Goal: Information Seeking & Learning: Learn about a topic

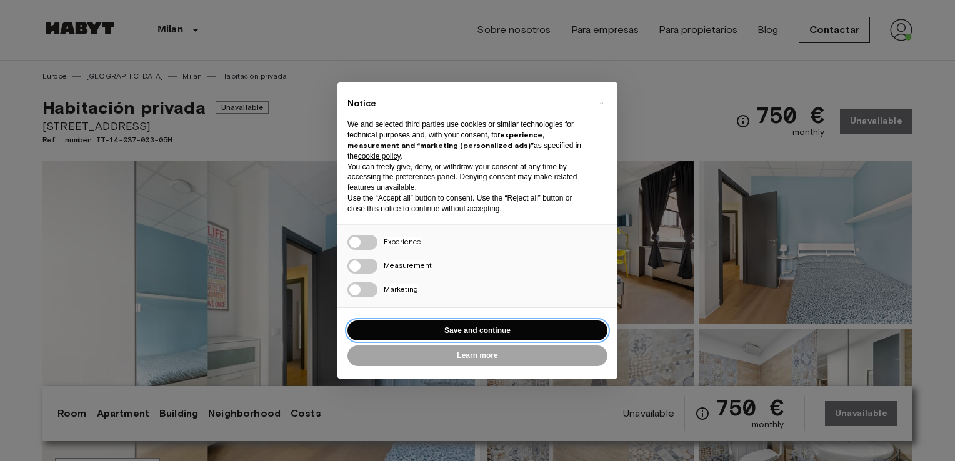
click at [453, 330] on button "Save and continue" at bounding box center [478, 331] width 260 height 21
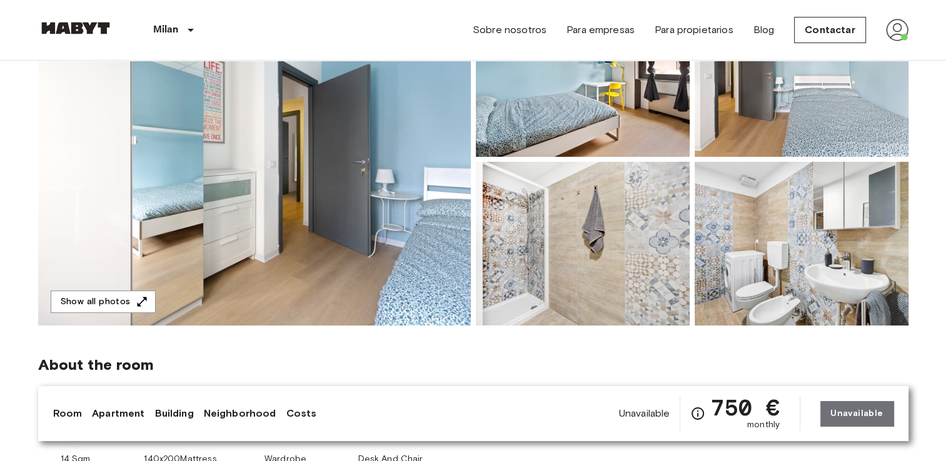
scroll to position [173, 0]
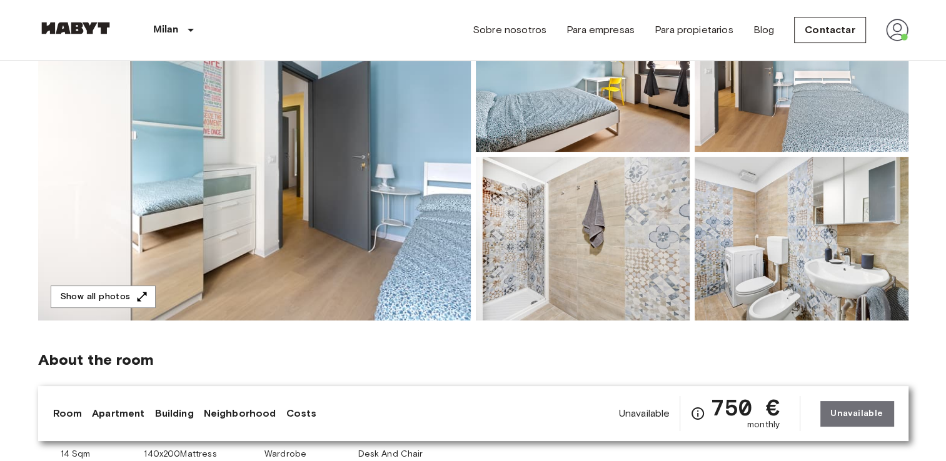
click at [443, 182] on img at bounding box center [254, 154] width 433 height 333
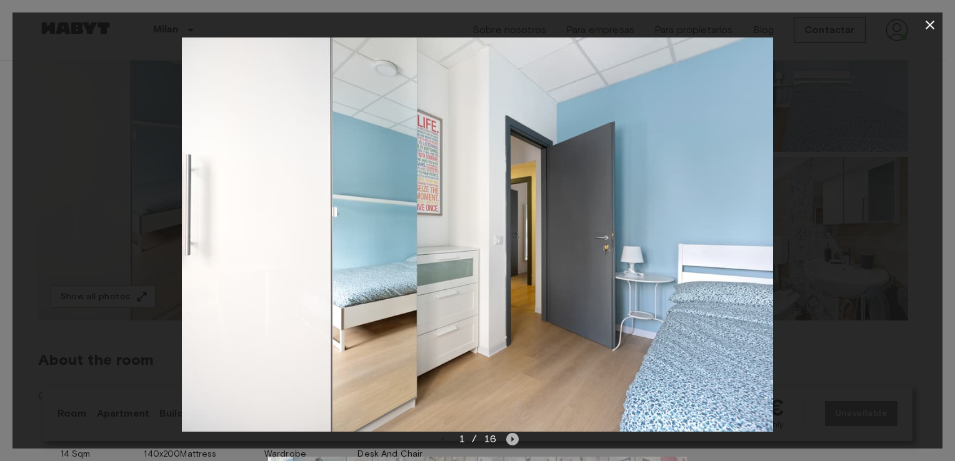
click at [513, 444] on icon "Next image" at bounding box center [512, 439] width 13 height 13
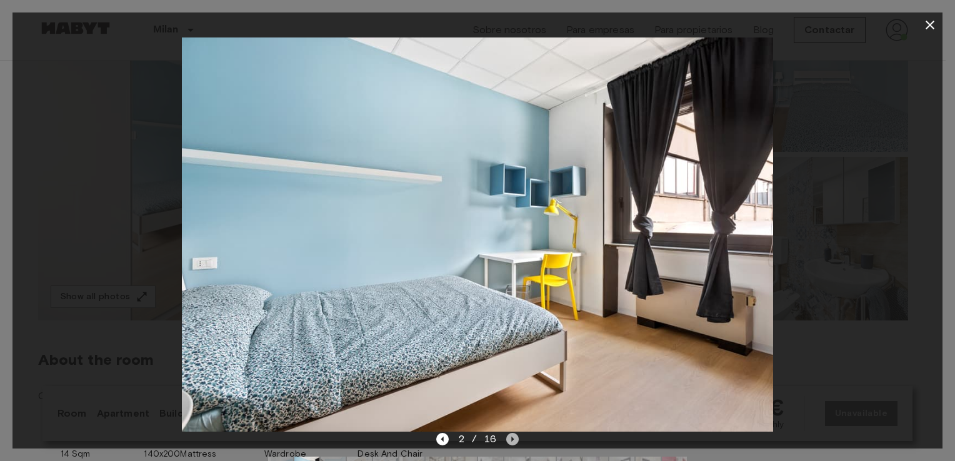
click at [513, 444] on icon "Next image" at bounding box center [512, 439] width 13 height 13
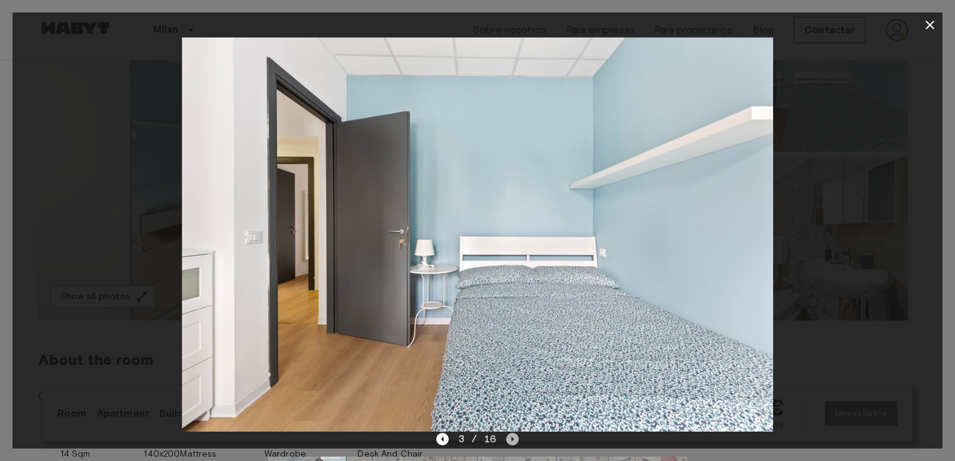
click at [513, 444] on icon "Next image" at bounding box center [512, 439] width 13 height 13
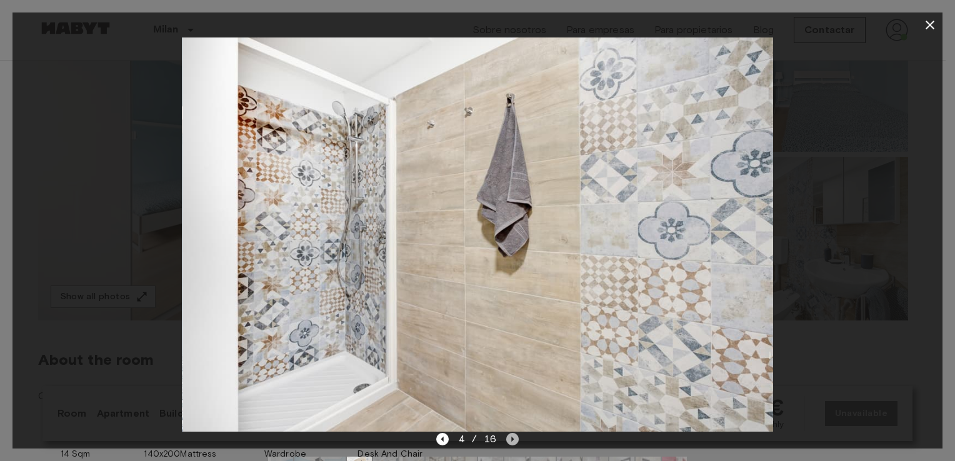
click at [513, 444] on icon "Next image" at bounding box center [512, 439] width 13 height 13
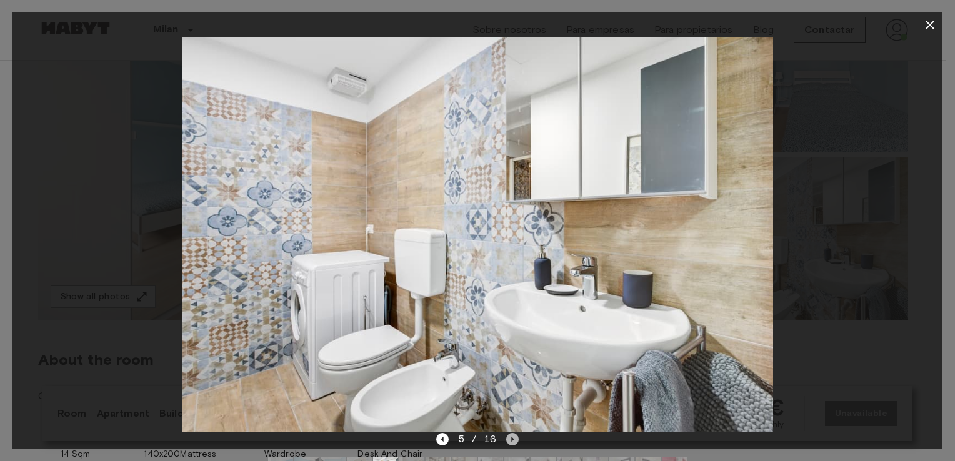
click at [513, 444] on icon "Next image" at bounding box center [512, 439] width 13 height 13
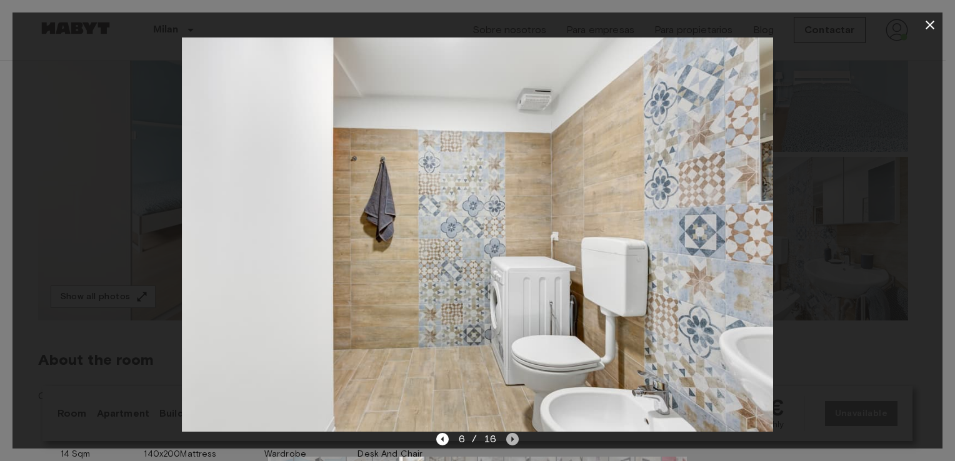
click at [513, 444] on icon "Next image" at bounding box center [512, 439] width 13 height 13
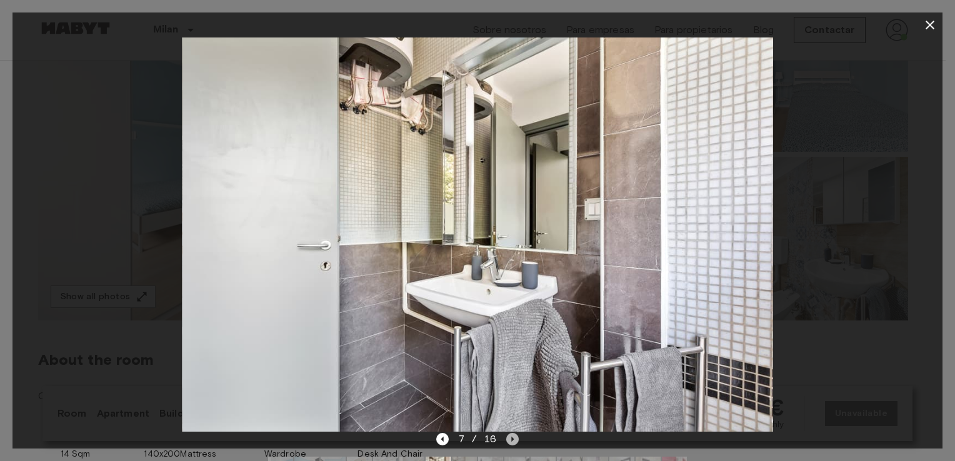
click at [513, 444] on icon "Next image" at bounding box center [512, 439] width 13 height 13
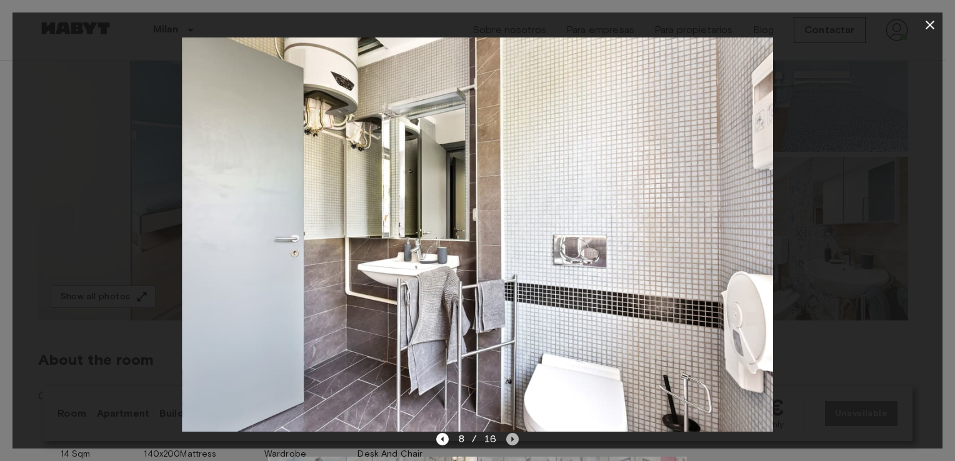
click at [513, 444] on icon "Next image" at bounding box center [512, 439] width 13 height 13
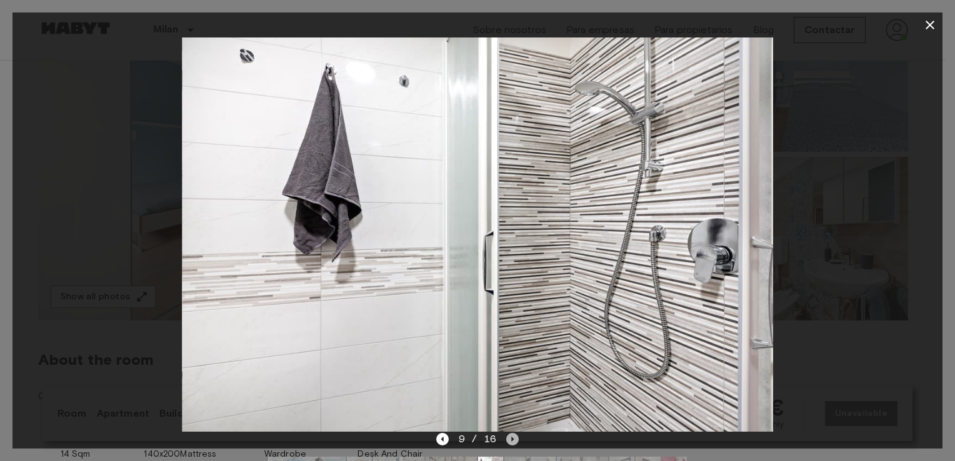
click at [513, 444] on icon "Next image" at bounding box center [512, 439] width 13 height 13
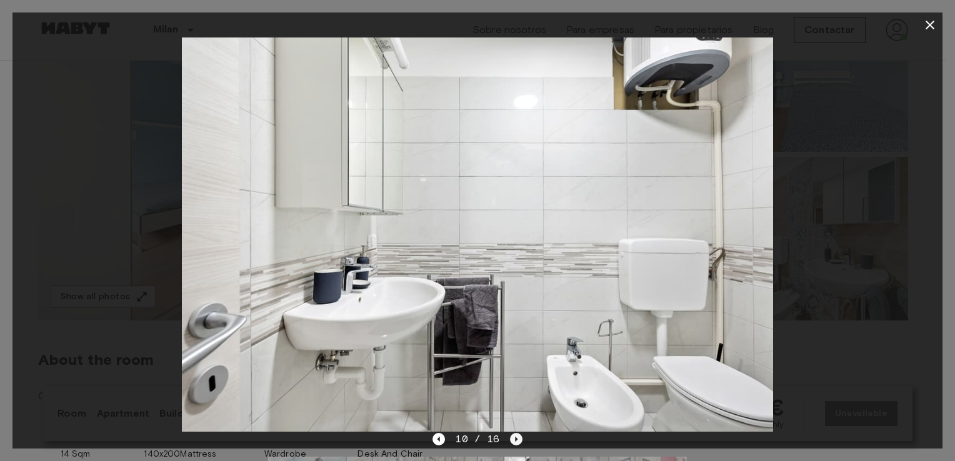
click at [513, 444] on icon "Next image" at bounding box center [516, 439] width 13 height 13
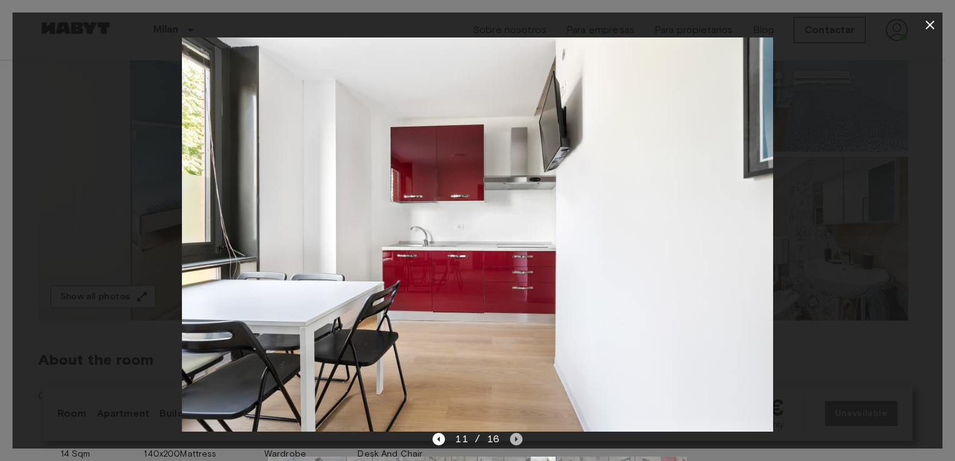
click at [513, 444] on icon "Next image" at bounding box center [516, 439] width 13 height 13
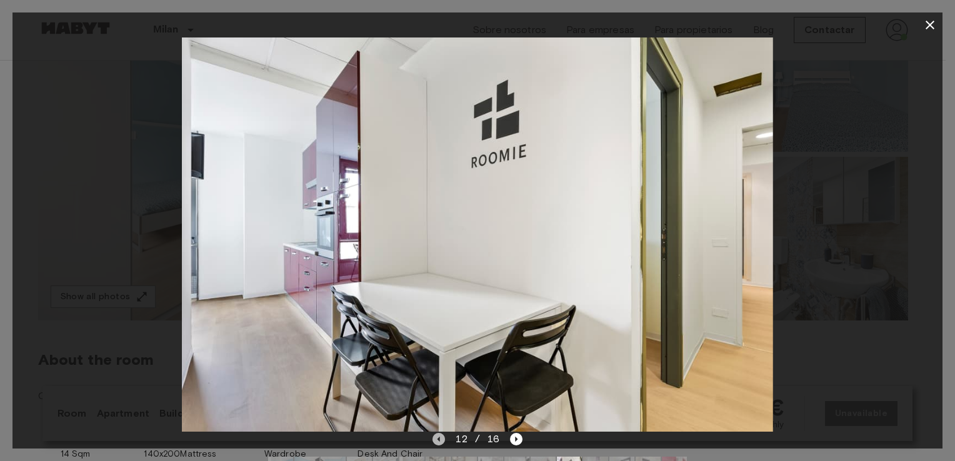
click at [440, 439] on icon "Previous image" at bounding box center [439, 439] width 3 height 5
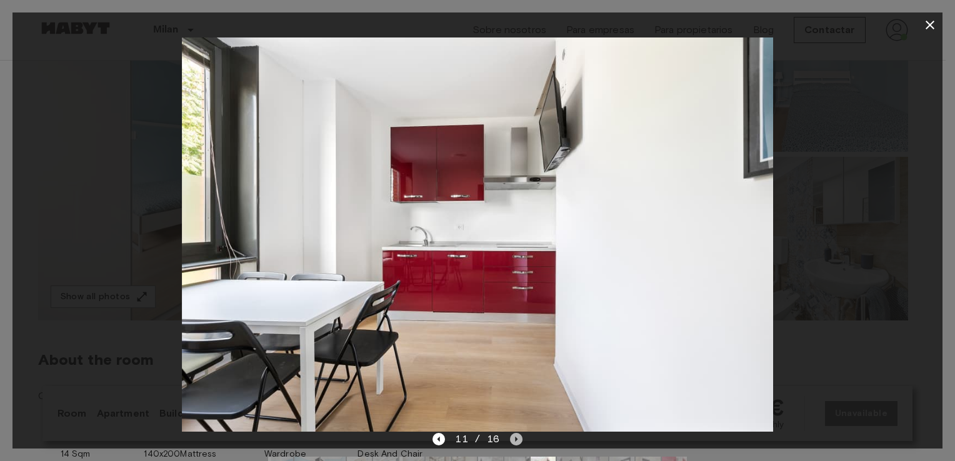
click at [516, 436] on icon "Next image" at bounding box center [516, 439] width 13 height 13
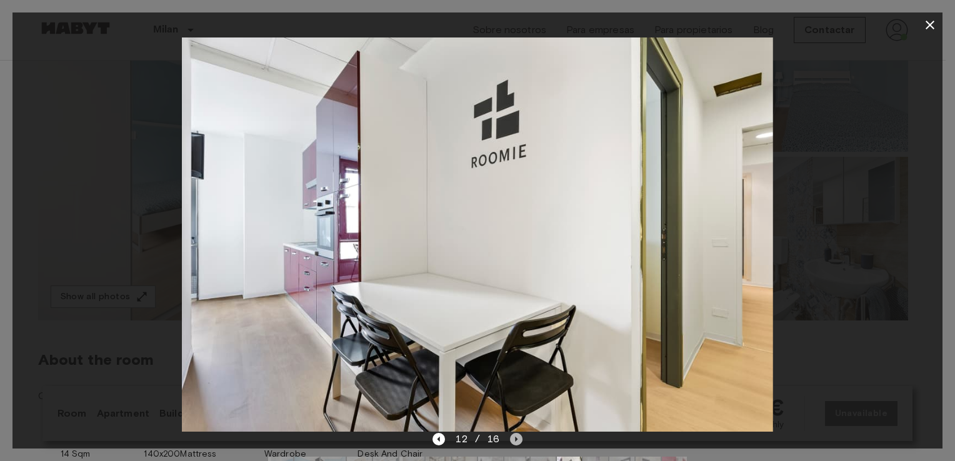
click at [517, 439] on icon "Next image" at bounding box center [516, 439] width 13 height 13
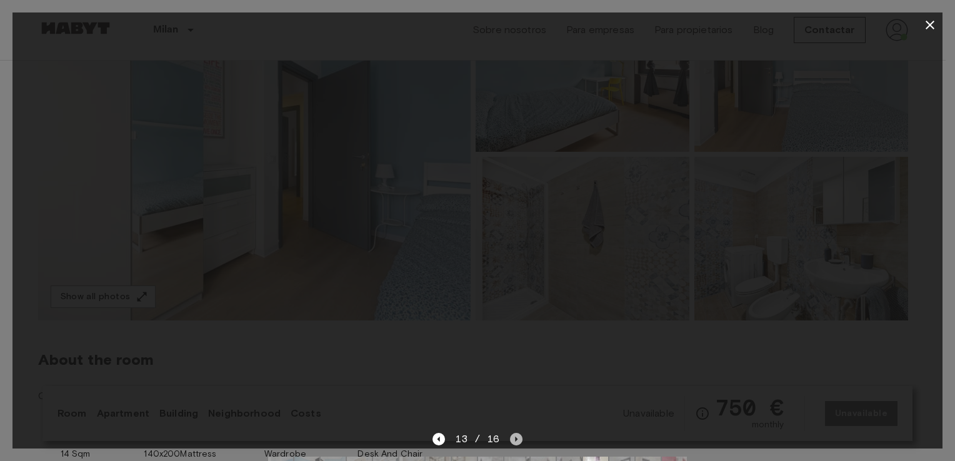
click at [517, 439] on icon "Next image" at bounding box center [516, 439] width 13 height 13
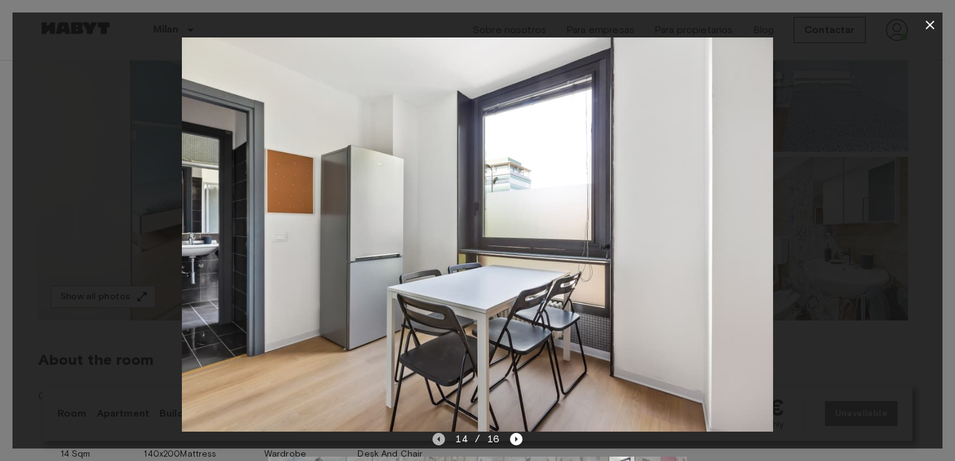
click at [439, 440] on icon "Previous image" at bounding box center [439, 439] width 3 height 5
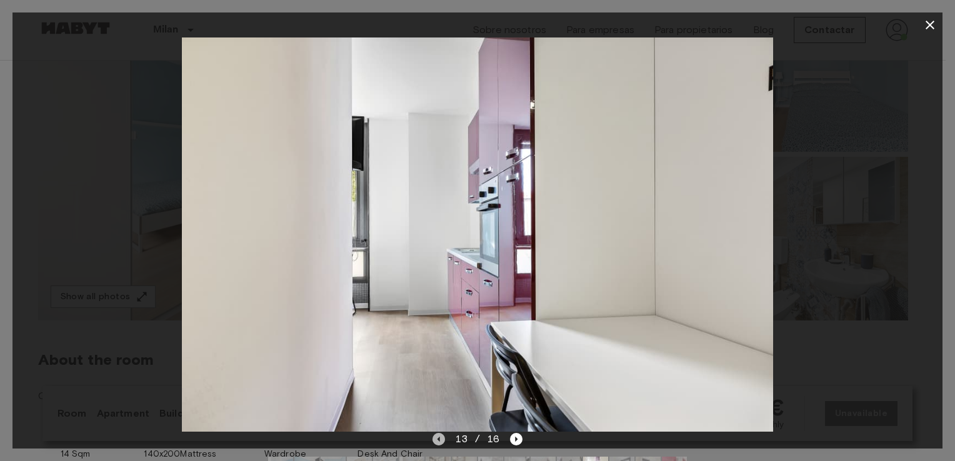
click at [439, 440] on icon "Previous image" at bounding box center [439, 439] width 3 height 5
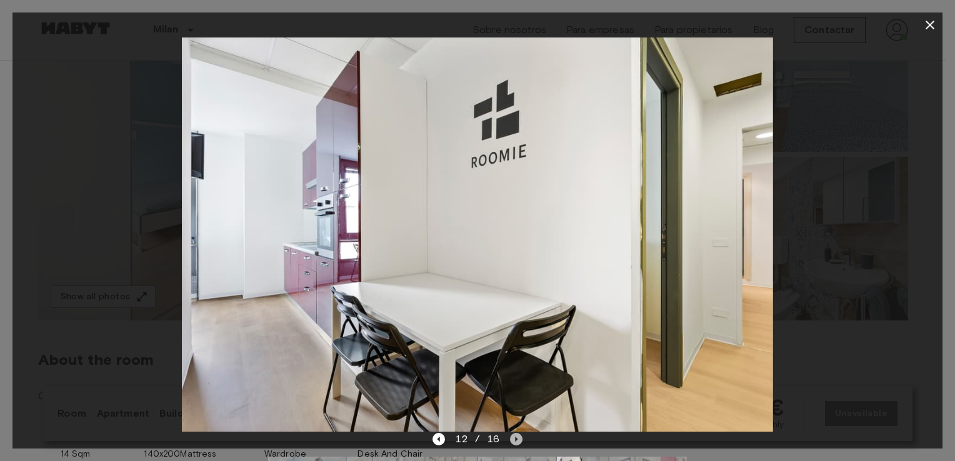
click at [515, 440] on icon "Next image" at bounding box center [516, 439] width 3 height 5
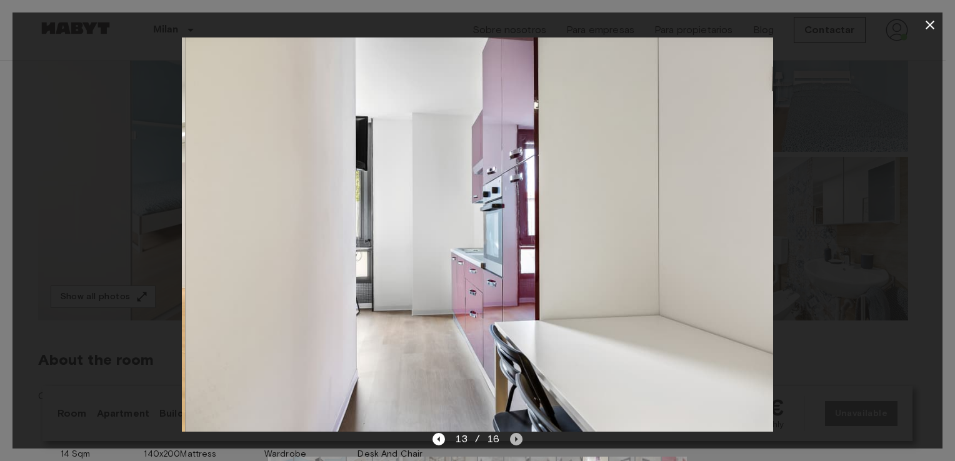
click at [515, 440] on icon "Next image" at bounding box center [516, 439] width 3 height 5
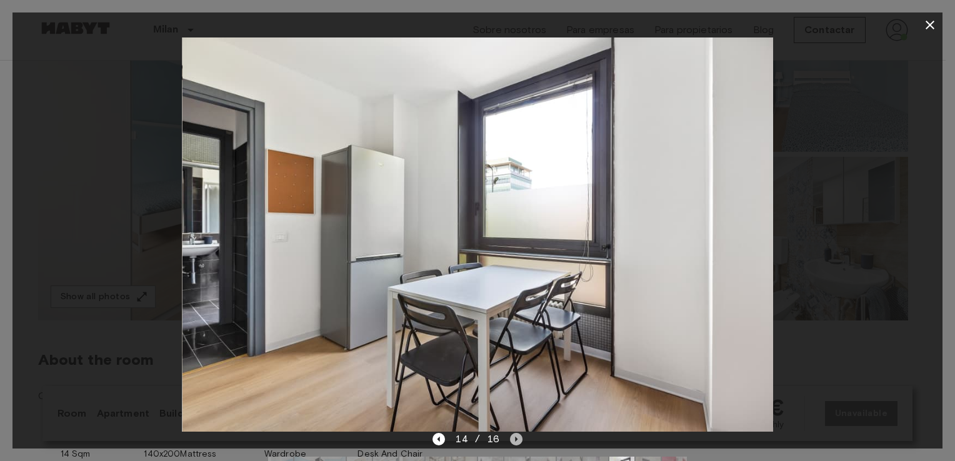
click at [515, 440] on icon "Next image" at bounding box center [516, 439] width 3 height 5
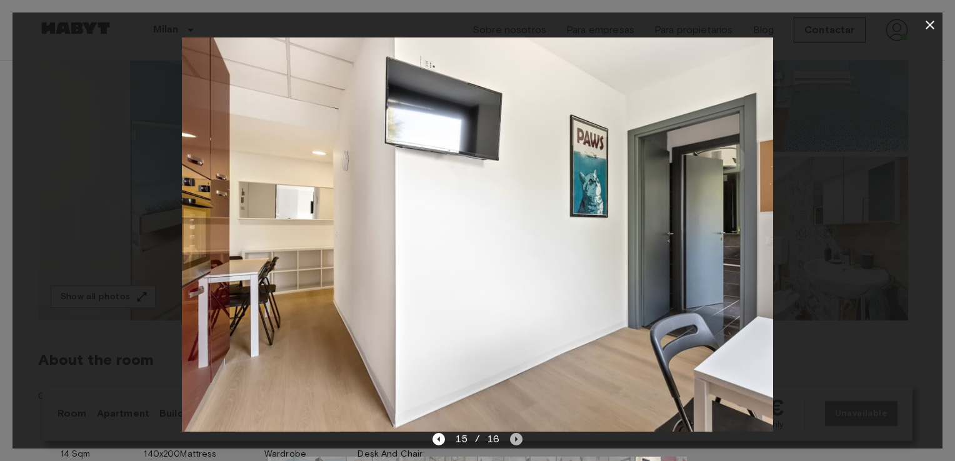
click at [515, 440] on icon "Next image" at bounding box center [516, 439] width 3 height 5
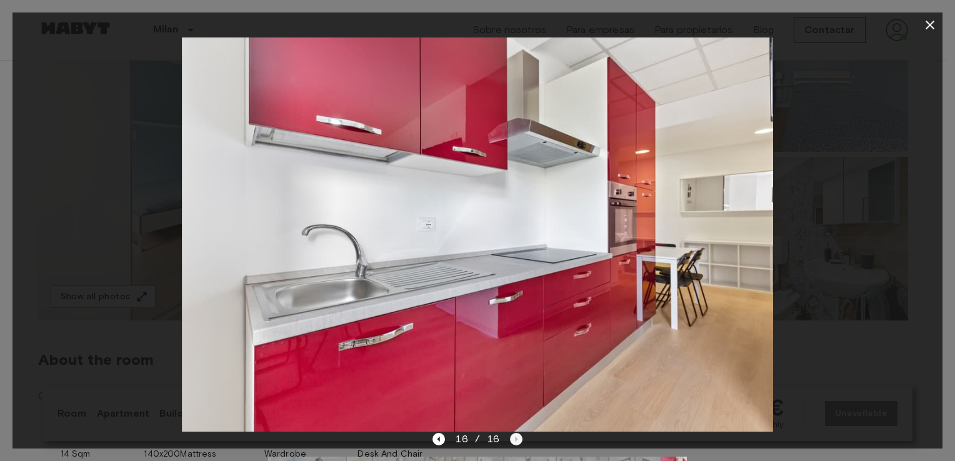
click at [515, 440] on div "16 / 16" at bounding box center [477, 439] width 89 height 15
click at [443, 441] on icon "Previous image" at bounding box center [439, 439] width 13 height 13
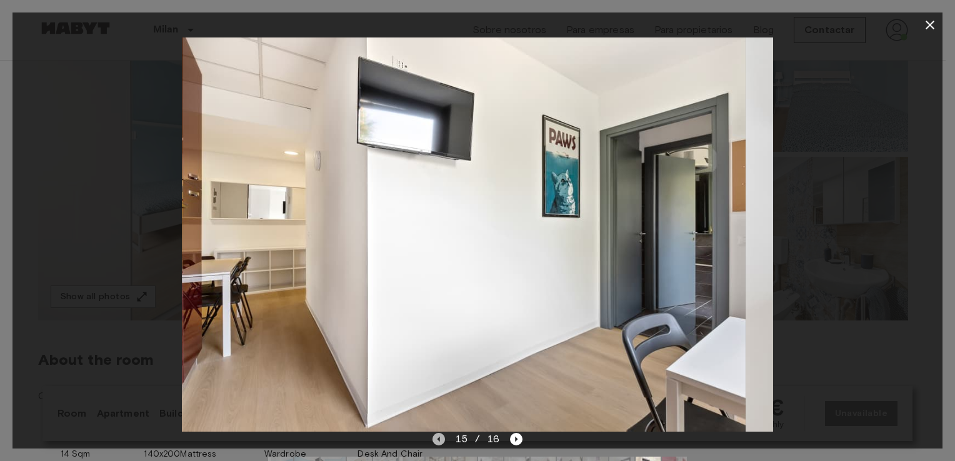
click at [443, 441] on icon "Previous image" at bounding box center [439, 439] width 13 height 13
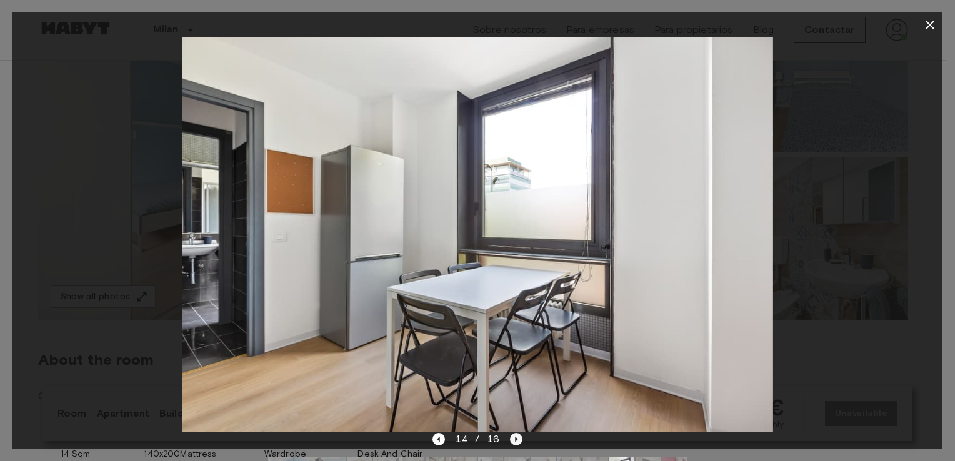
click at [515, 436] on icon "Next image" at bounding box center [516, 439] width 13 height 13
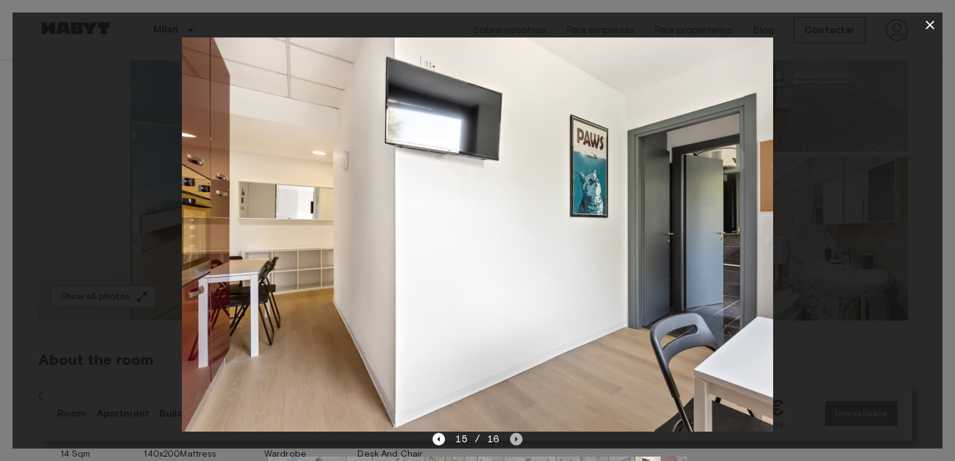
click at [519, 436] on icon "Next image" at bounding box center [516, 439] width 13 height 13
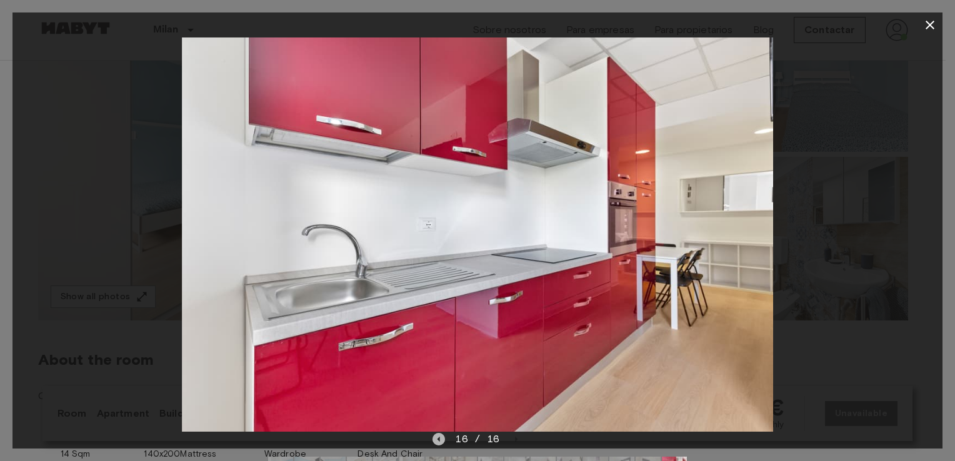
click at [441, 439] on icon "Previous image" at bounding box center [439, 439] width 13 height 13
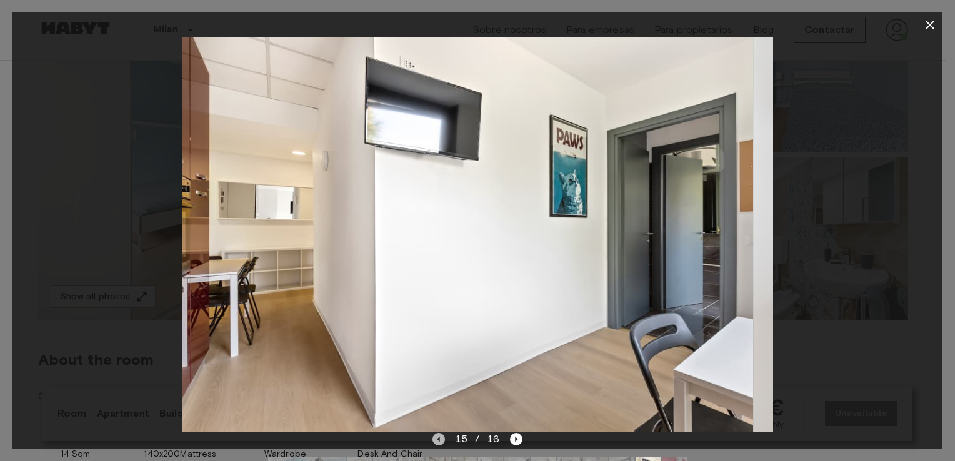
click at [441, 439] on icon "Previous image" at bounding box center [439, 439] width 13 height 13
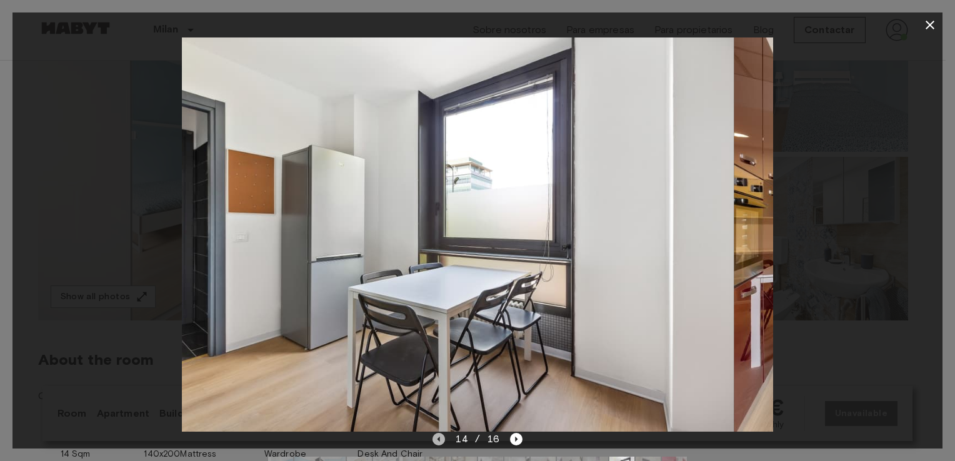
click at [441, 439] on icon "Previous image" at bounding box center [439, 439] width 13 height 13
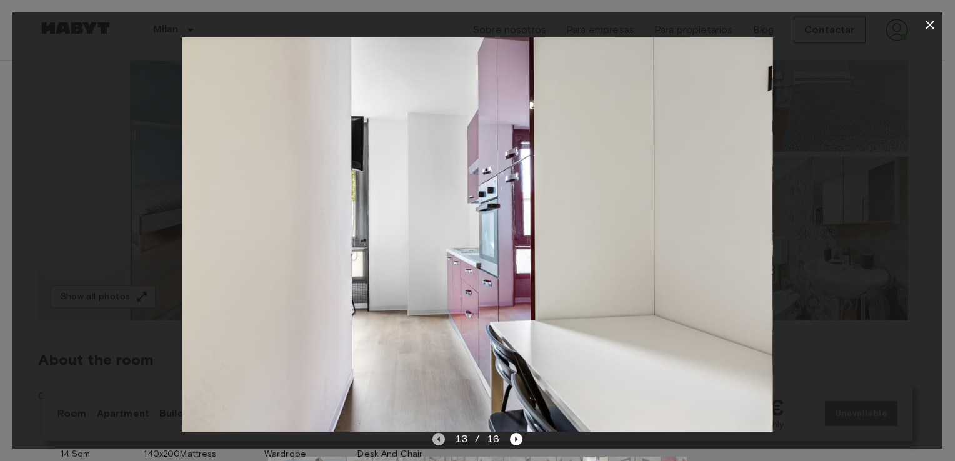
click at [441, 439] on icon "Previous image" at bounding box center [439, 439] width 13 height 13
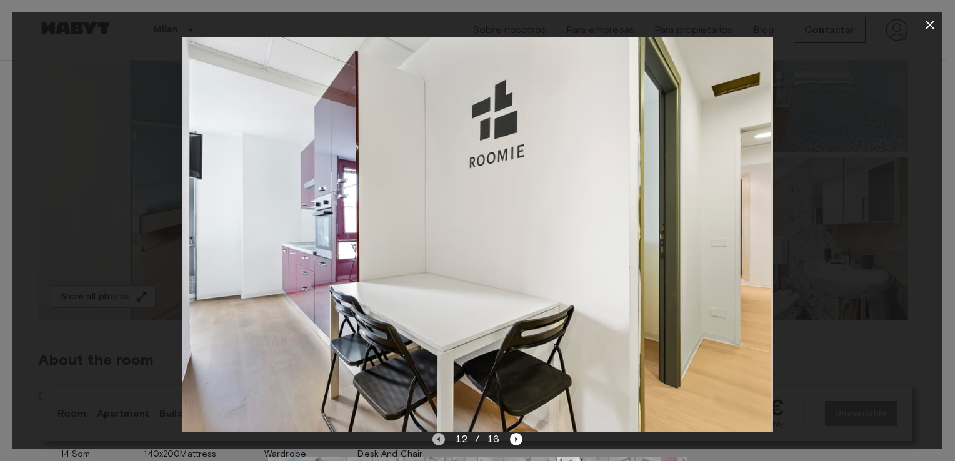
click at [441, 439] on icon "Previous image" at bounding box center [439, 439] width 13 height 13
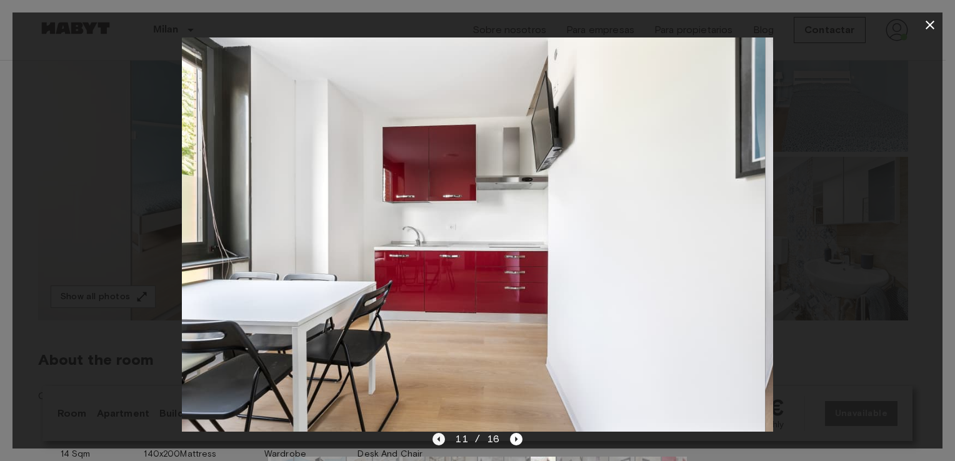
click at [441, 439] on icon "Previous image" at bounding box center [439, 439] width 13 height 13
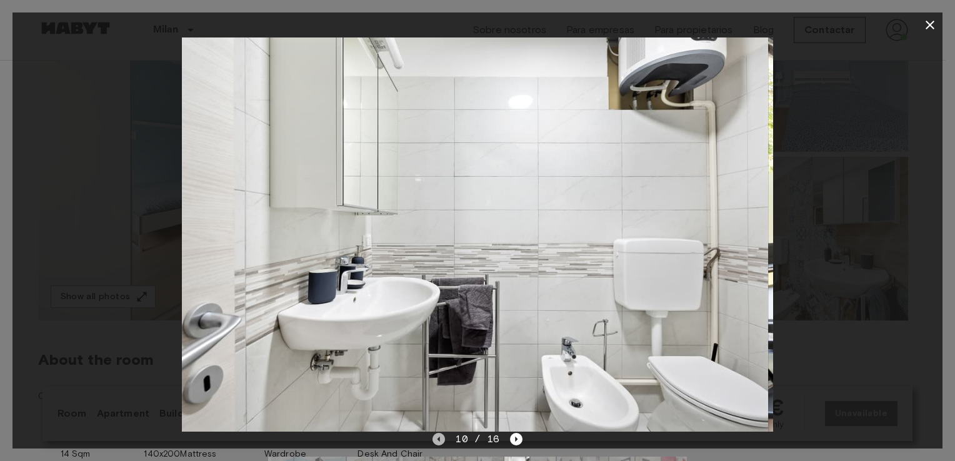
click at [441, 439] on icon "Previous image" at bounding box center [439, 439] width 13 height 13
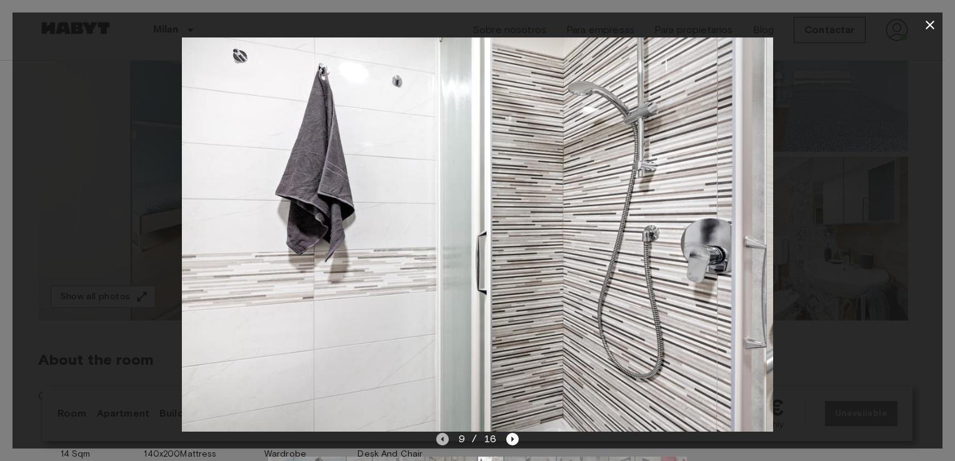
click at [441, 439] on icon "Previous image" at bounding box center [442, 439] width 13 height 13
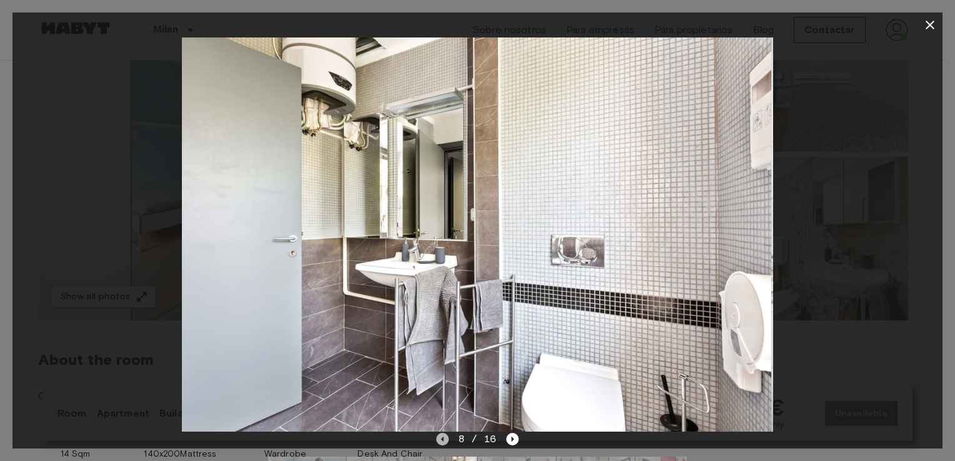
click at [441, 439] on icon "Previous image" at bounding box center [442, 439] width 13 height 13
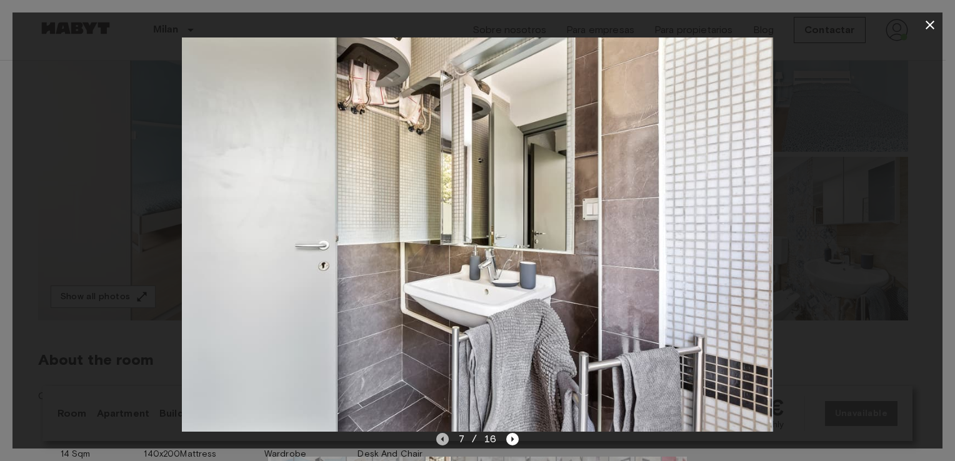
click at [441, 439] on icon "Previous image" at bounding box center [442, 439] width 13 height 13
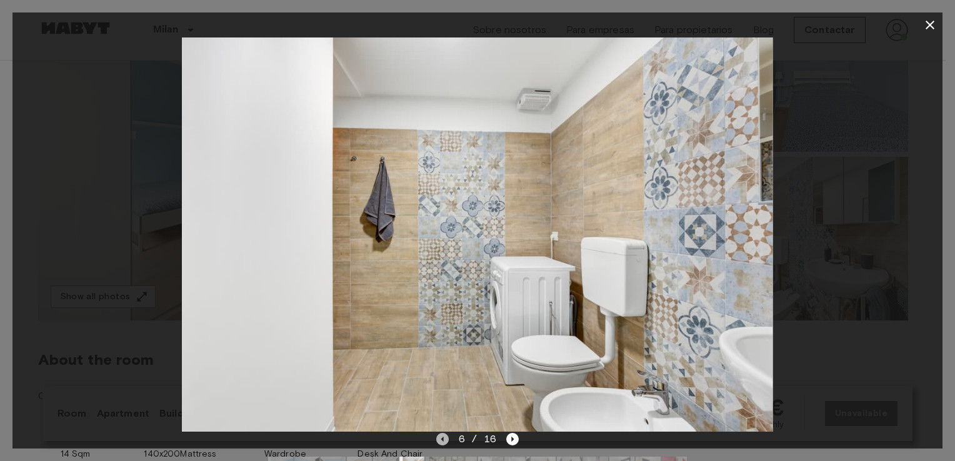
click at [441, 439] on icon "Previous image" at bounding box center [442, 439] width 13 height 13
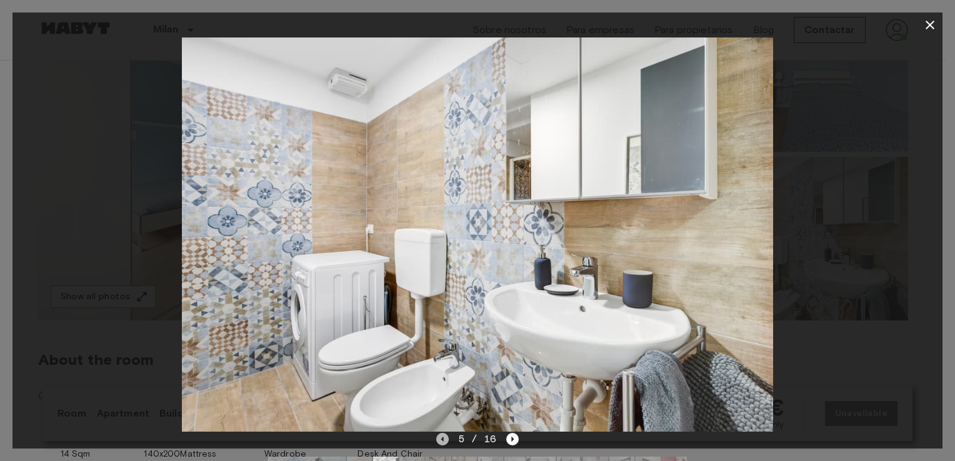
click at [441, 439] on icon "Previous image" at bounding box center [442, 439] width 13 height 13
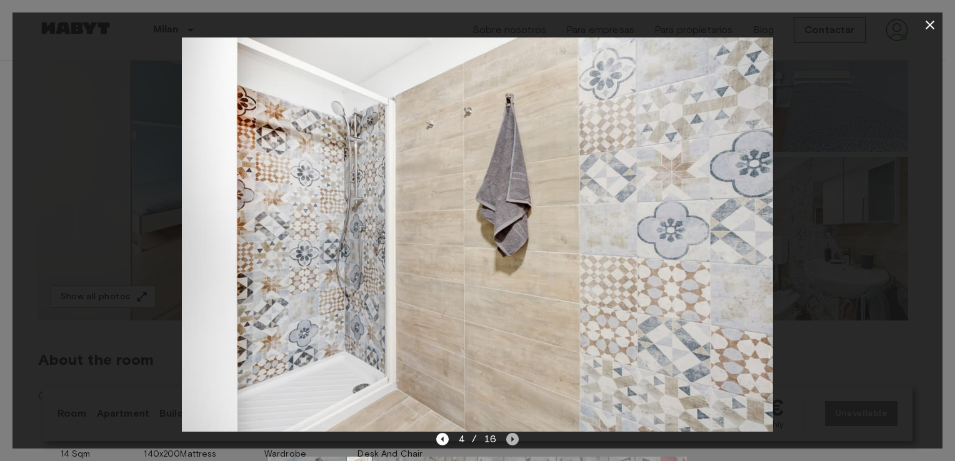
click at [516, 441] on icon "Next image" at bounding box center [512, 439] width 13 height 13
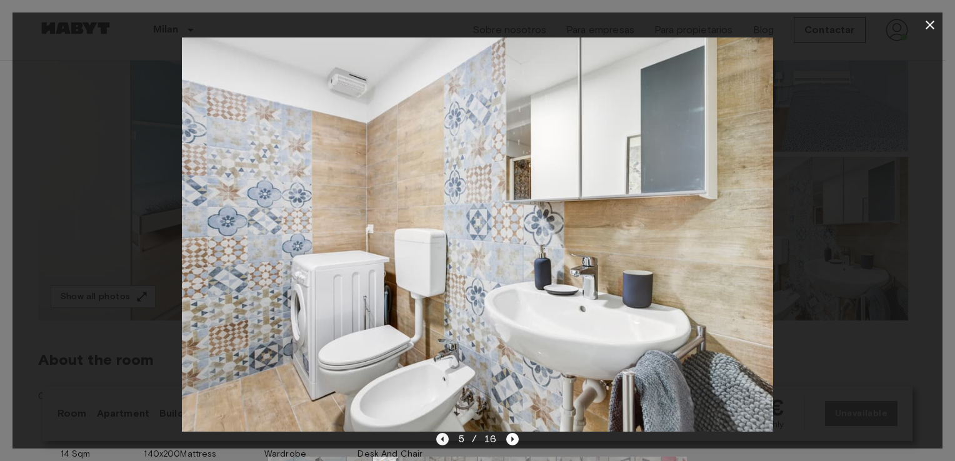
click at [447, 436] on icon "Previous image" at bounding box center [442, 439] width 13 height 13
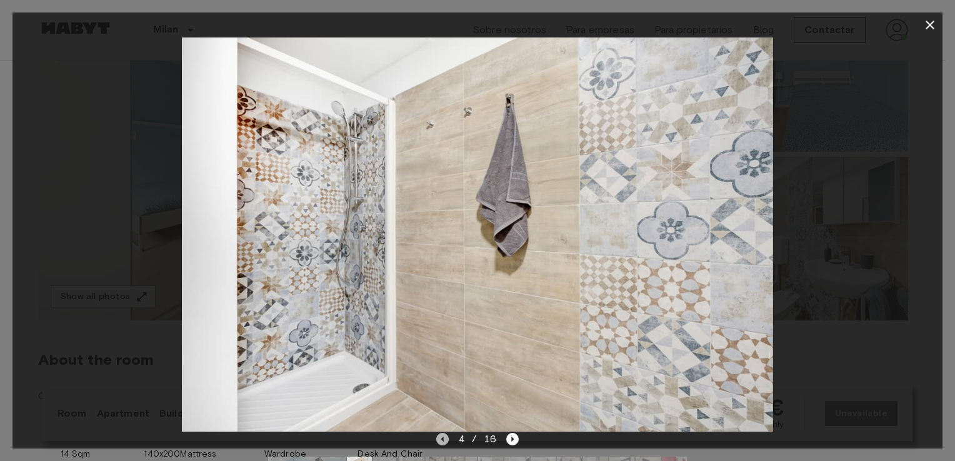
click at [447, 436] on icon "Previous image" at bounding box center [442, 439] width 13 height 13
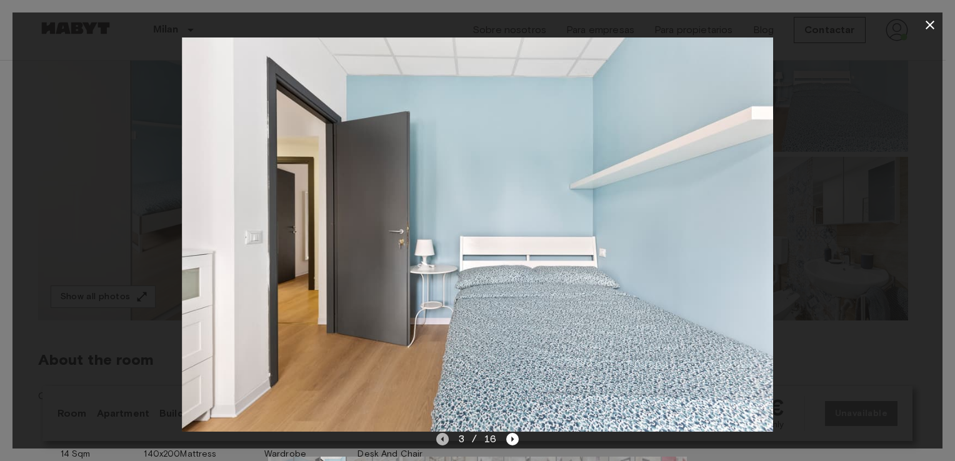
click at [446, 438] on icon "Previous image" at bounding box center [442, 439] width 13 height 13
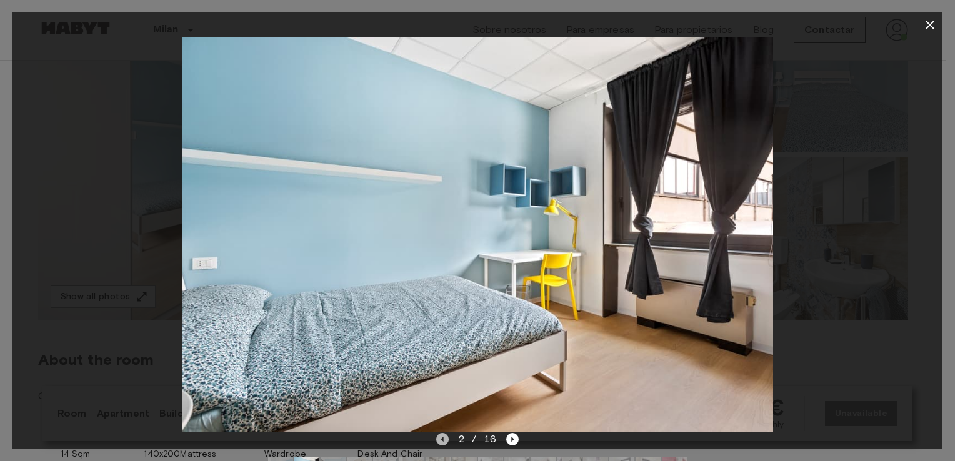
click at [446, 438] on icon "Previous image" at bounding box center [442, 439] width 13 height 13
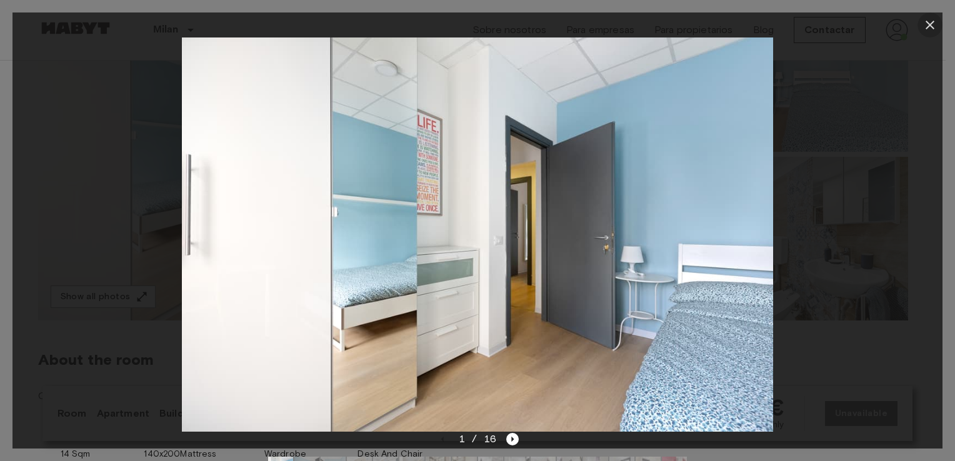
click at [932, 25] on icon "button" at bounding box center [930, 25] width 15 height 15
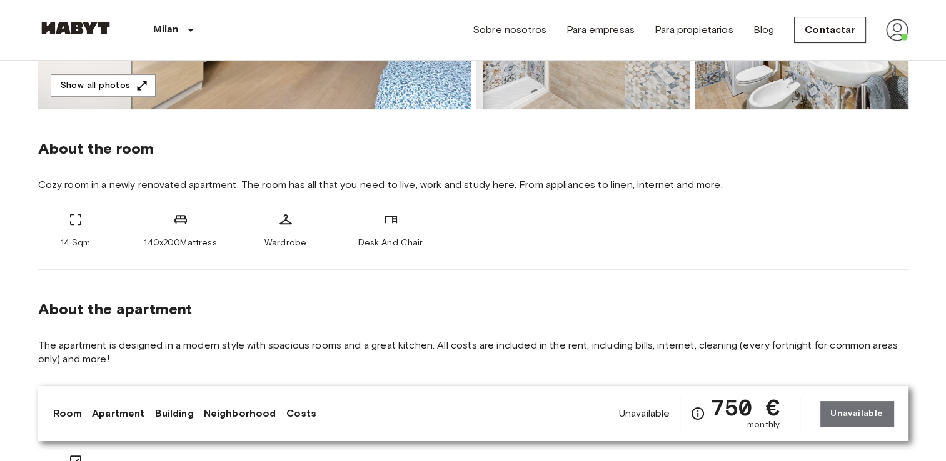
scroll to position [387, 0]
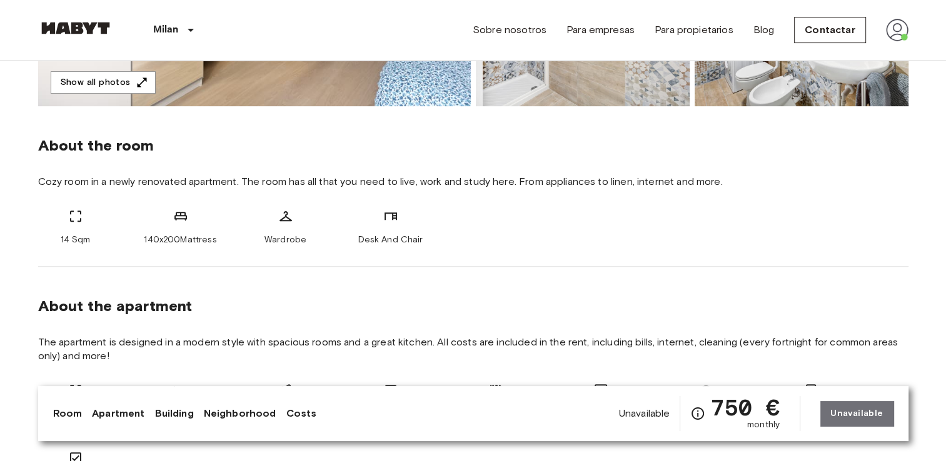
click at [183, 224] on div "140x200Mattress" at bounding box center [180, 228] width 75 height 38
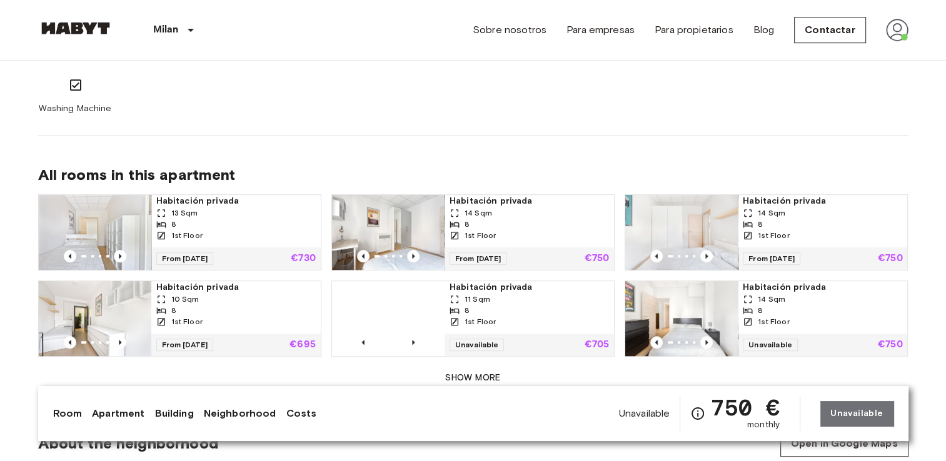
scroll to position [772, 0]
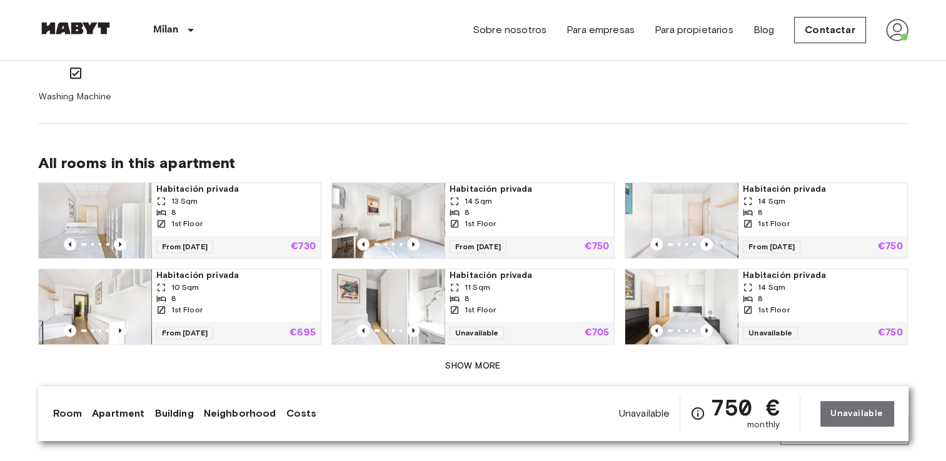
click at [119, 220] on img at bounding box center [95, 220] width 113 height 75
click at [709, 238] on icon "Previous image" at bounding box center [706, 244] width 13 height 13
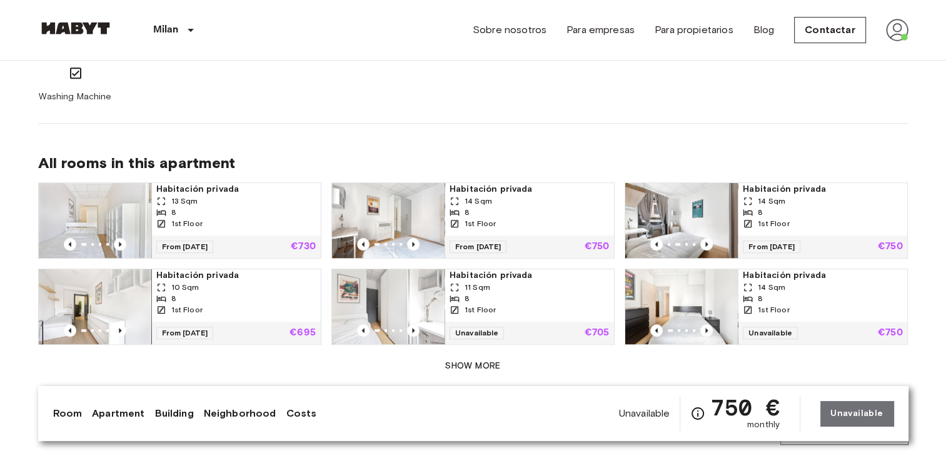
click at [670, 199] on img at bounding box center [681, 220] width 113 height 75
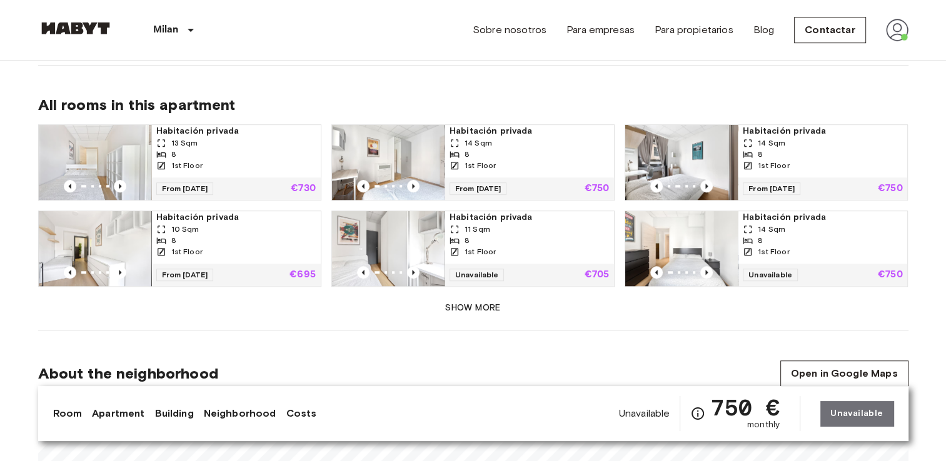
scroll to position [830, 0]
click at [418, 268] on icon "Previous image" at bounding box center [413, 272] width 13 height 13
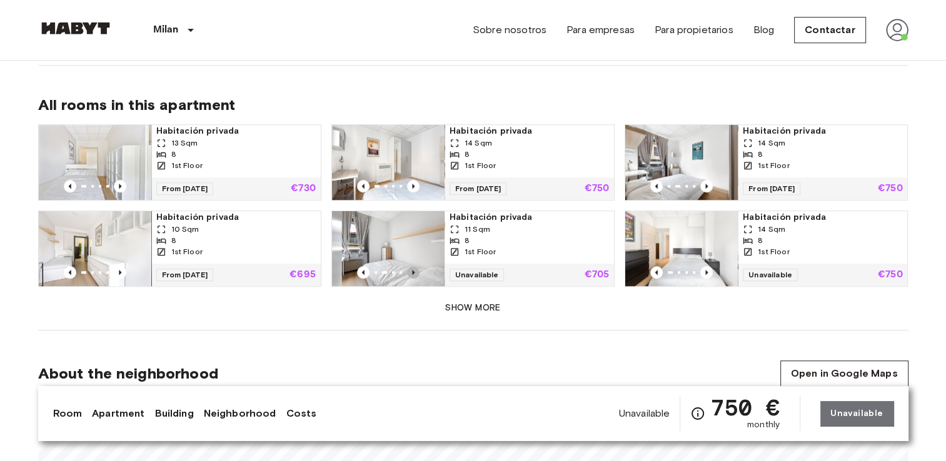
click at [418, 268] on icon "Previous image" at bounding box center [413, 272] width 13 height 13
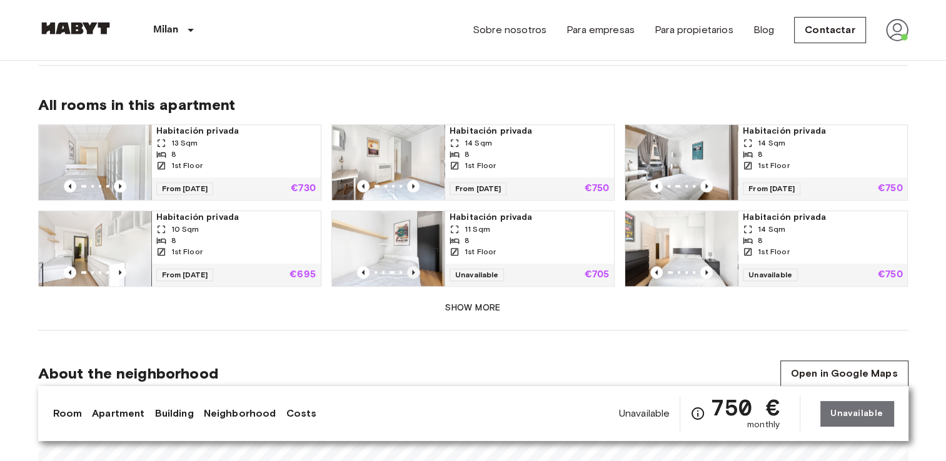
click at [418, 268] on icon "Previous image" at bounding box center [413, 272] width 13 height 13
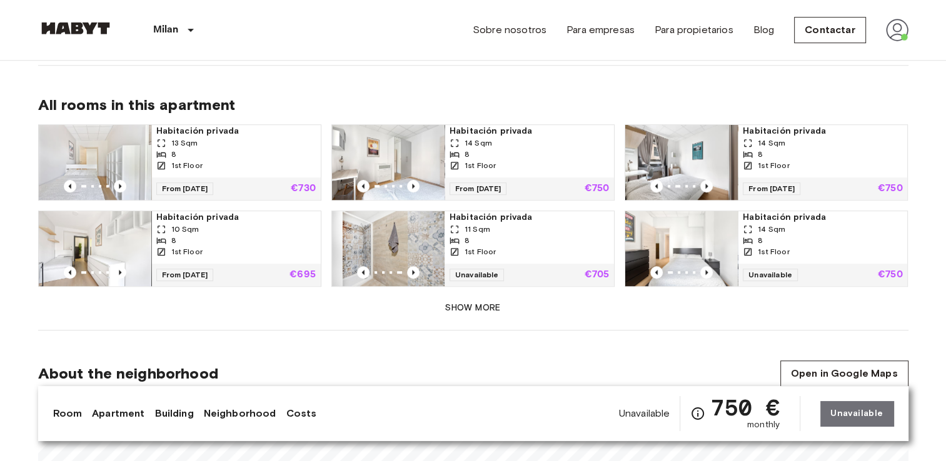
click at [408, 251] on img at bounding box center [388, 248] width 113 height 75
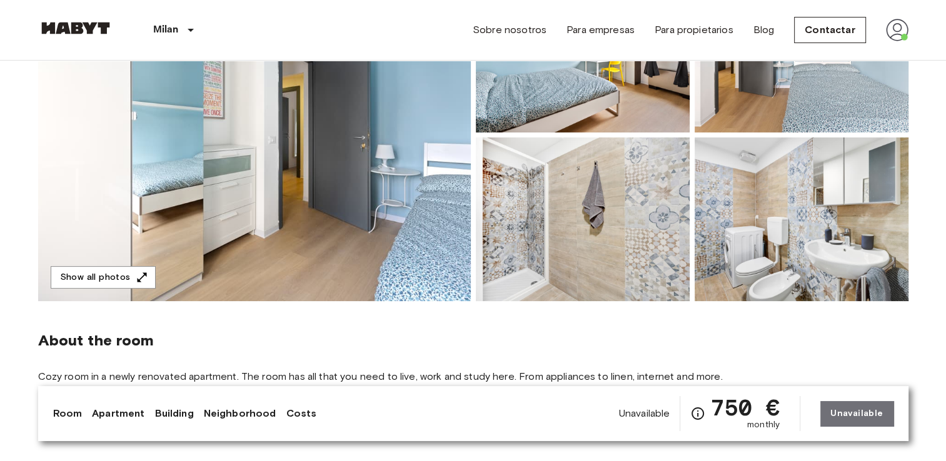
scroll to position [190, 0]
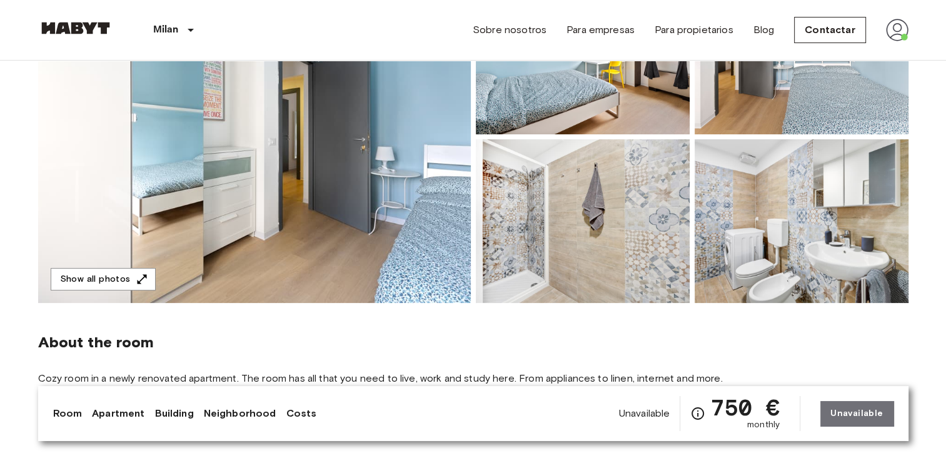
click at [449, 231] on img at bounding box center [254, 137] width 433 height 333
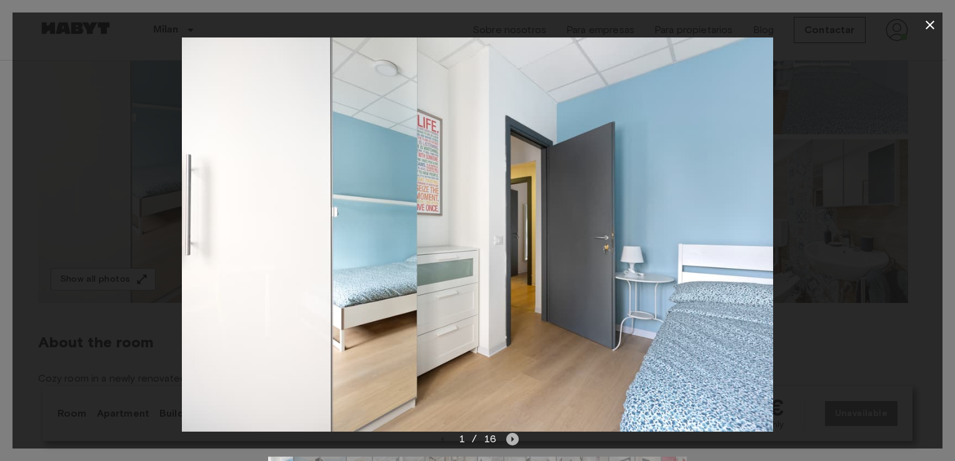
click at [510, 438] on icon "Next image" at bounding box center [512, 439] width 13 height 13
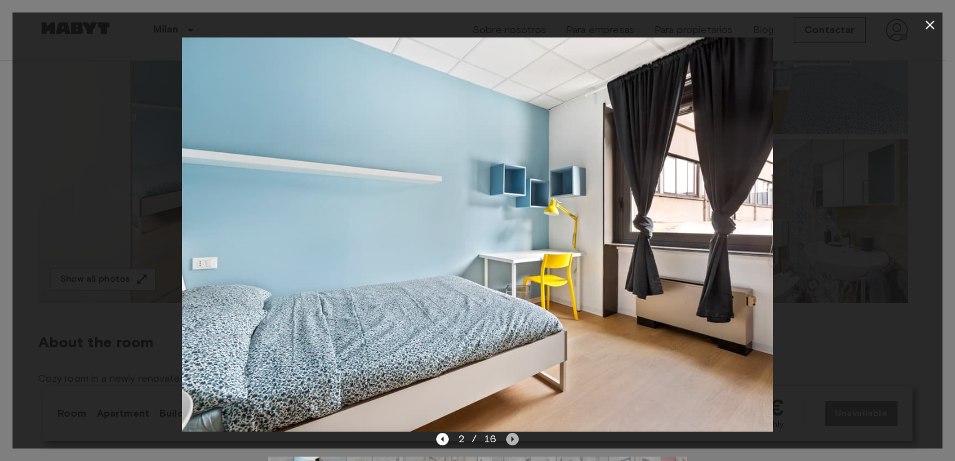
click at [510, 438] on icon "Next image" at bounding box center [512, 439] width 13 height 13
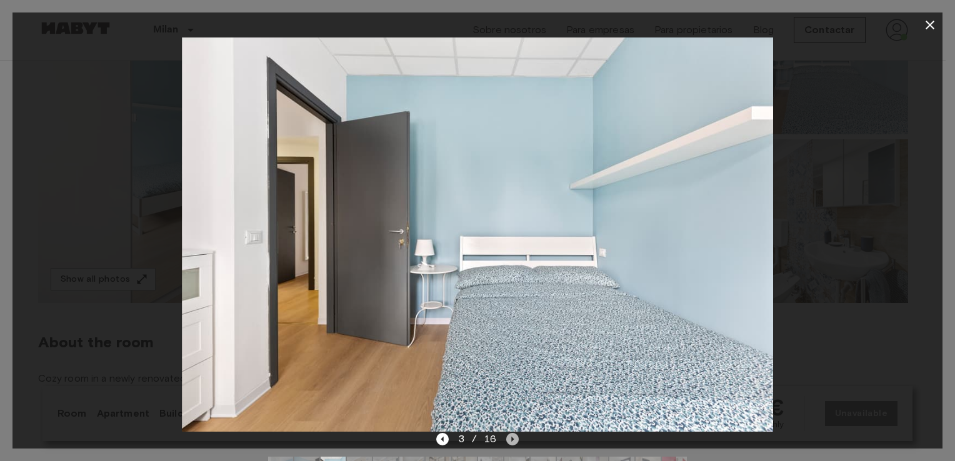
click at [510, 438] on icon "Next image" at bounding box center [512, 439] width 13 height 13
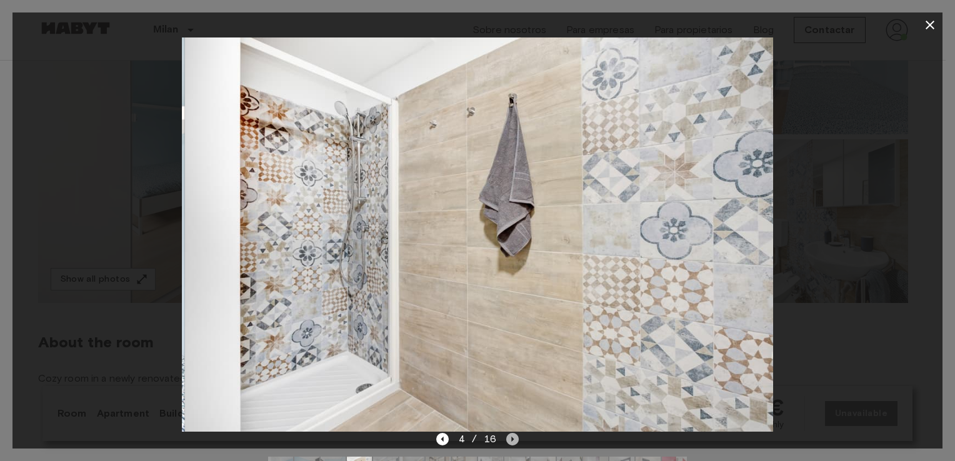
click at [510, 438] on icon "Next image" at bounding box center [512, 439] width 13 height 13
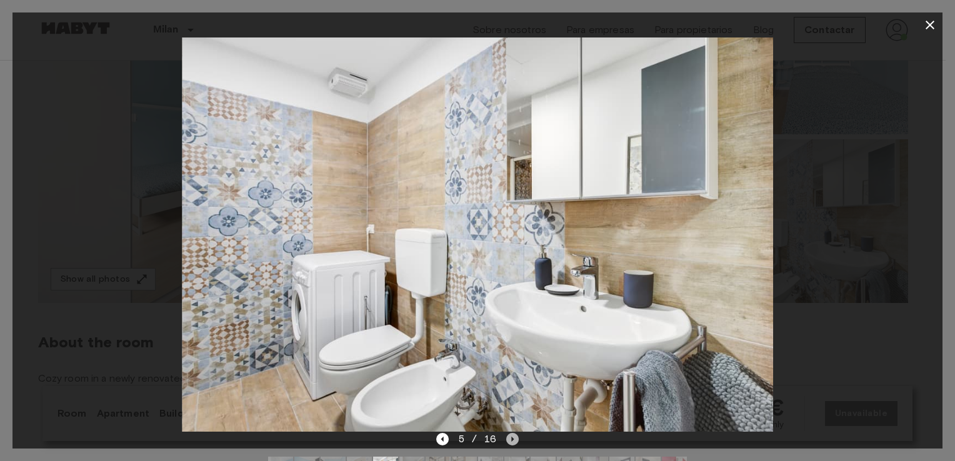
click at [510, 438] on icon "Next image" at bounding box center [512, 439] width 13 height 13
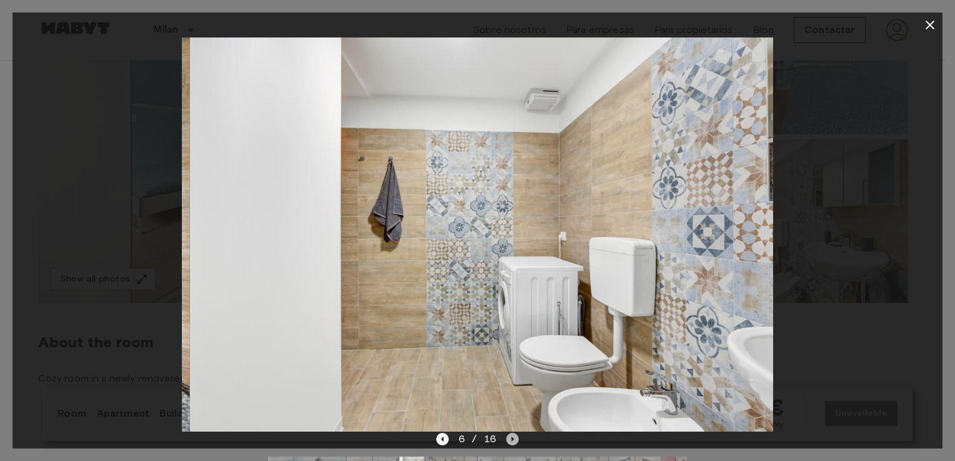
click at [510, 438] on icon "Next image" at bounding box center [512, 439] width 13 height 13
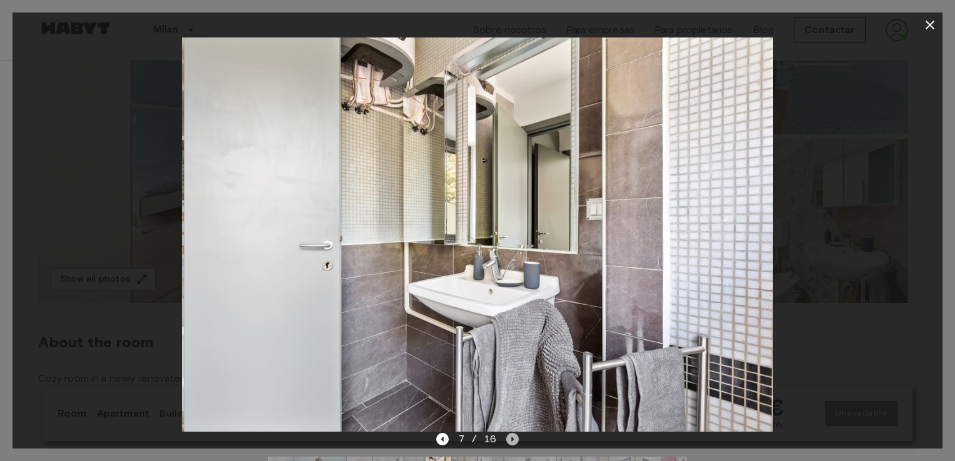
click at [510, 438] on icon "Next image" at bounding box center [512, 439] width 13 height 13
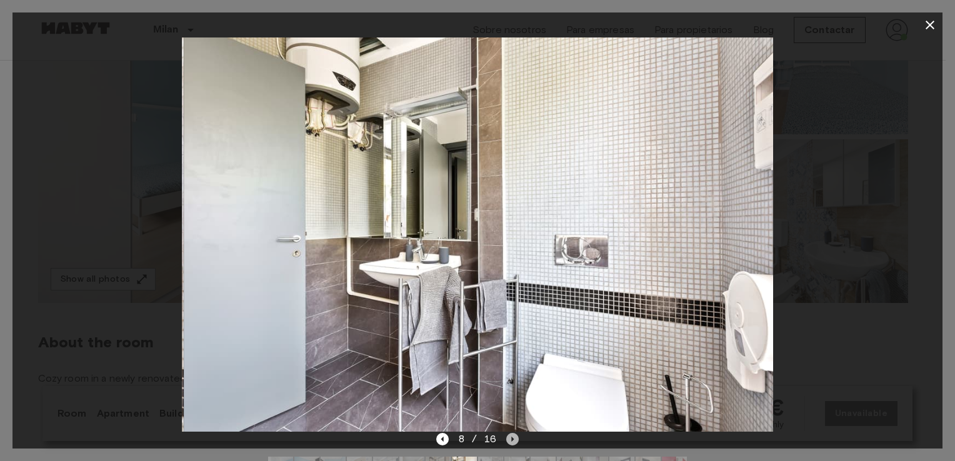
click at [510, 438] on icon "Next image" at bounding box center [512, 439] width 13 height 13
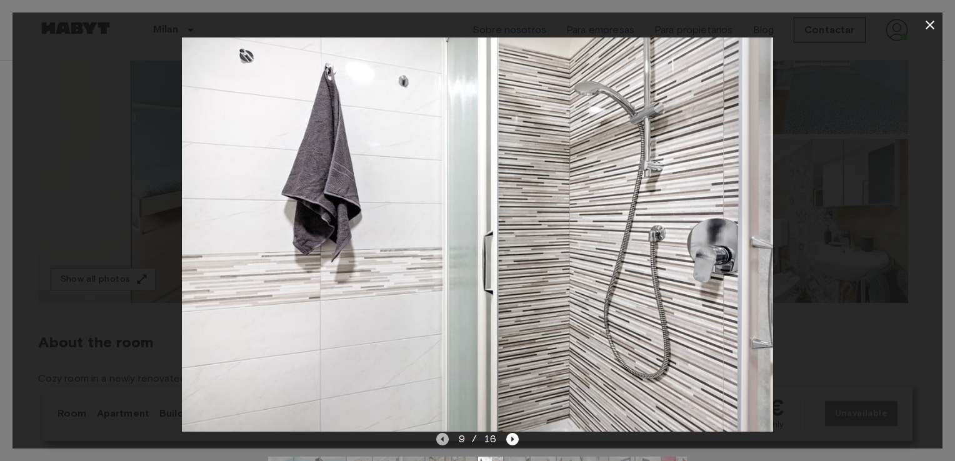
click at [437, 443] on icon "Previous image" at bounding box center [442, 439] width 13 height 13
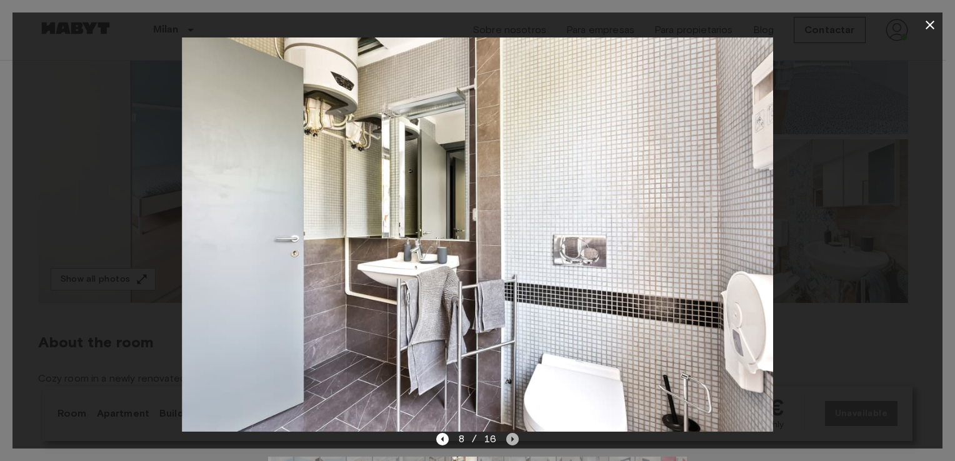
click at [510, 438] on icon "Next image" at bounding box center [512, 439] width 13 height 13
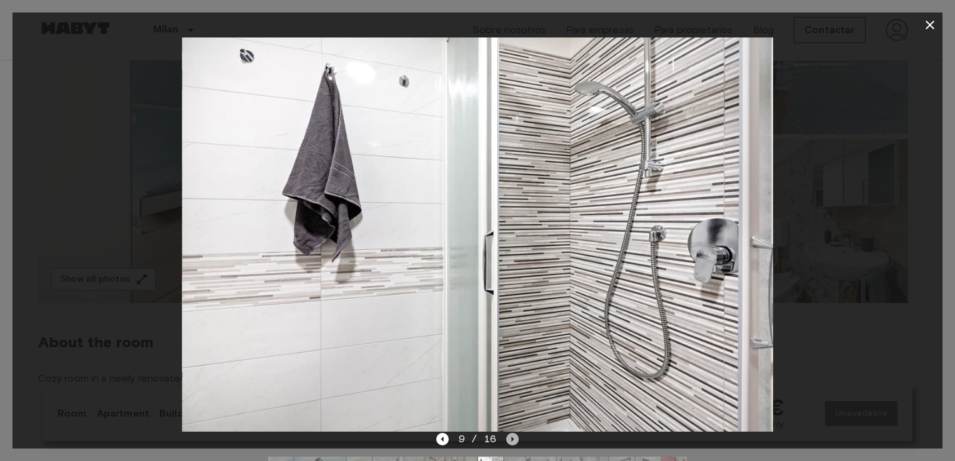
click at [510, 438] on icon "Next image" at bounding box center [512, 439] width 13 height 13
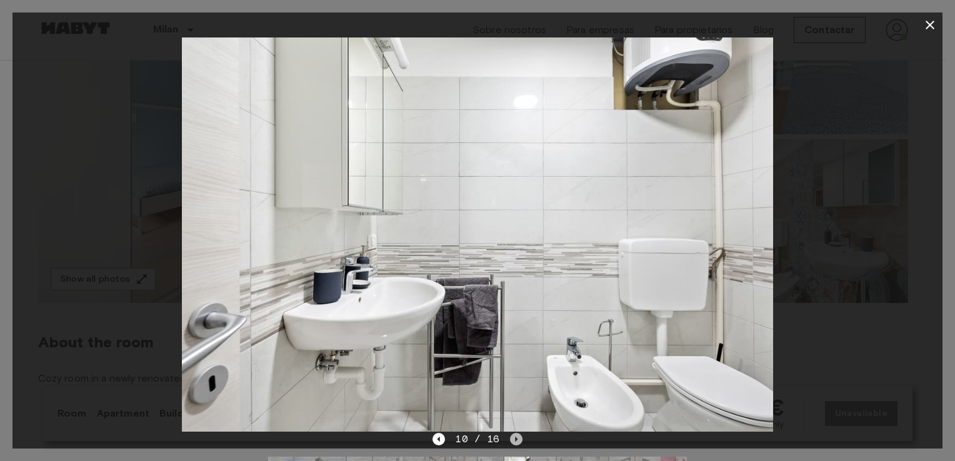
click at [510, 438] on icon "Next image" at bounding box center [516, 439] width 13 height 13
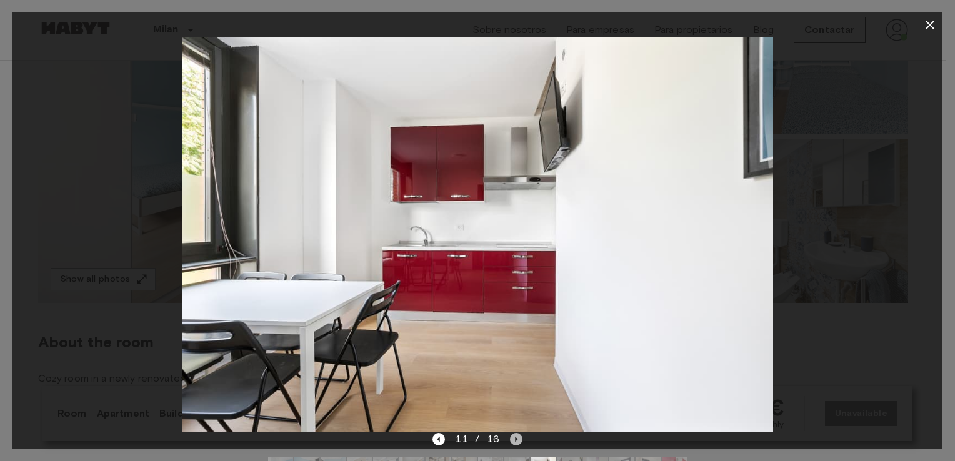
click at [510, 438] on icon "Next image" at bounding box center [516, 439] width 13 height 13
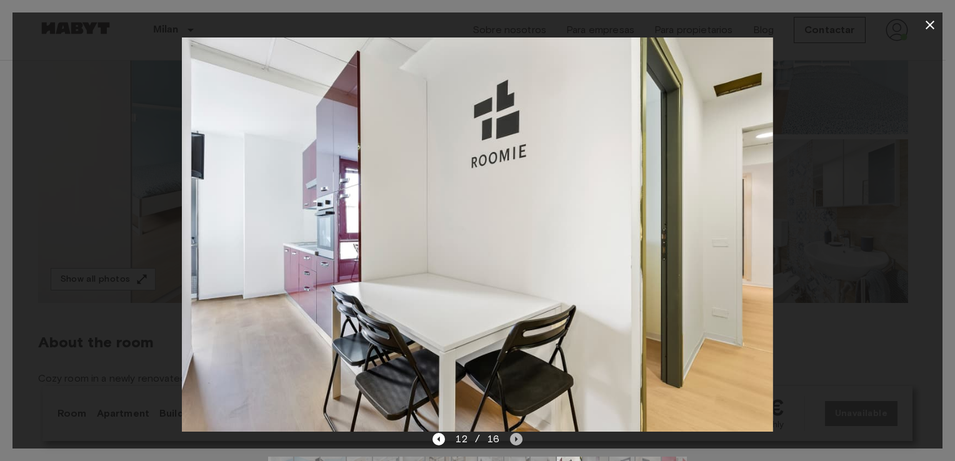
click at [510, 438] on icon "Next image" at bounding box center [516, 439] width 13 height 13
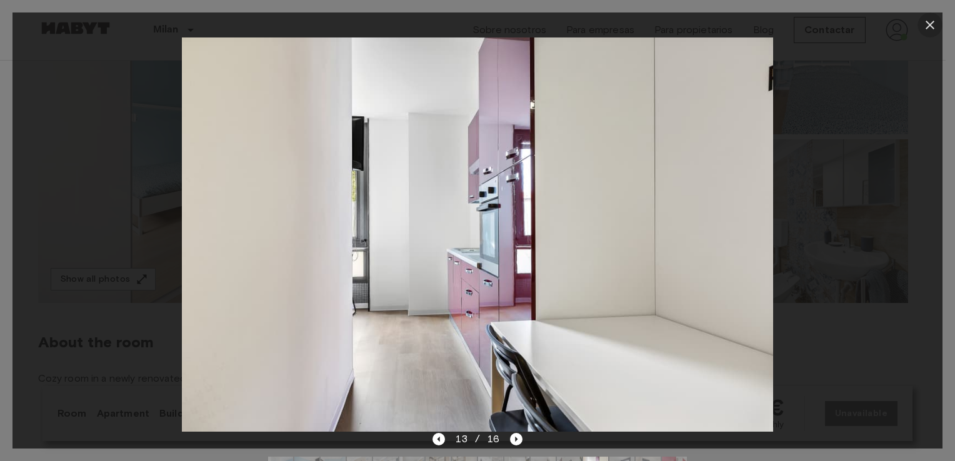
click at [928, 16] on button "button" at bounding box center [930, 25] width 25 height 25
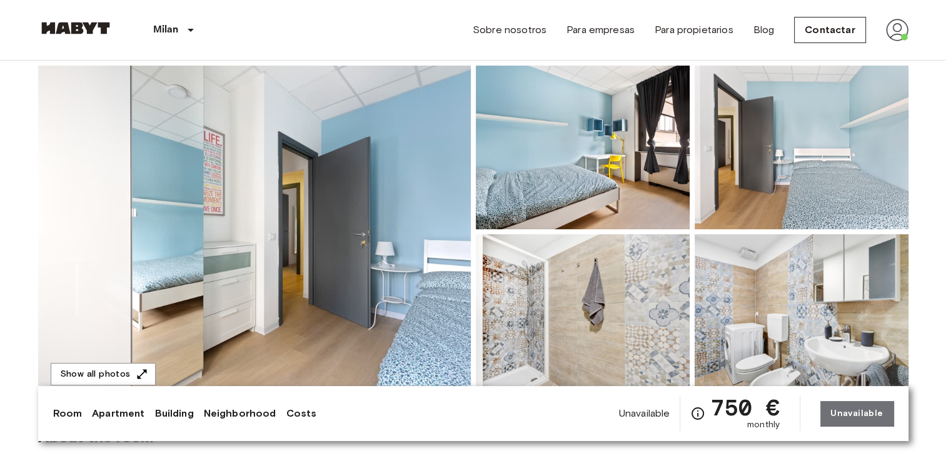
scroll to position [93, 0]
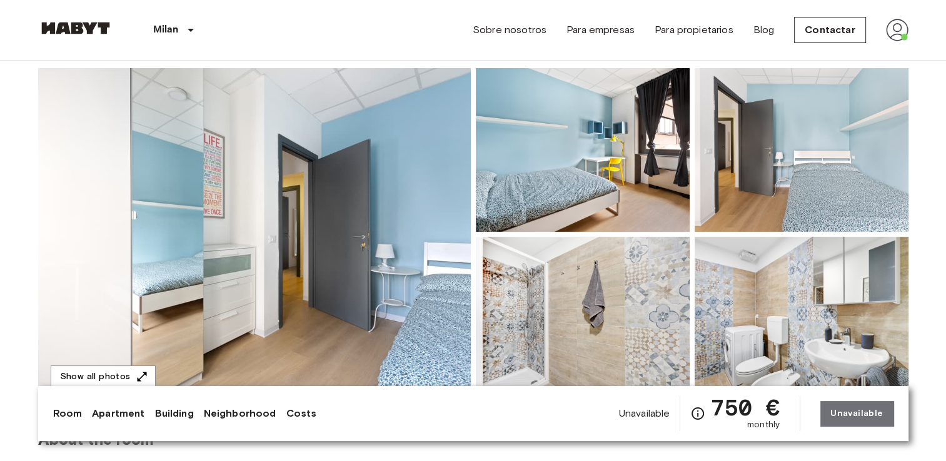
click at [379, 220] on img at bounding box center [254, 234] width 433 height 333
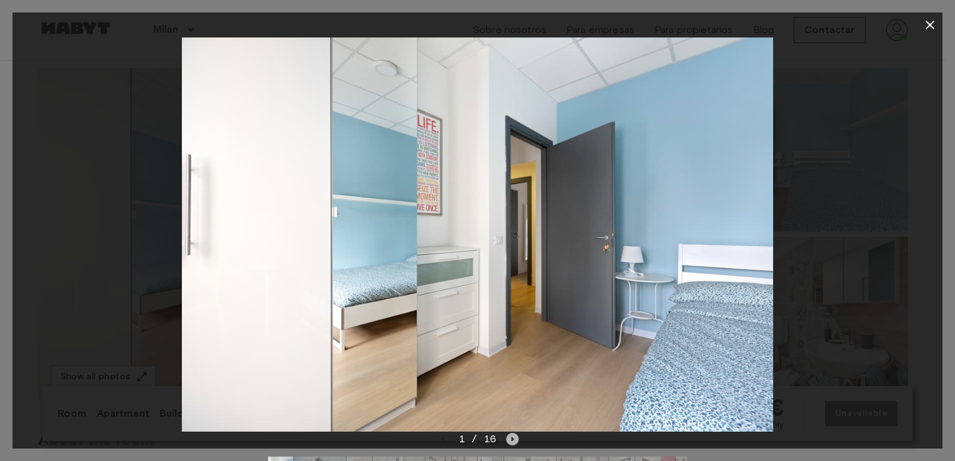
click at [515, 434] on icon "Next image" at bounding box center [512, 439] width 13 height 13
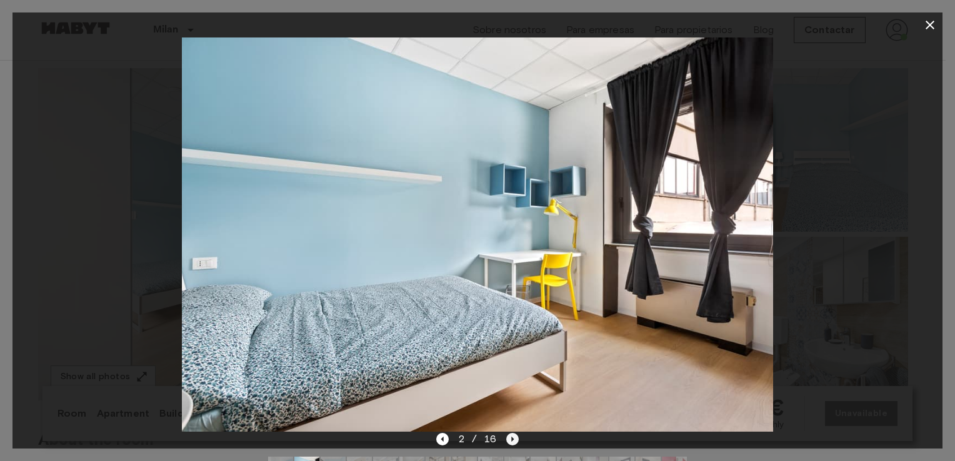
click at [515, 434] on icon "Next image" at bounding box center [512, 439] width 13 height 13
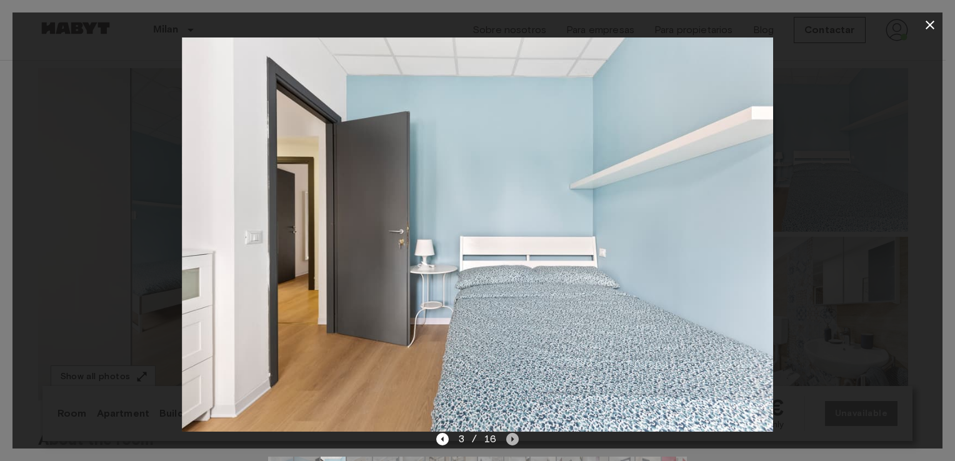
click at [515, 434] on icon "Next image" at bounding box center [512, 439] width 13 height 13
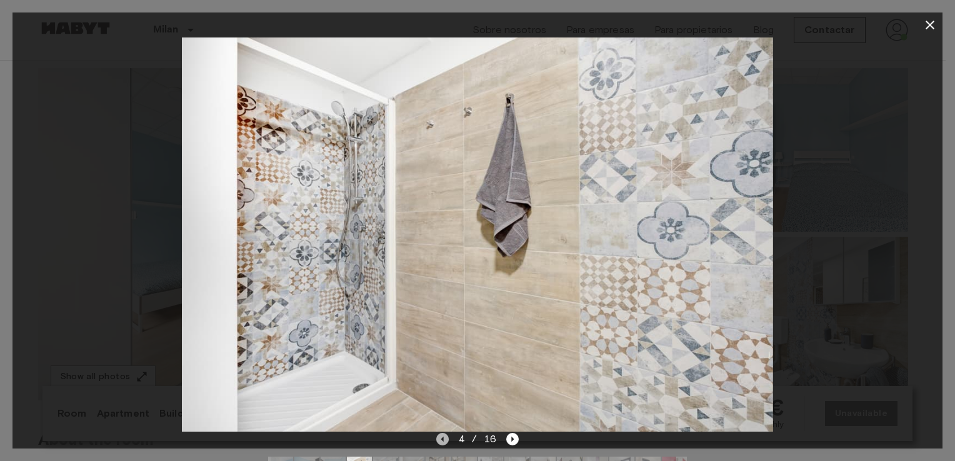
click at [441, 440] on icon "Previous image" at bounding box center [442, 439] width 13 height 13
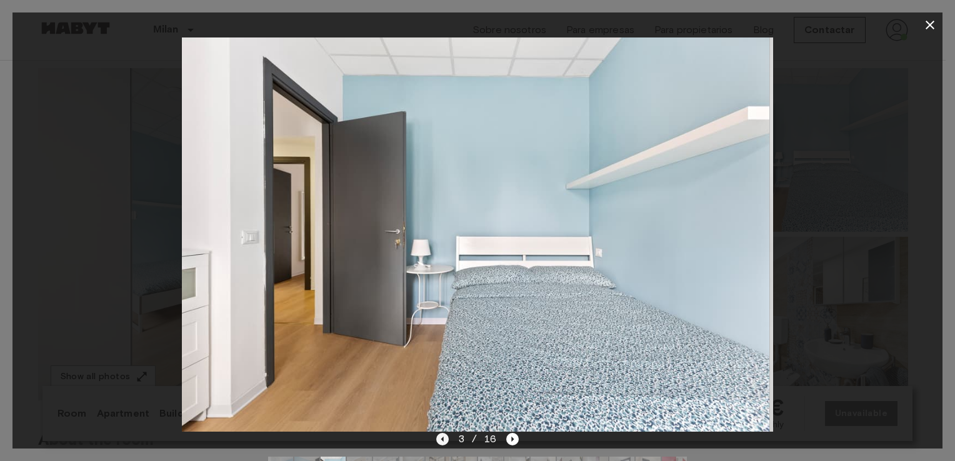
click at [441, 440] on icon "Previous image" at bounding box center [442, 439] width 13 height 13
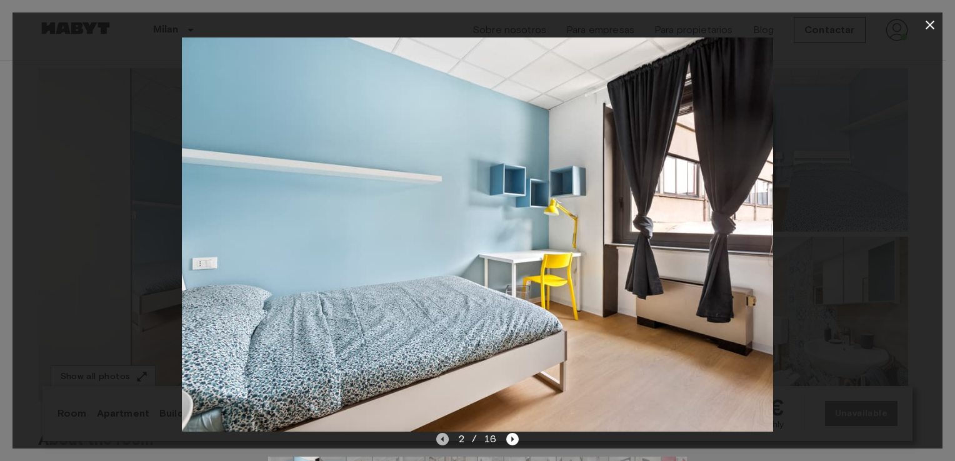
click at [441, 440] on icon "Previous image" at bounding box center [442, 439] width 13 height 13
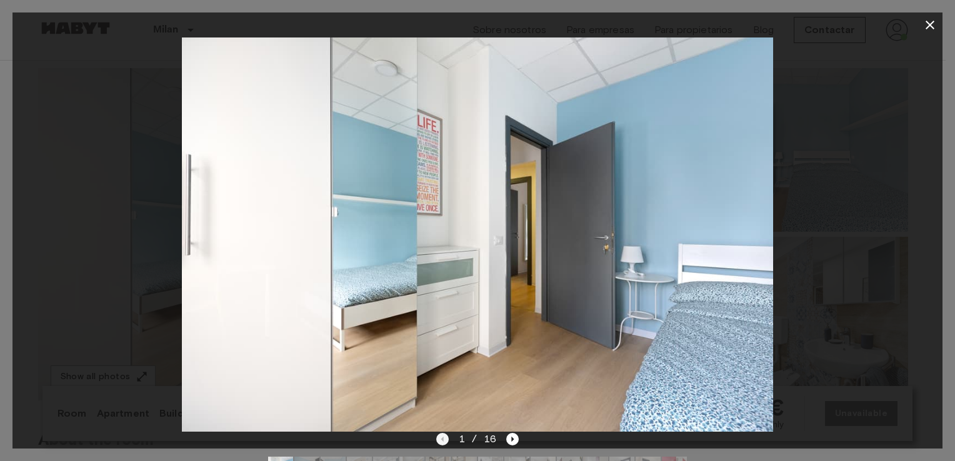
click at [441, 440] on div "1 / 16" at bounding box center [477, 439] width 83 height 15
click at [510, 436] on icon "Next image" at bounding box center [512, 439] width 13 height 13
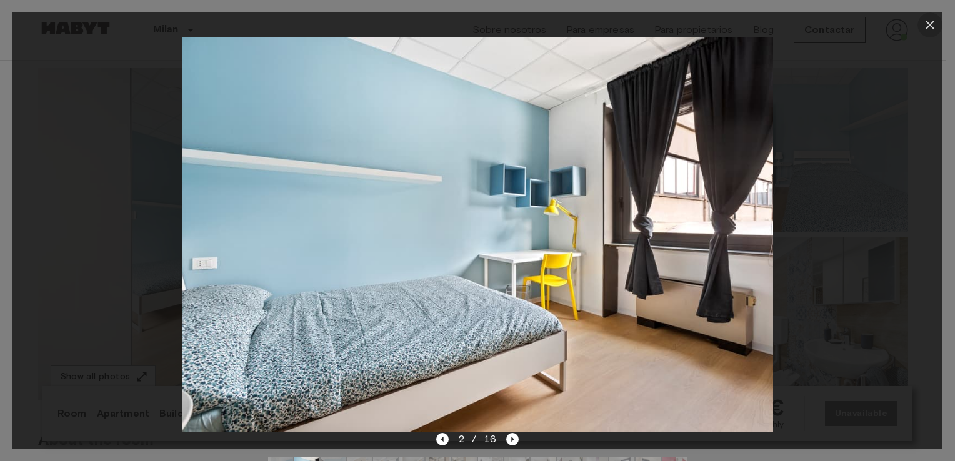
click at [925, 21] on icon "button" at bounding box center [930, 25] width 15 height 15
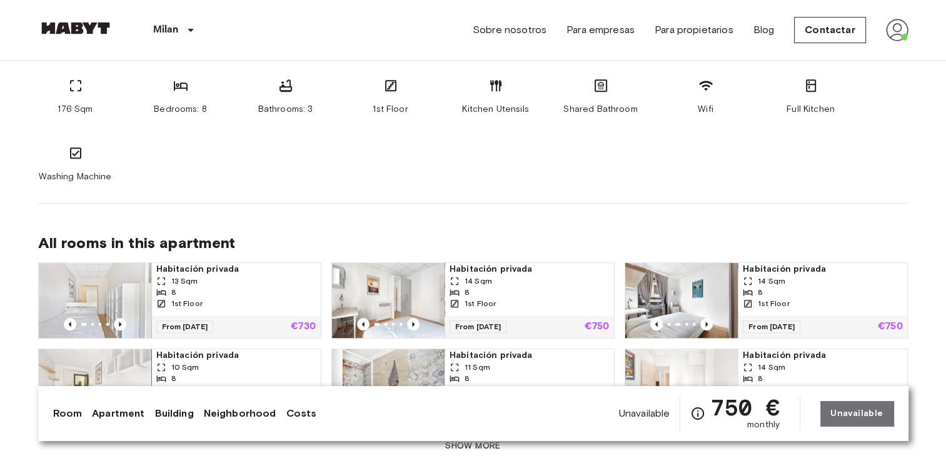
scroll to position [693, 0]
click at [123, 319] on icon "Previous image" at bounding box center [120, 324] width 13 height 13
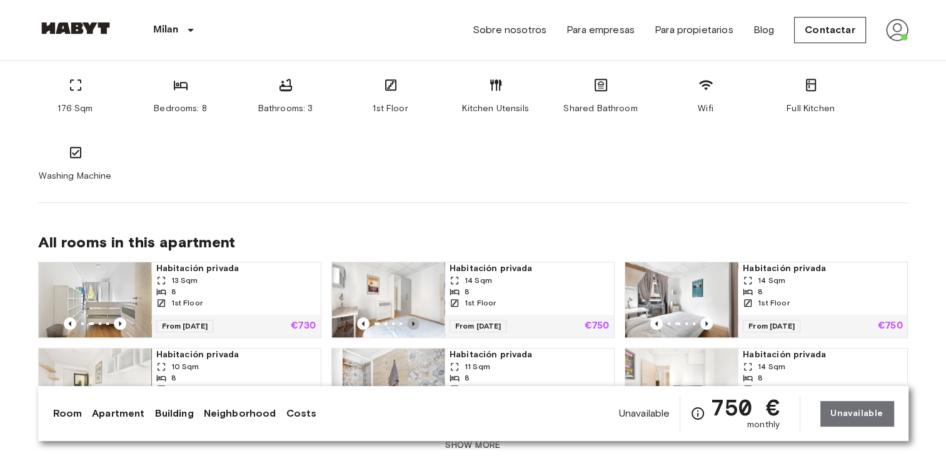
click at [415, 321] on icon "Previous image" at bounding box center [413, 324] width 13 height 13
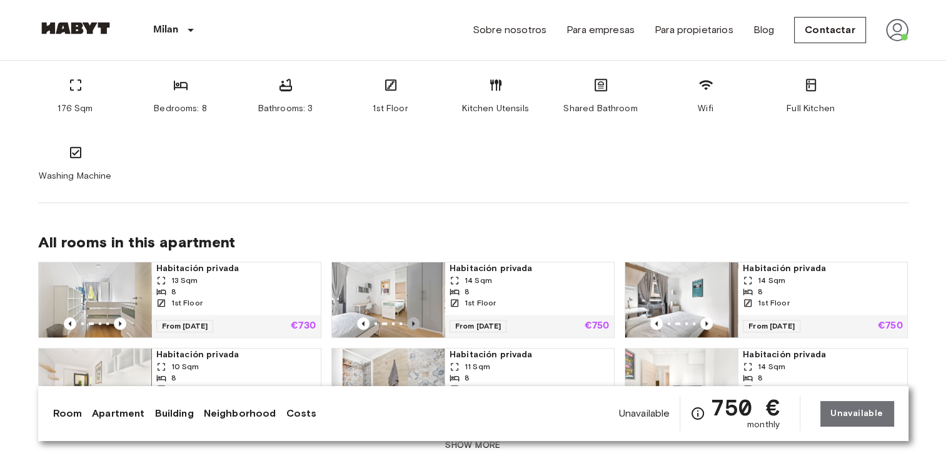
click at [415, 321] on icon "Previous image" at bounding box center [413, 324] width 13 height 13
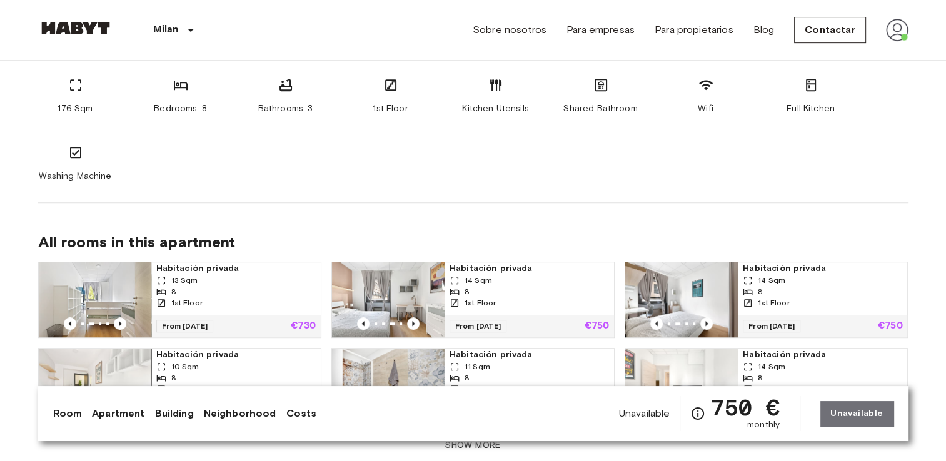
click at [697, 319] on div at bounding box center [681, 324] width 113 height 13
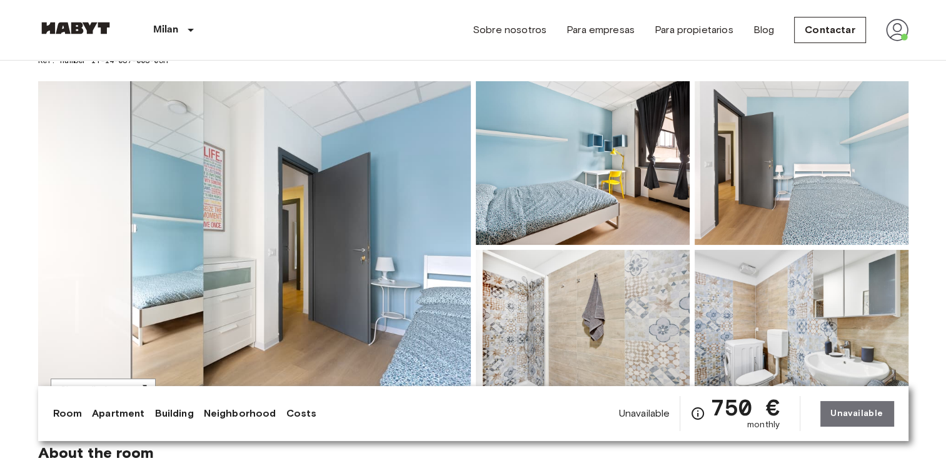
scroll to position [79, 0]
click at [416, 248] on img at bounding box center [254, 248] width 433 height 333
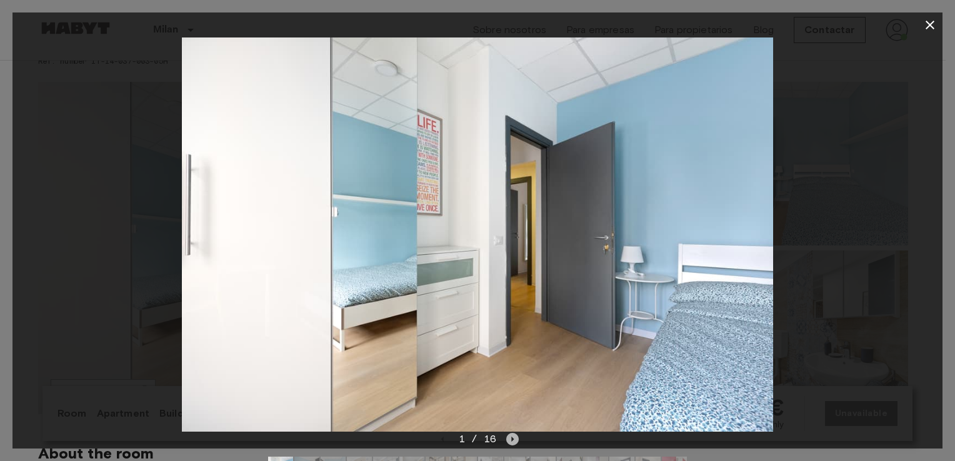
click at [509, 436] on icon "Next image" at bounding box center [512, 439] width 13 height 13
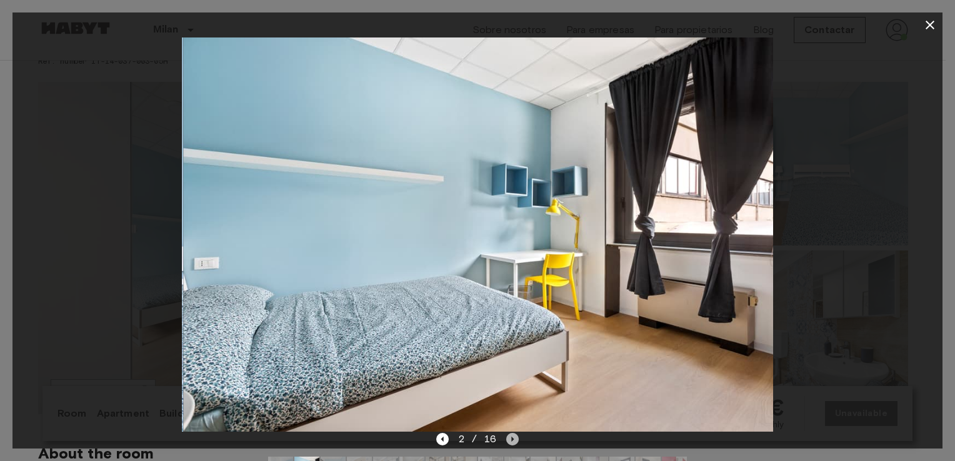
click at [509, 436] on icon "Next image" at bounding box center [512, 439] width 13 height 13
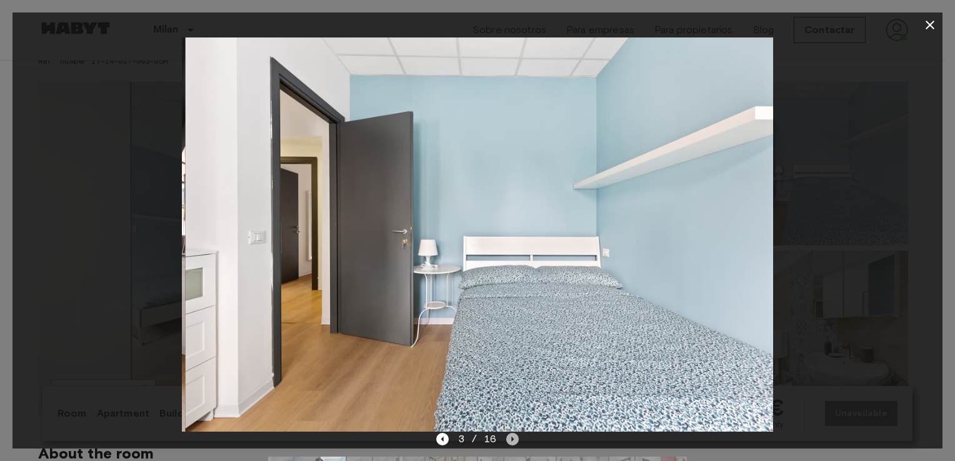
click at [509, 436] on icon "Next image" at bounding box center [512, 439] width 13 height 13
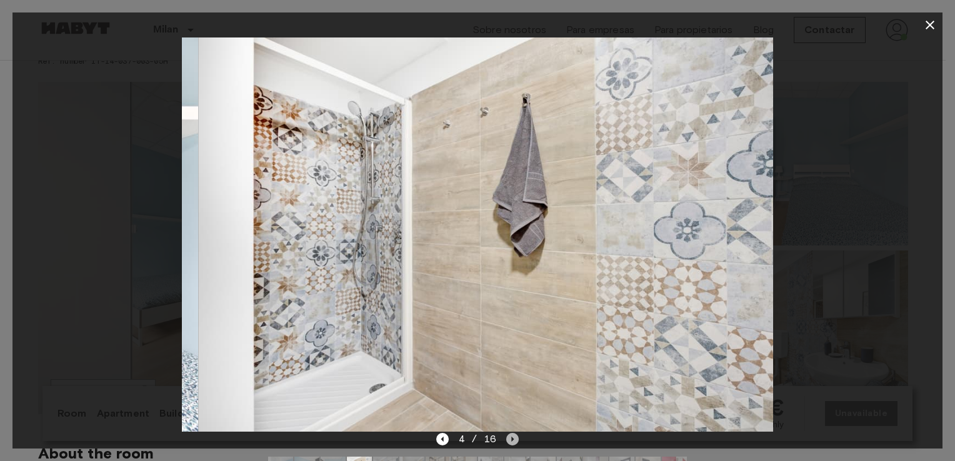
click at [509, 436] on icon "Next image" at bounding box center [512, 439] width 13 height 13
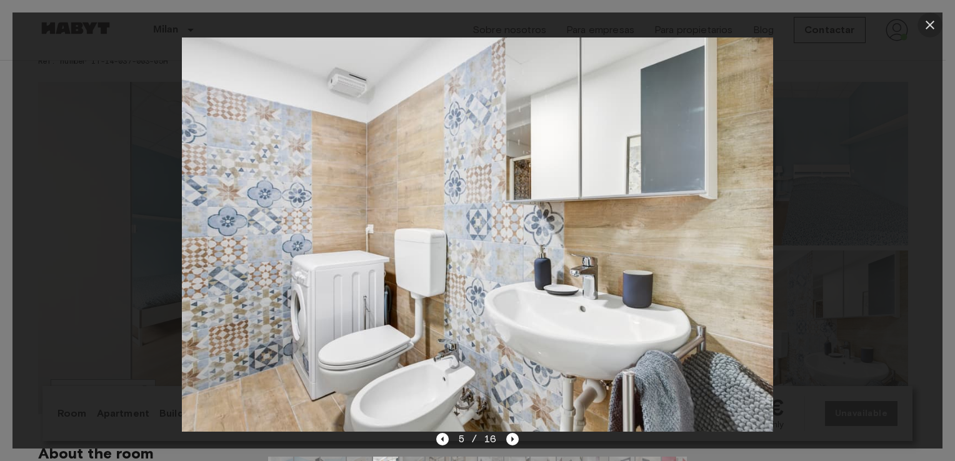
click at [934, 21] on icon "button" at bounding box center [930, 25] width 15 height 15
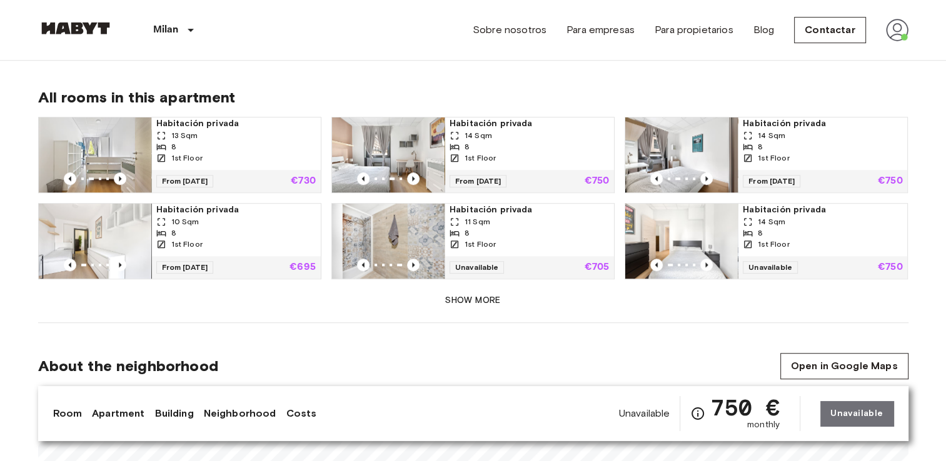
scroll to position [838, 0]
click at [415, 176] on icon "Previous image" at bounding box center [413, 178] width 13 height 13
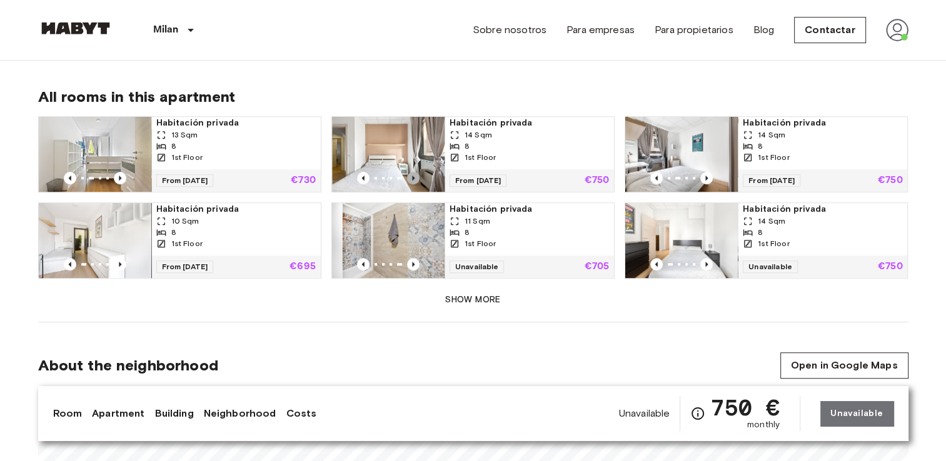
click at [415, 176] on icon "Previous image" at bounding box center [413, 178] width 13 height 13
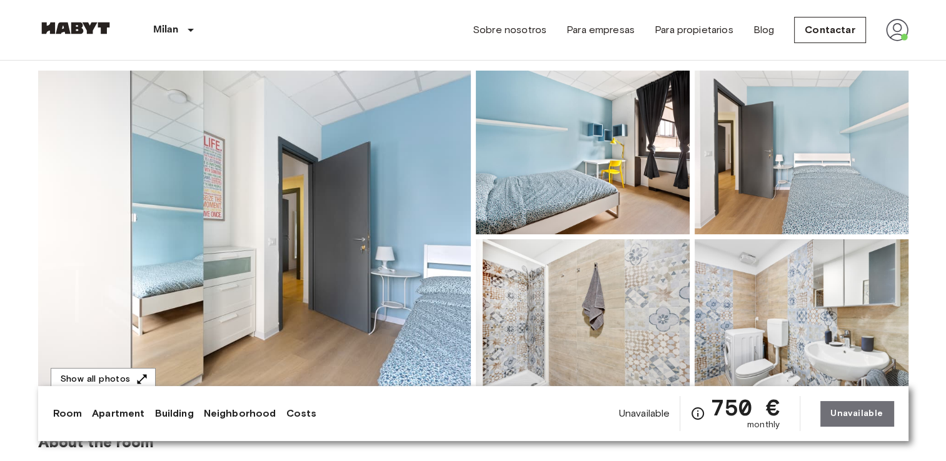
scroll to position [87, 0]
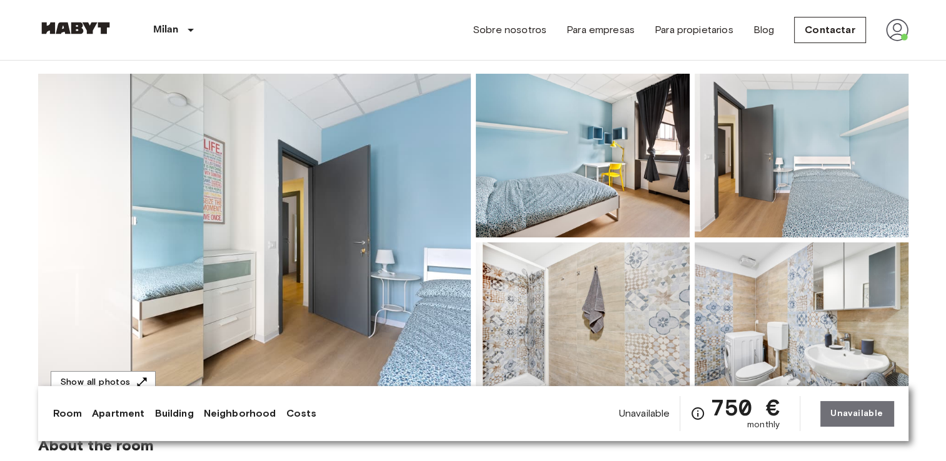
click at [408, 211] on img at bounding box center [254, 240] width 433 height 333
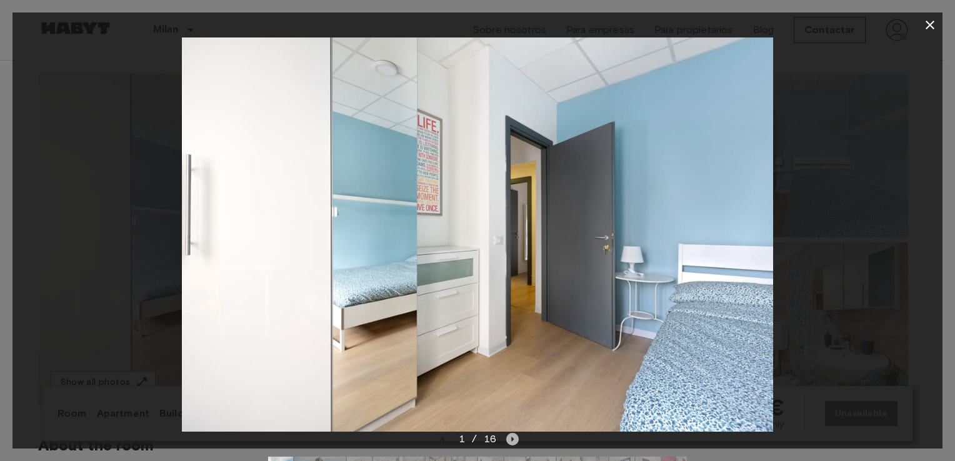
click at [515, 435] on icon "Next image" at bounding box center [512, 439] width 13 height 13
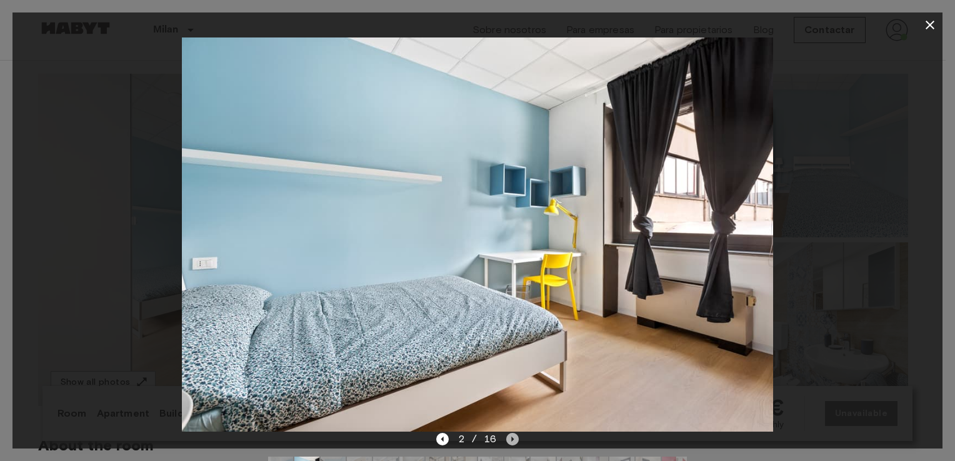
click at [515, 435] on icon "Next image" at bounding box center [512, 439] width 13 height 13
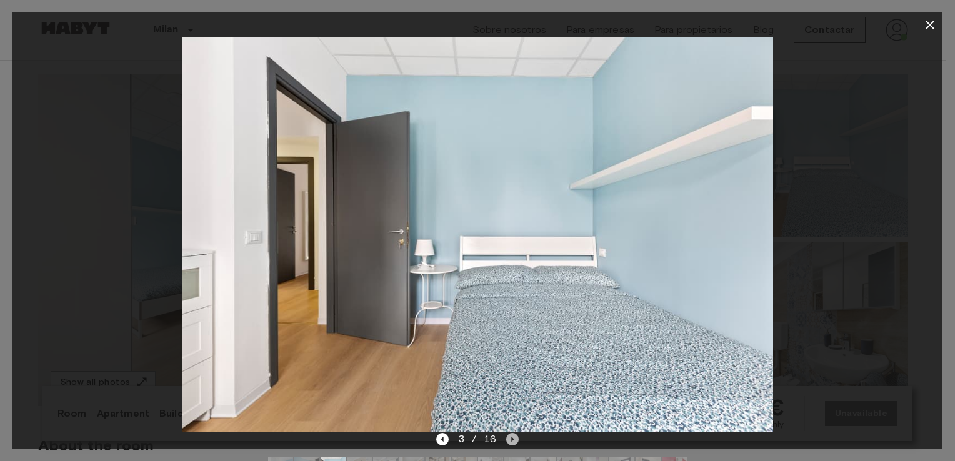
click at [515, 435] on icon "Next image" at bounding box center [512, 439] width 13 height 13
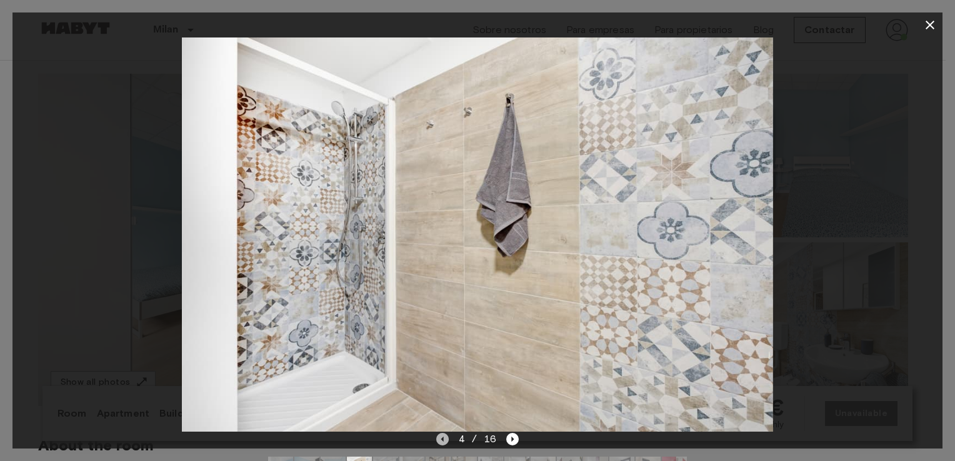
click at [443, 442] on icon "Previous image" at bounding box center [442, 439] width 13 height 13
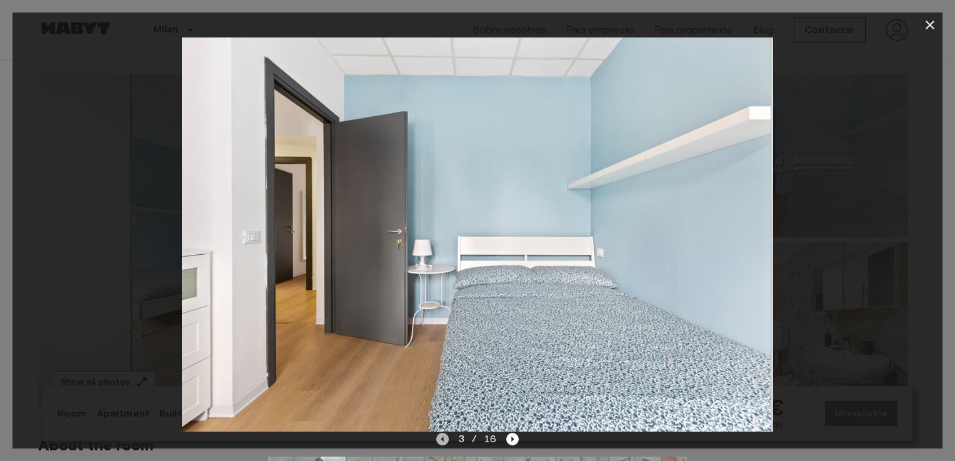
click at [443, 442] on icon "Previous image" at bounding box center [442, 439] width 13 height 13
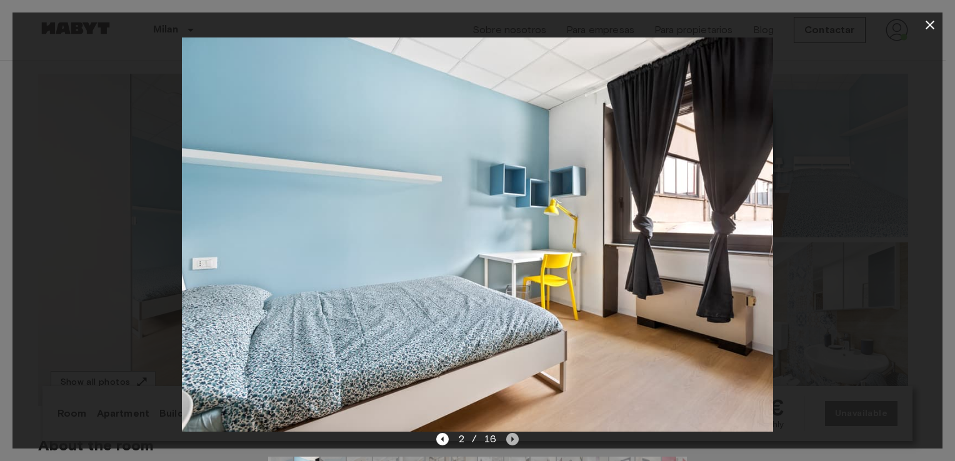
click at [515, 438] on icon "Next image" at bounding box center [512, 439] width 13 height 13
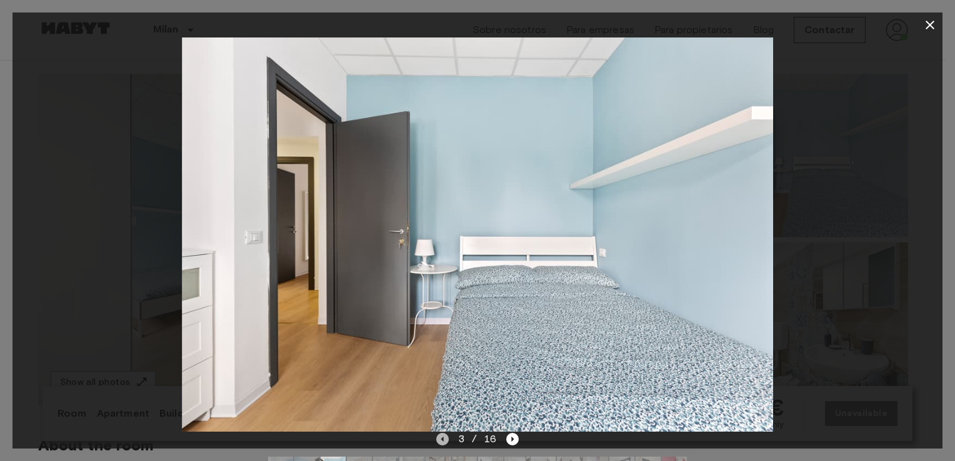
click at [440, 436] on icon "Previous image" at bounding box center [442, 439] width 13 height 13
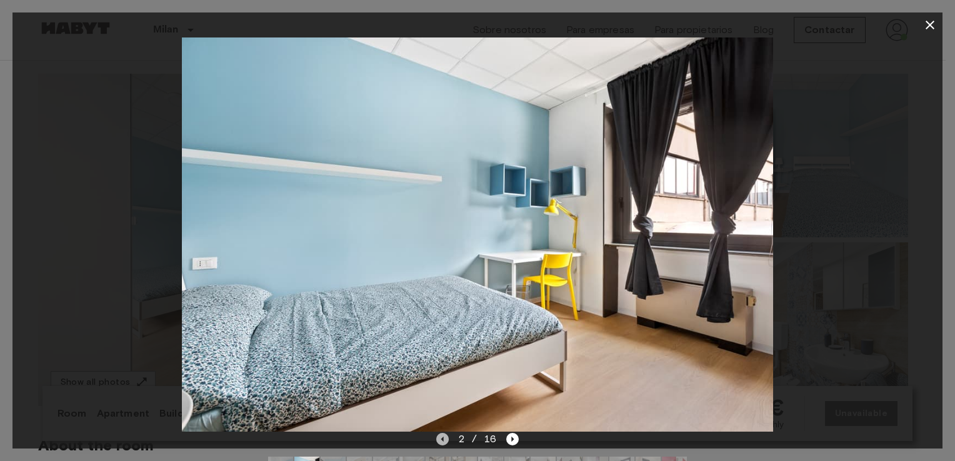
click at [440, 436] on icon "Previous image" at bounding box center [442, 439] width 13 height 13
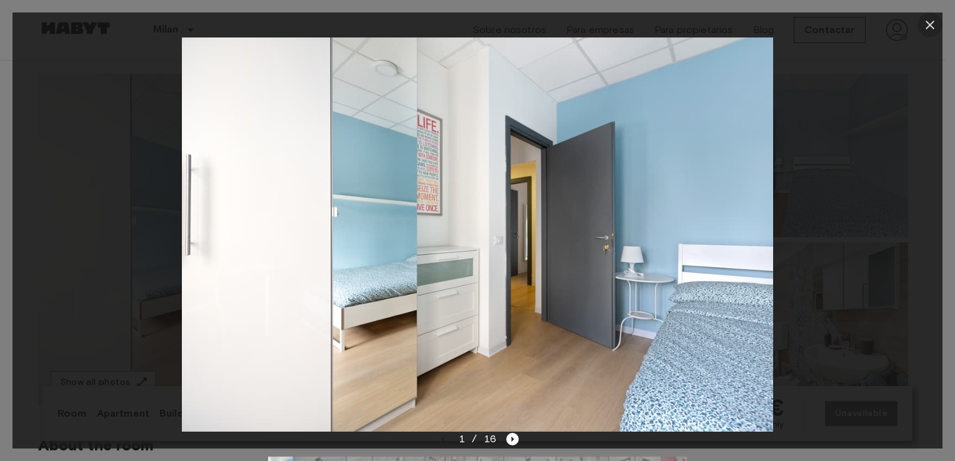
click at [928, 21] on icon "button" at bounding box center [930, 25] width 15 height 15
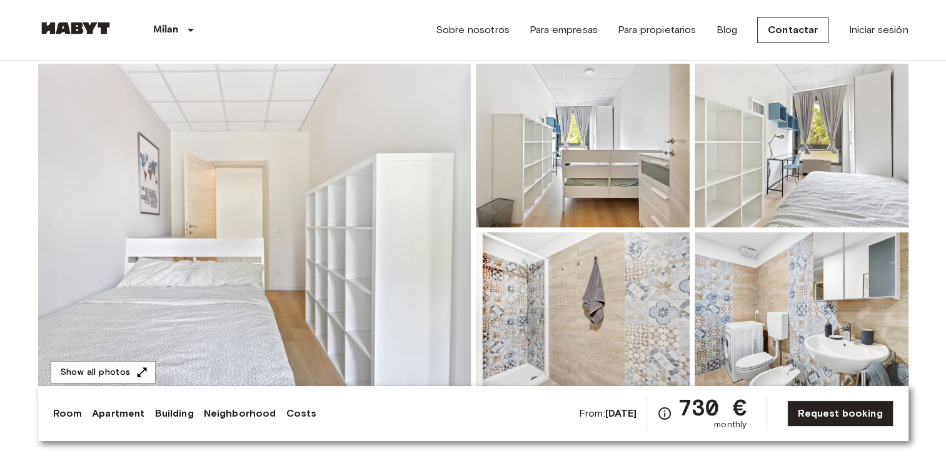
scroll to position [98, 0]
click at [376, 223] on img at bounding box center [254, 229] width 433 height 333
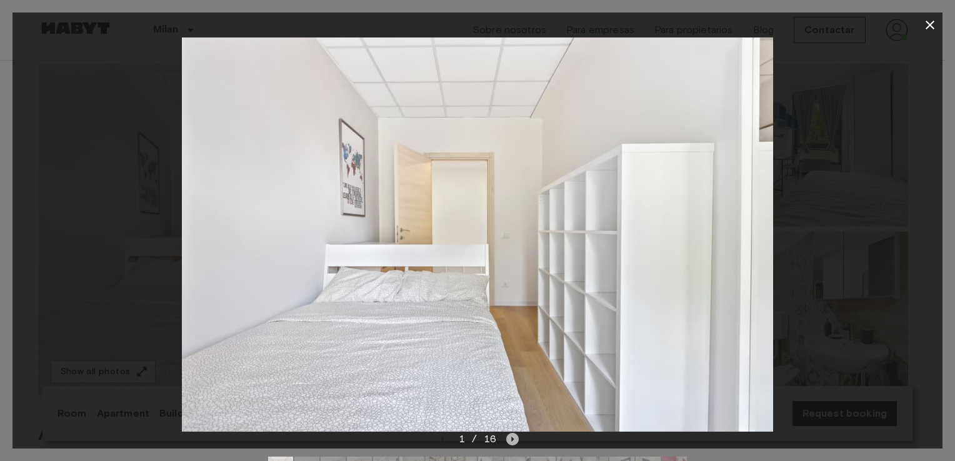
click at [514, 434] on icon "Next image" at bounding box center [512, 439] width 13 height 13
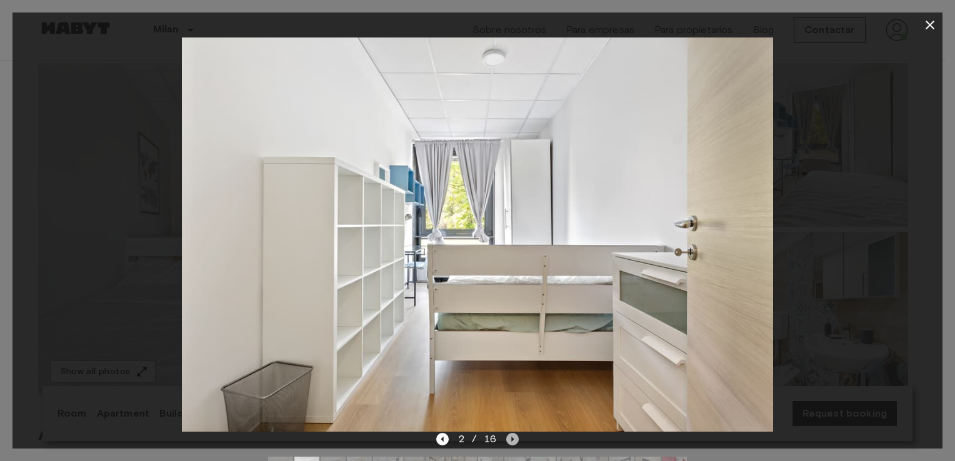
click at [514, 434] on icon "Next image" at bounding box center [512, 439] width 13 height 13
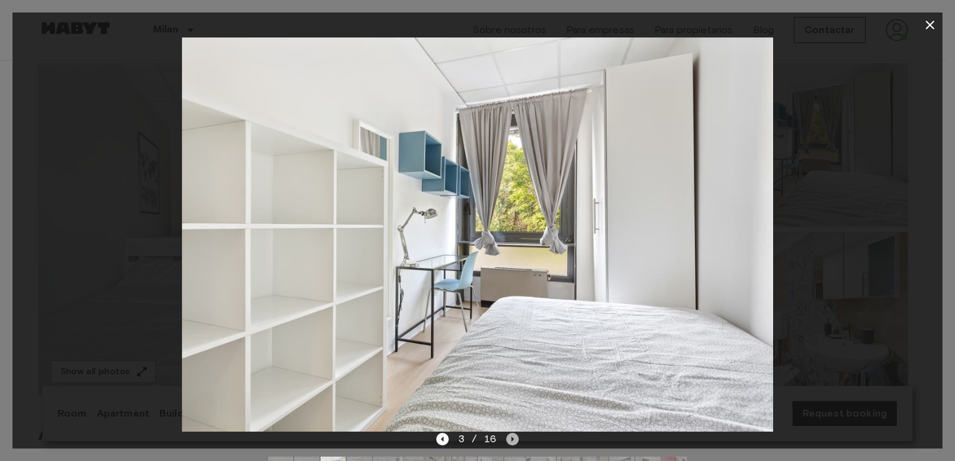
click at [514, 434] on icon "Next image" at bounding box center [512, 439] width 13 height 13
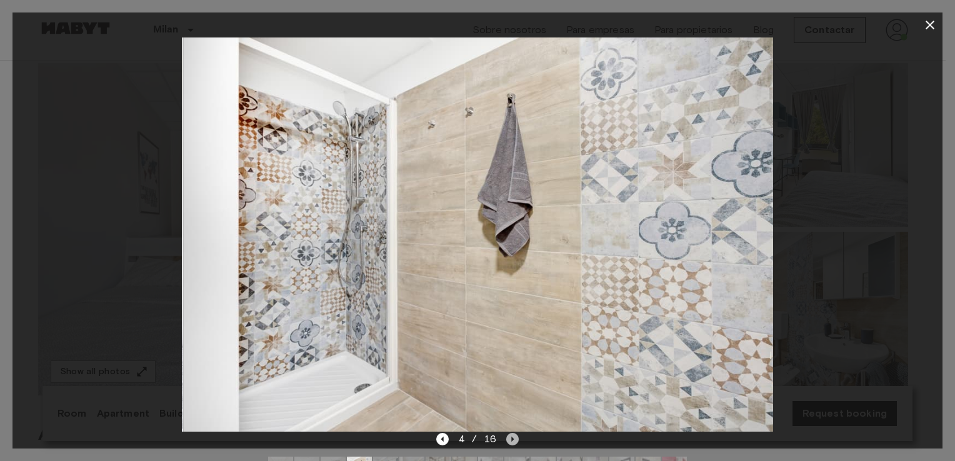
click at [514, 434] on icon "Next image" at bounding box center [512, 439] width 13 height 13
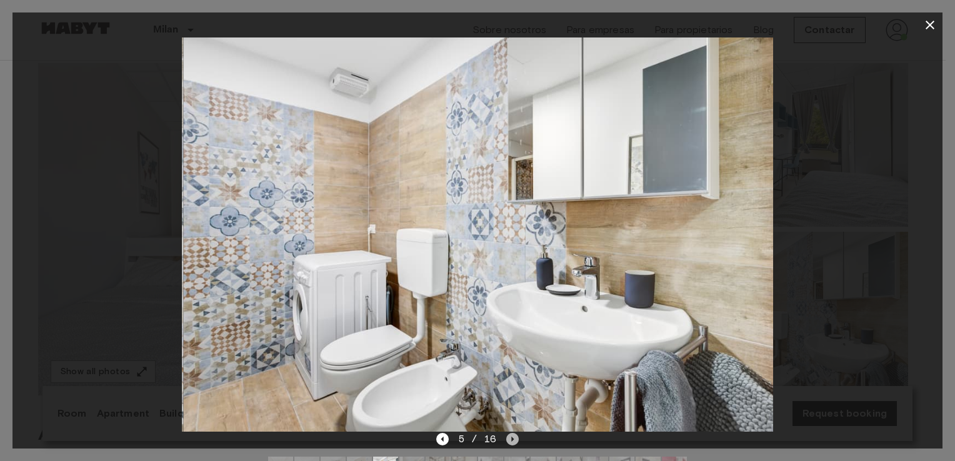
click at [514, 434] on icon "Next image" at bounding box center [512, 439] width 13 height 13
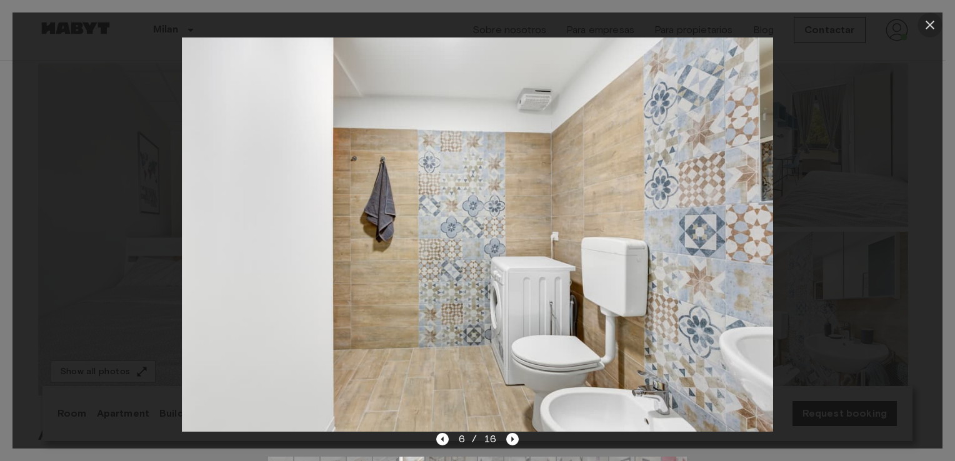
click at [925, 23] on icon "button" at bounding box center [930, 25] width 15 height 15
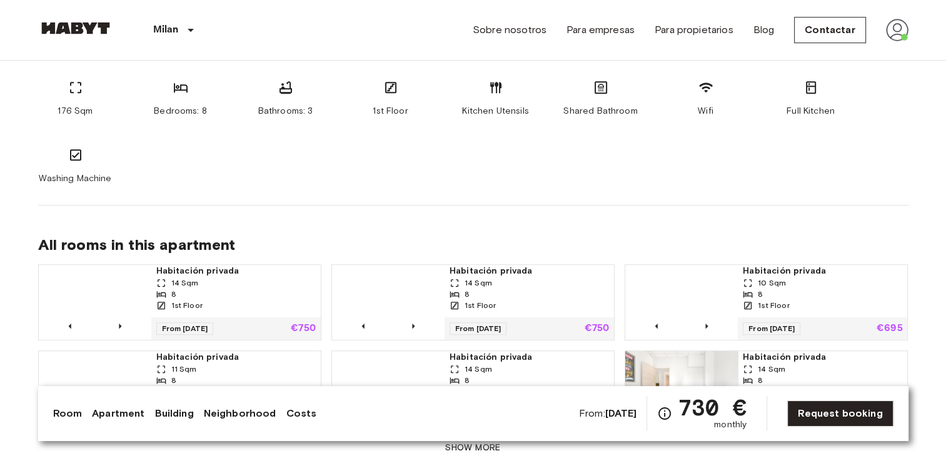
scroll to position [845, 0]
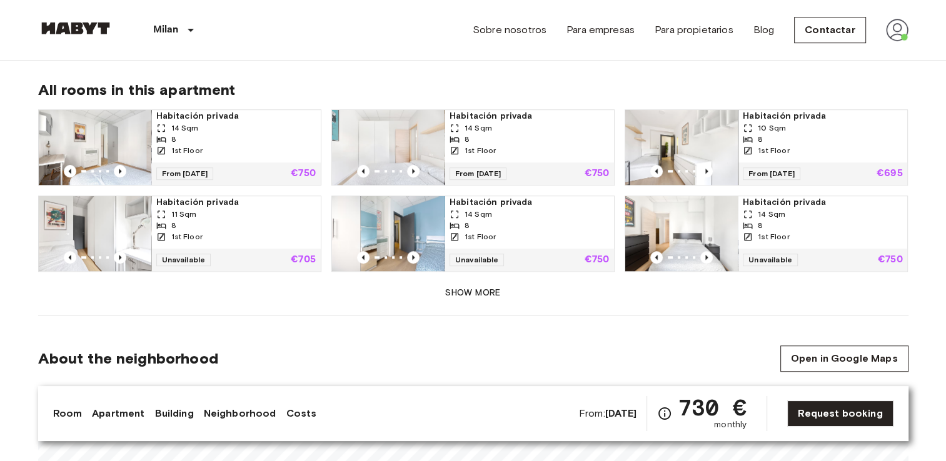
click at [119, 146] on img at bounding box center [95, 147] width 113 height 75
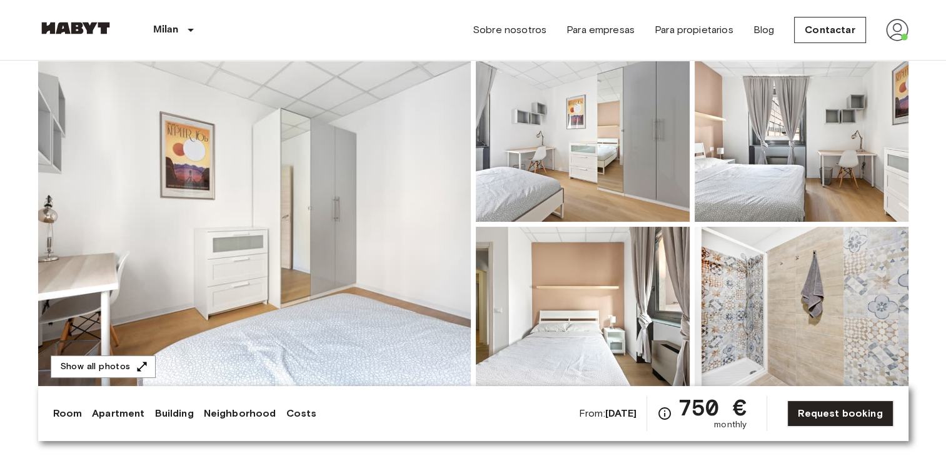
scroll to position [101, 0]
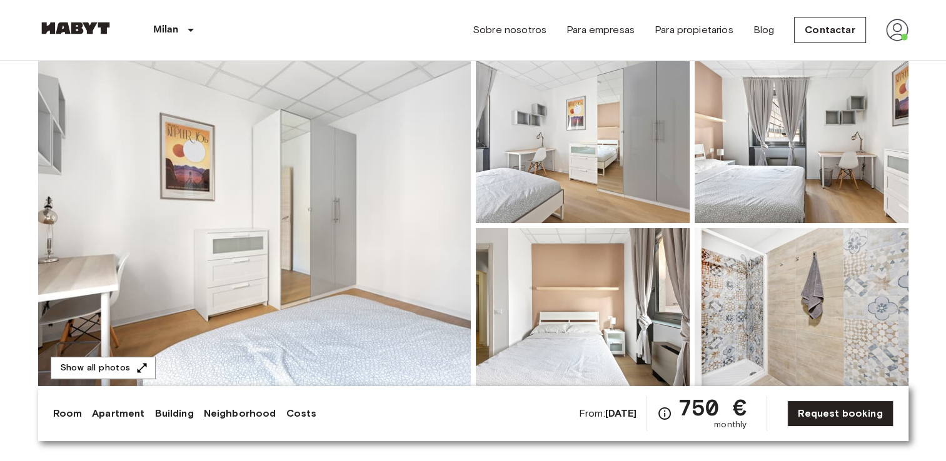
click at [232, 254] on img at bounding box center [254, 225] width 433 height 333
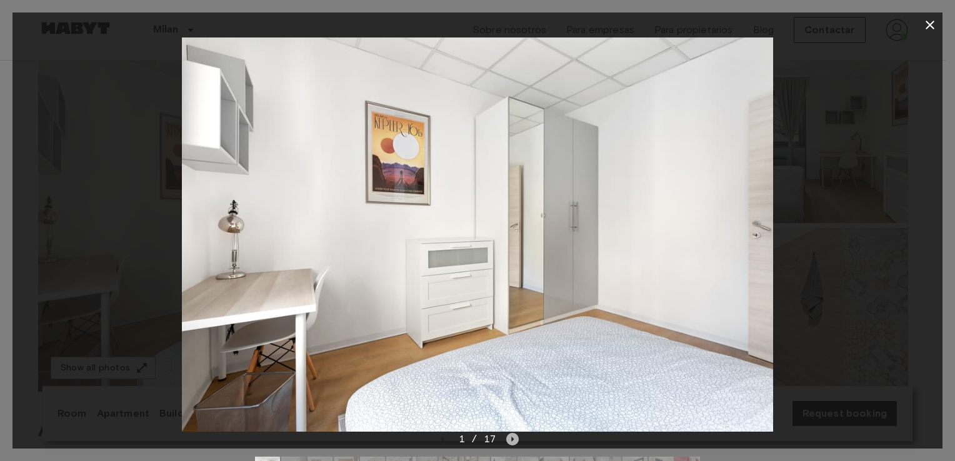
click at [515, 434] on icon "Next image" at bounding box center [512, 439] width 13 height 13
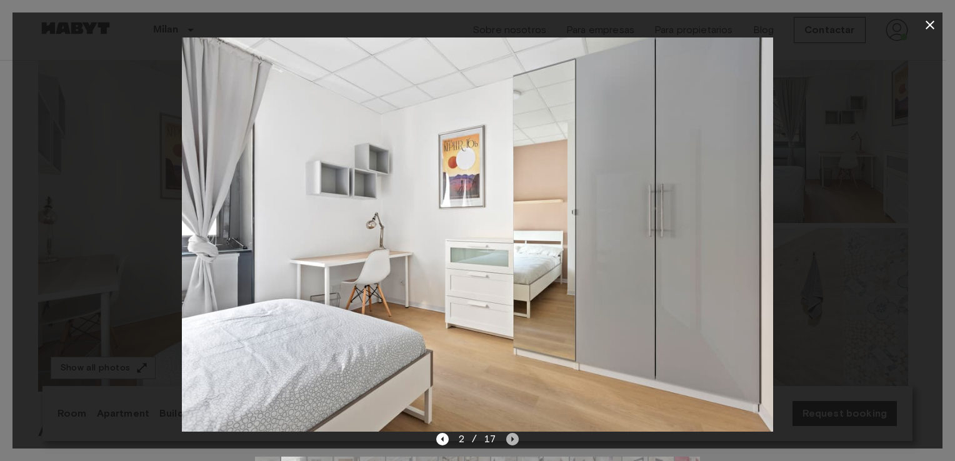
click at [515, 434] on icon "Next image" at bounding box center [512, 439] width 13 height 13
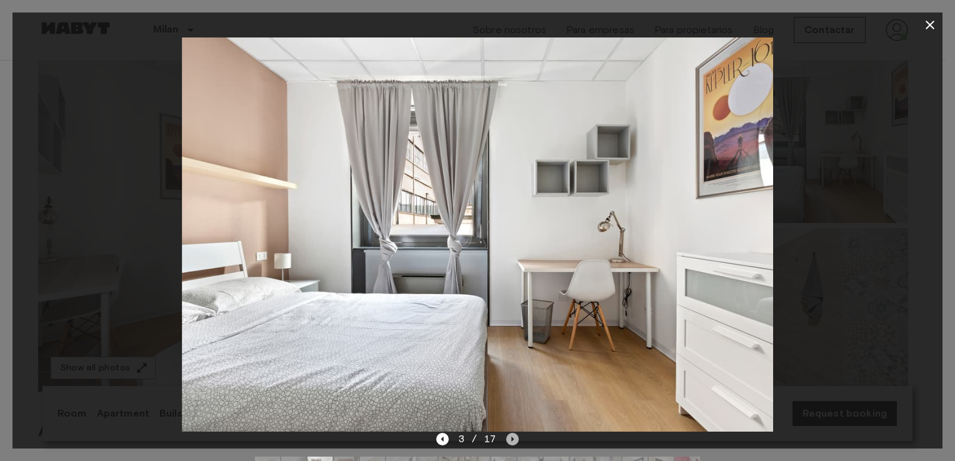
click at [515, 434] on icon "Next image" at bounding box center [512, 439] width 13 height 13
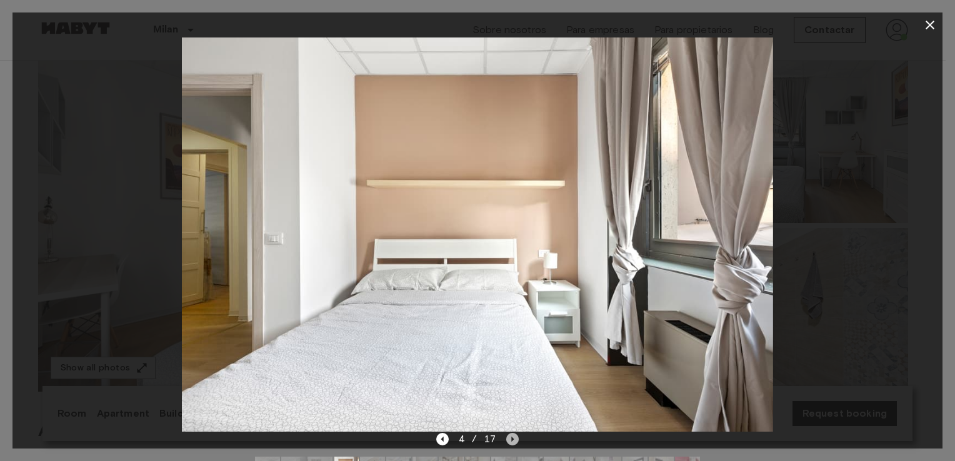
click at [515, 434] on icon "Next image" at bounding box center [512, 439] width 13 height 13
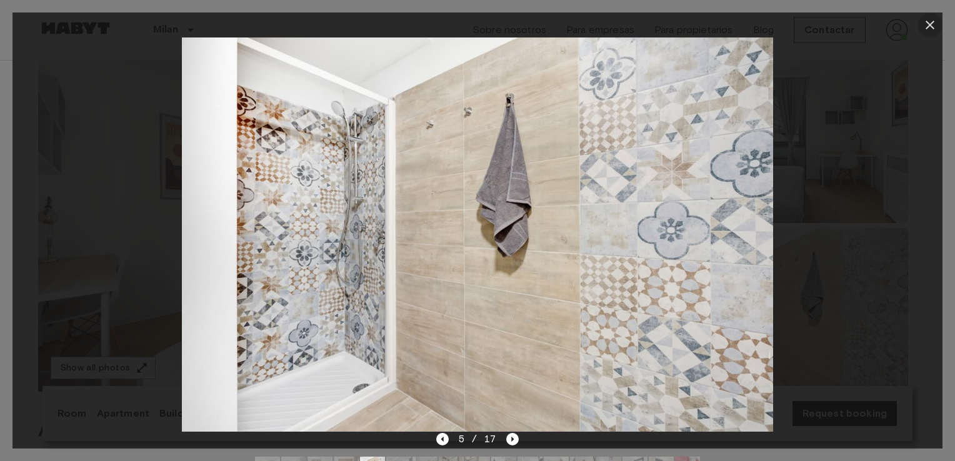
click at [927, 26] on icon "button" at bounding box center [930, 25] width 15 height 15
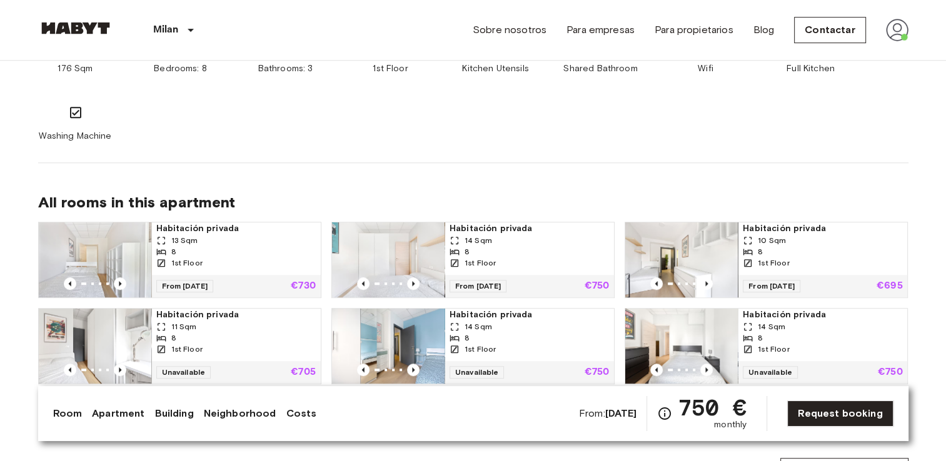
scroll to position [734, 0]
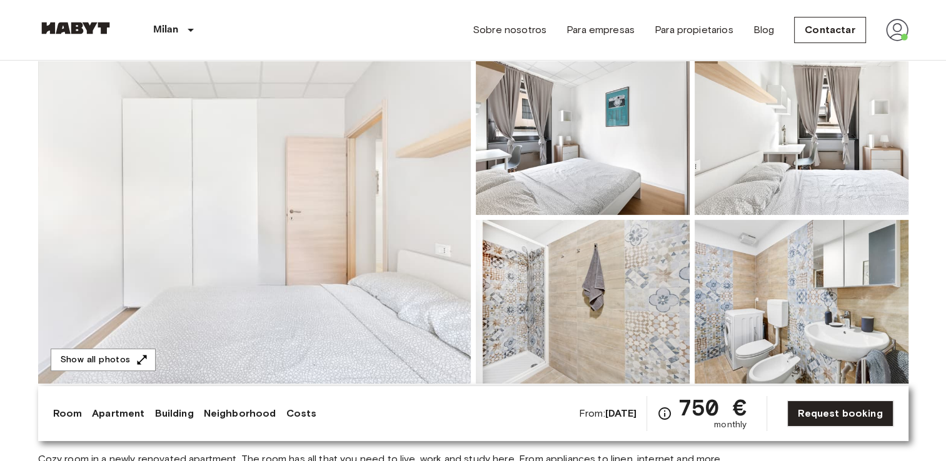
scroll to position [125, 0]
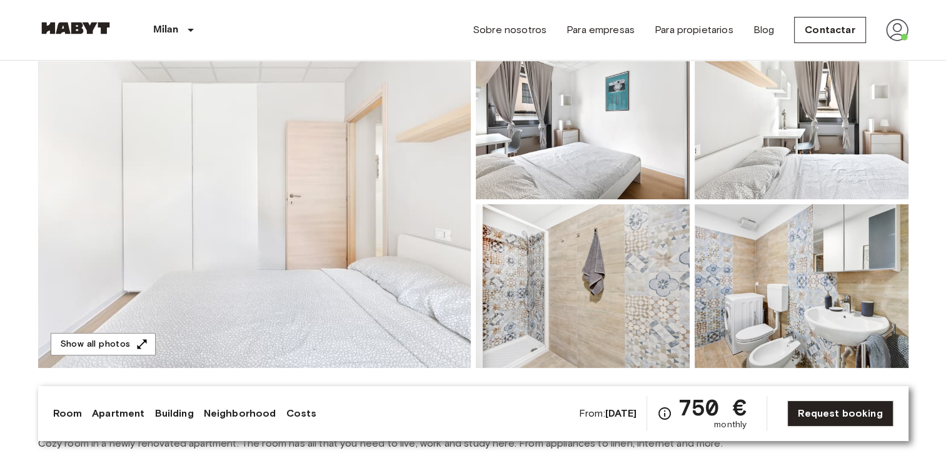
click at [393, 235] on img at bounding box center [254, 202] width 433 height 333
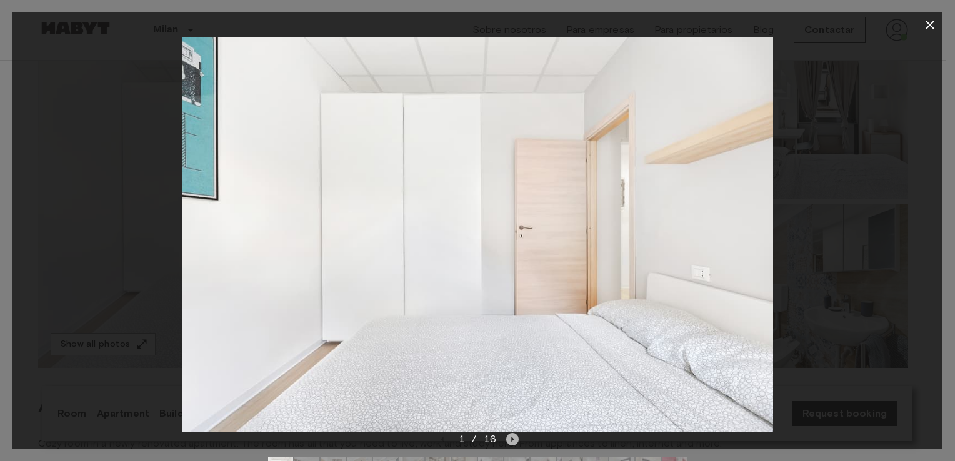
click at [513, 438] on icon "Next image" at bounding box center [512, 439] width 13 height 13
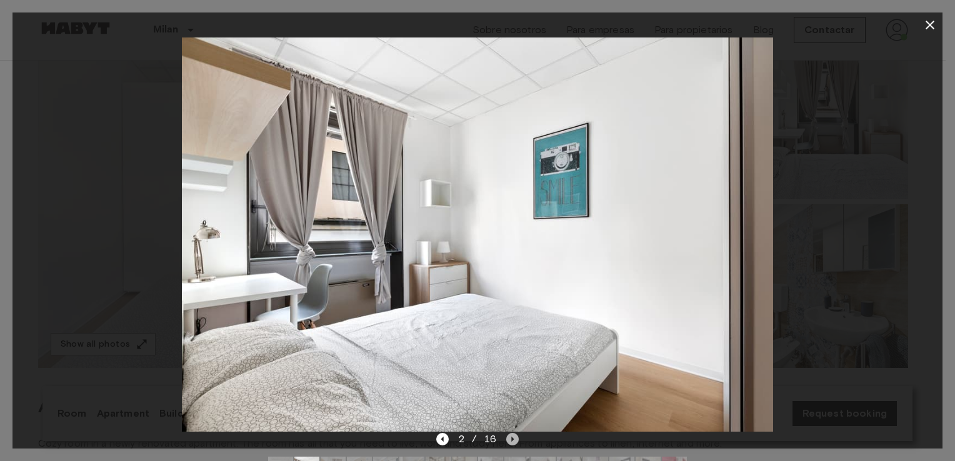
click at [513, 438] on icon "Next image" at bounding box center [512, 439] width 13 height 13
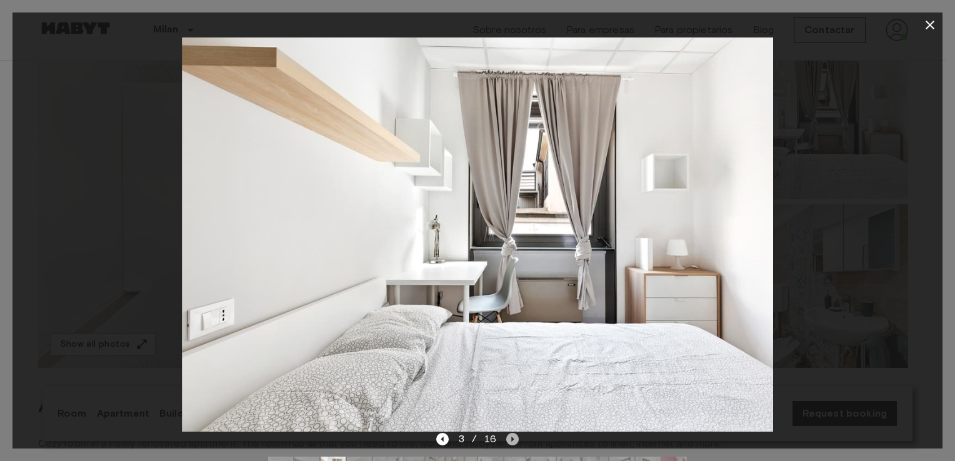
click at [513, 438] on icon "Next image" at bounding box center [512, 439] width 13 height 13
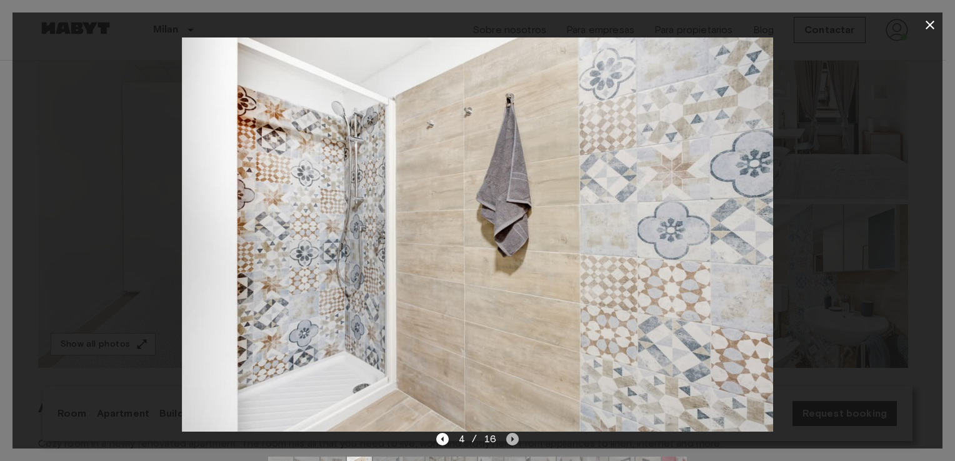
click at [513, 438] on icon "Next image" at bounding box center [512, 439] width 13 height 13
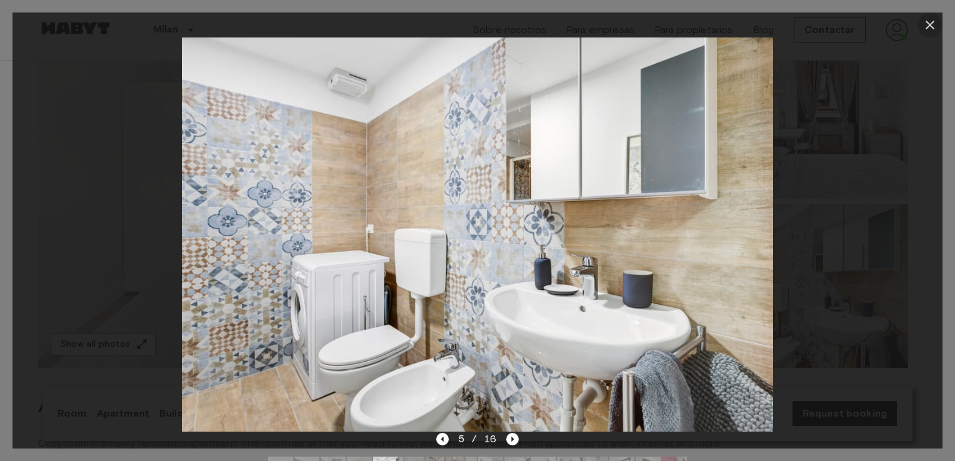
click at [928, 16] on button "button" at bounding box center [930, 25] width 25 height 25
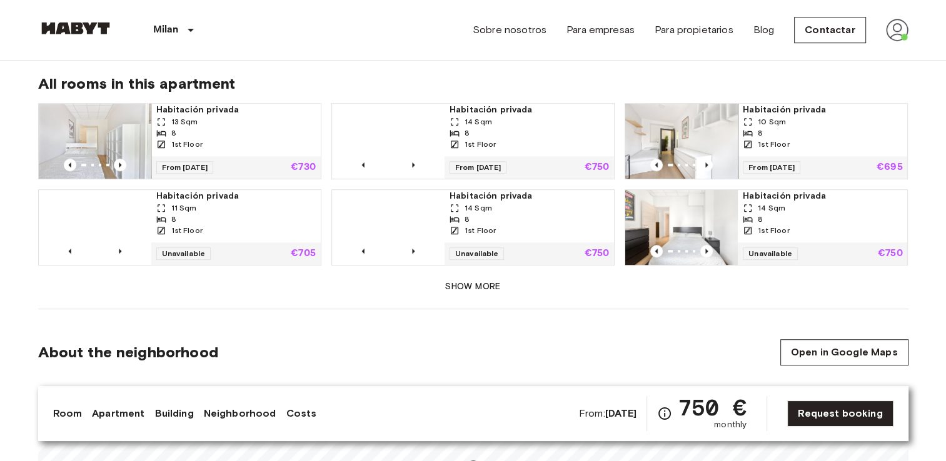
scroll to position [855, 0]
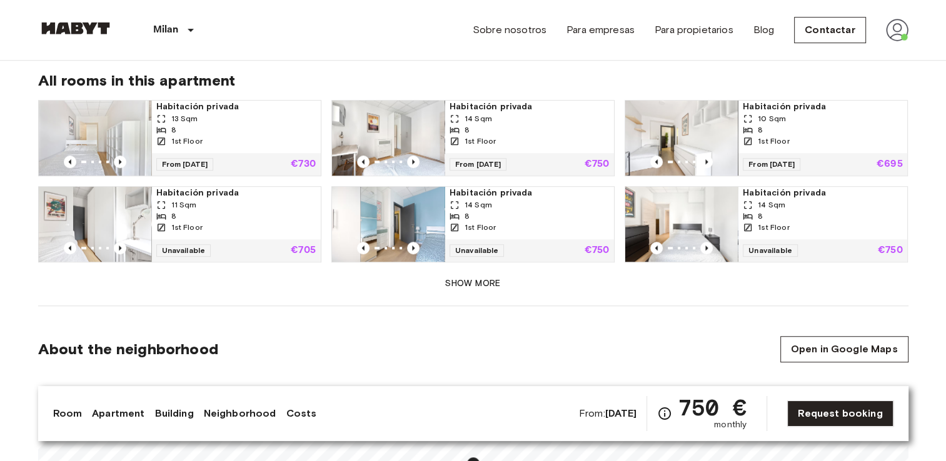
click at [693, 136] on img at bounding box center [681, 138] width 113 height 75
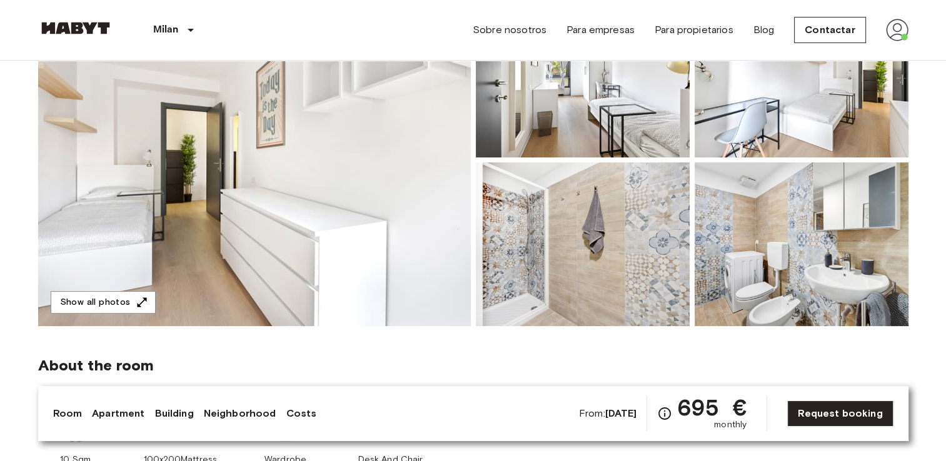
scroll to position [164, 0]
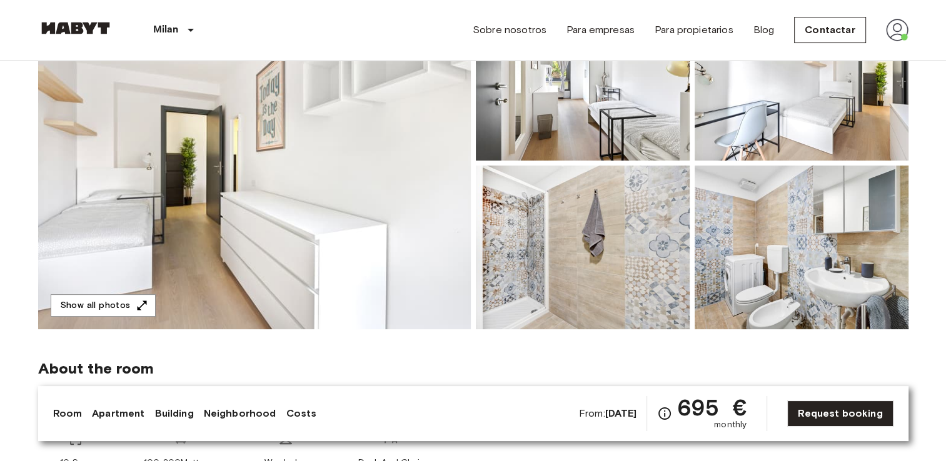
click at [367, 274] on img at bounding box center [254, 163] width 433 height 333
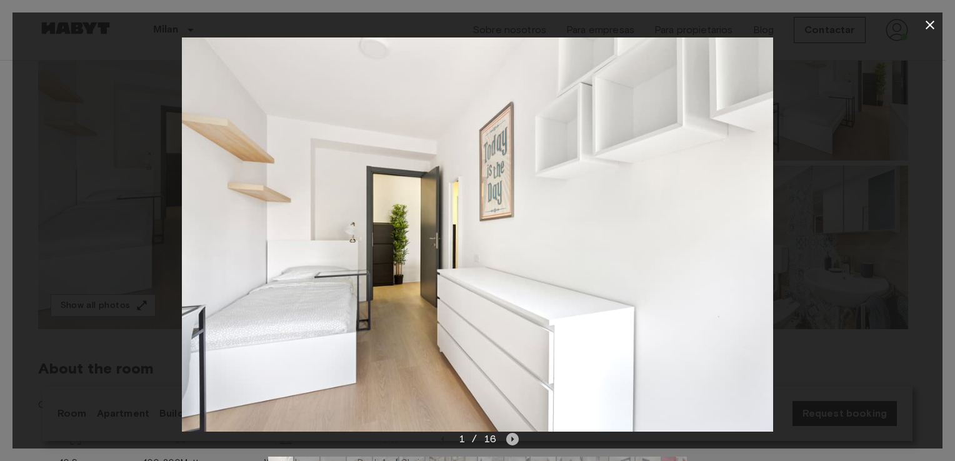
click at [513, 436] on icon "Next image" at bounding box center [512, 439] width 13 height 13
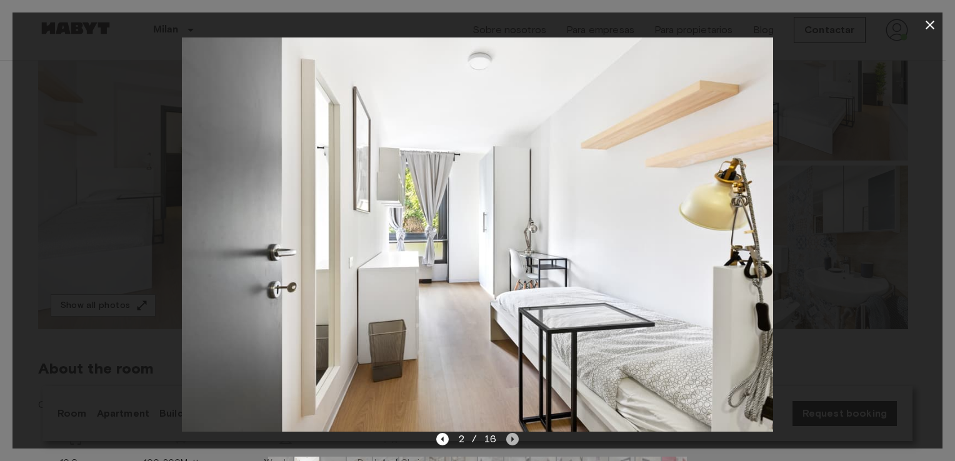
click at [513, 436] on icon "Next image" at bounding box center [512, 439] width 13 height 13
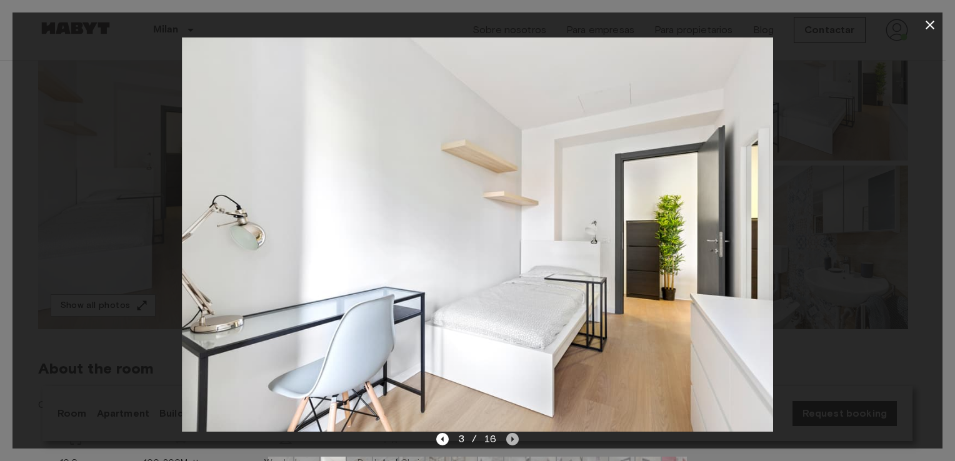
click at [513, 436] on icon "Next image" at bounding box center [512, 439] width 13 height 13
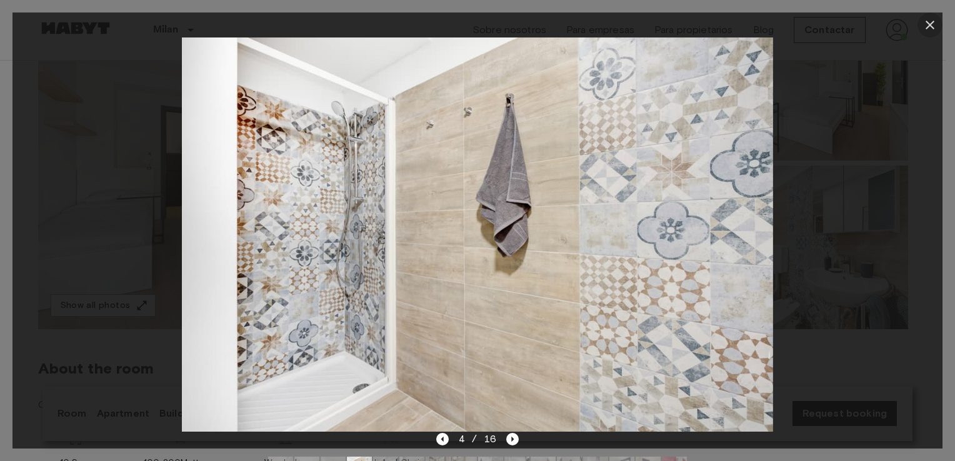
click at [940, 28] on button "button" at bounding box center [930, 25] width 25 height 25
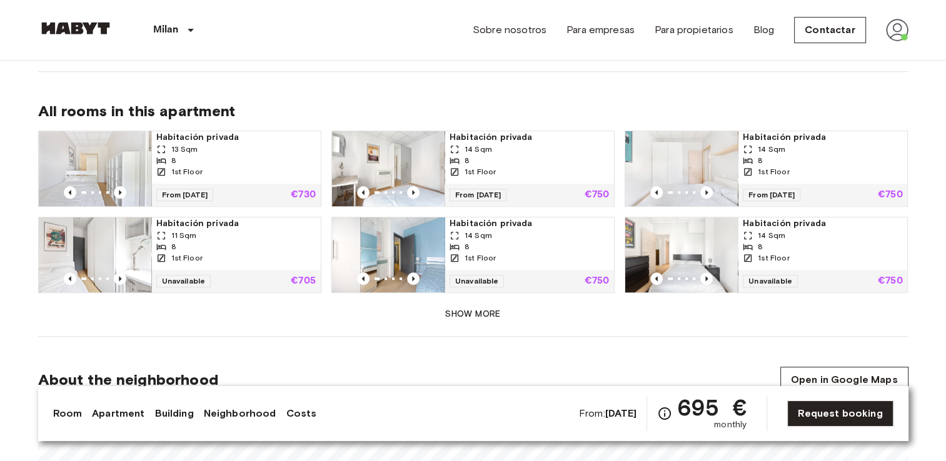
scroll to position [830, 0]
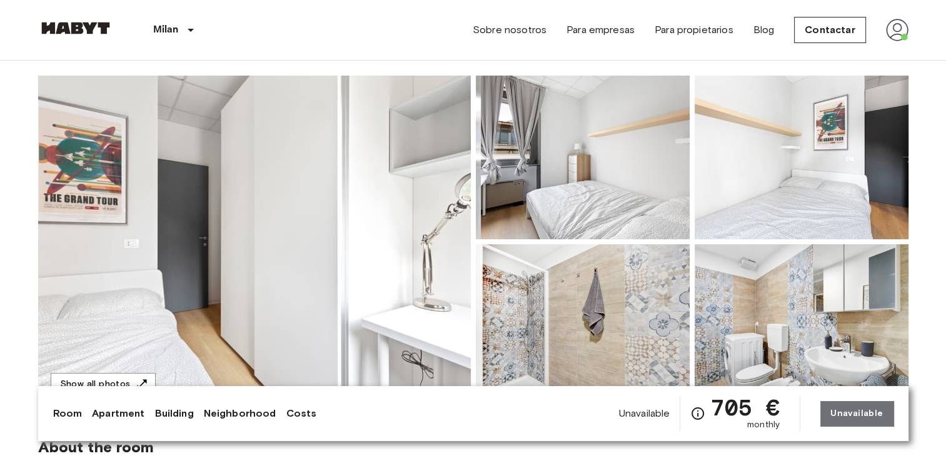
scroll to position [83, 0]
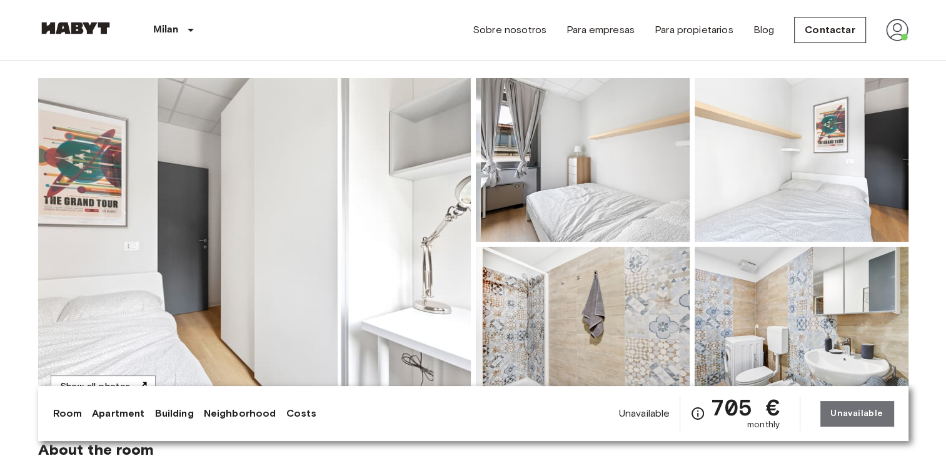
click at [412, 279] on img at bounding box center [254, 244] width 433 height 333
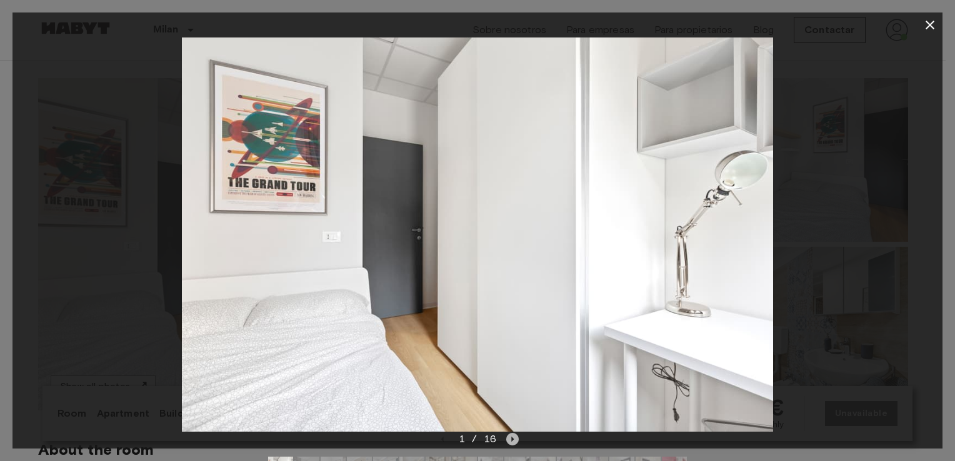
click at [513, 438] on icon "Next image" at bounding box center [512, 439] width 13 height 13
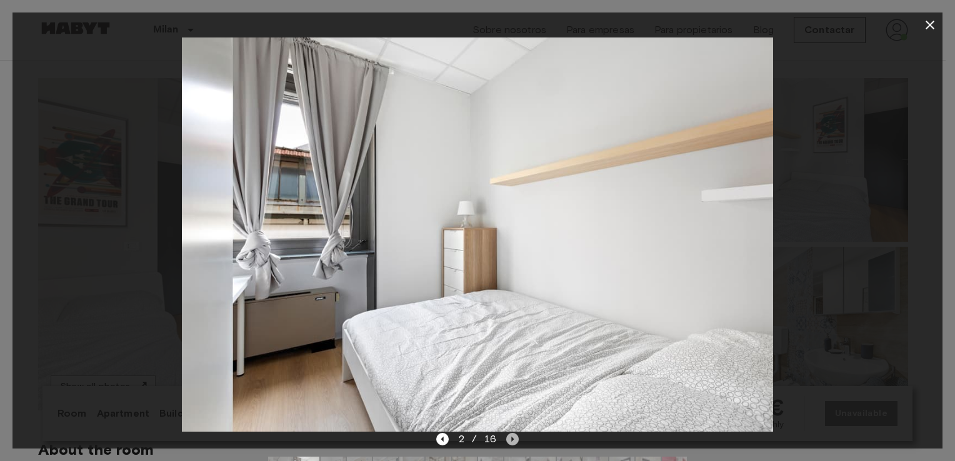
click at [513, 438] on icon "Next image" at bounding box center [512, 439] width 13 height 13
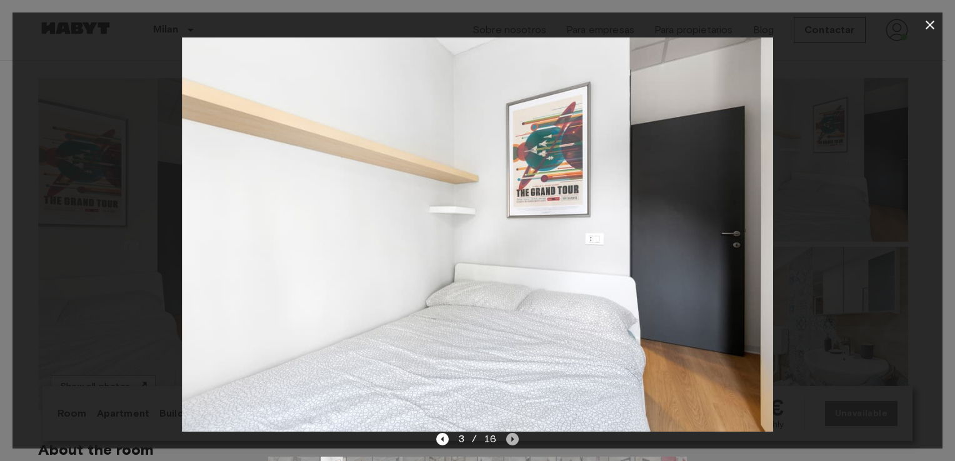
click at [513, 438] on icon "Next image" at bounding box center [512, 439] width 13 height 13
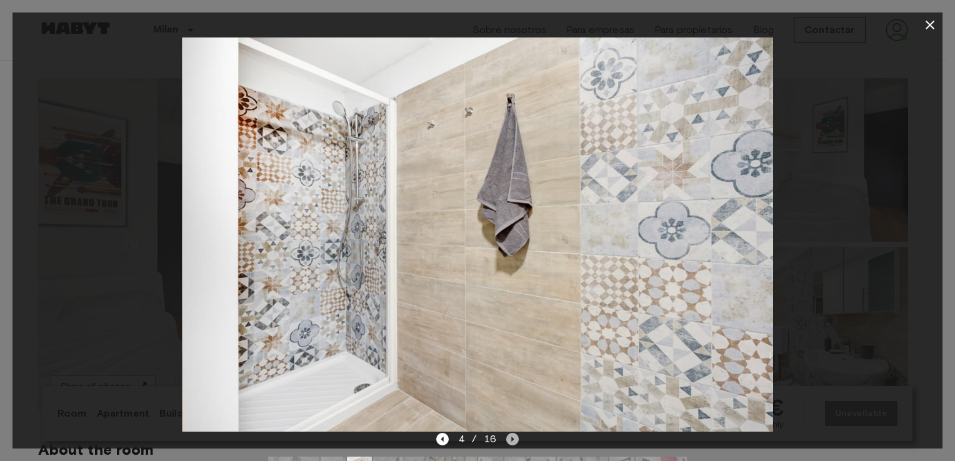
click at [513, 438] on icon "Next image" at bounding box center [512, 439] width 13 height 13
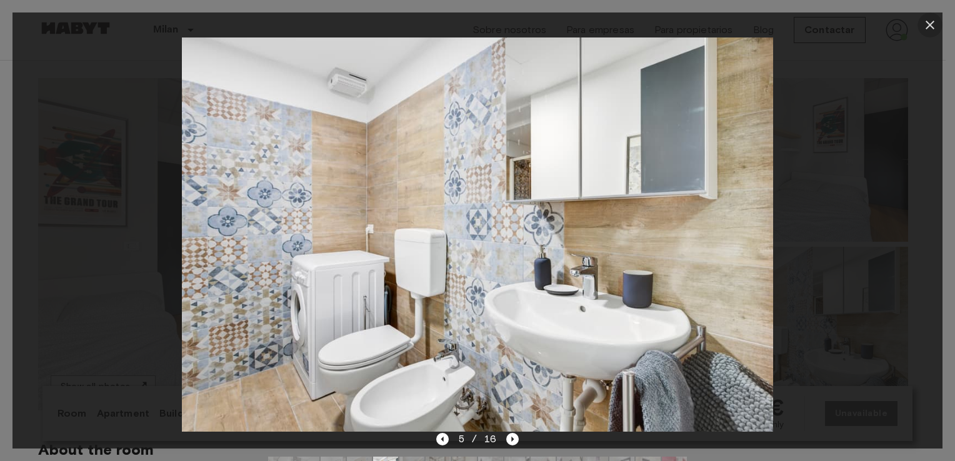
click at [938, 18] on button "button" at bounding box center [930, 25] width 25 height 25
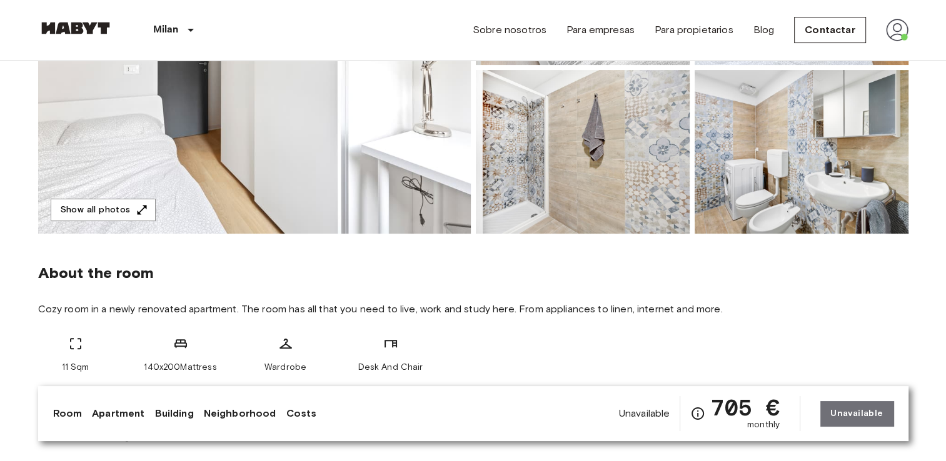
scroll to position [255, 0]
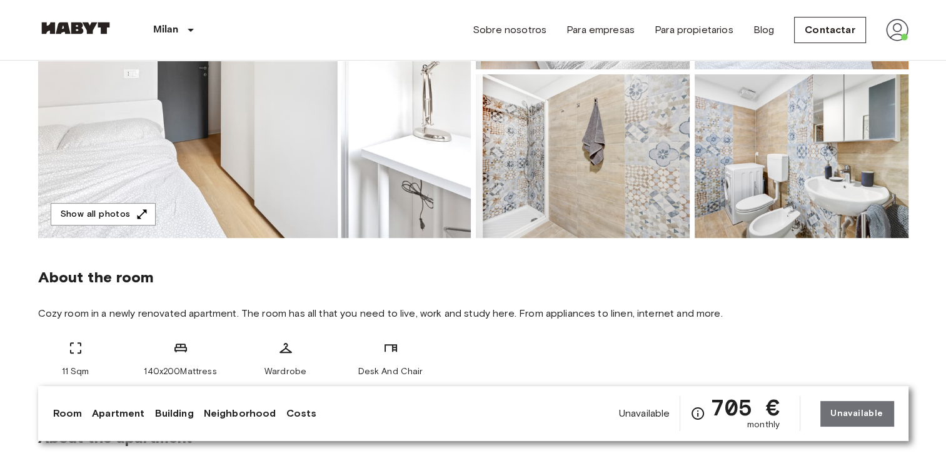
click at [305, 204] on img at bounding box center [254, 72] width 433 height 333
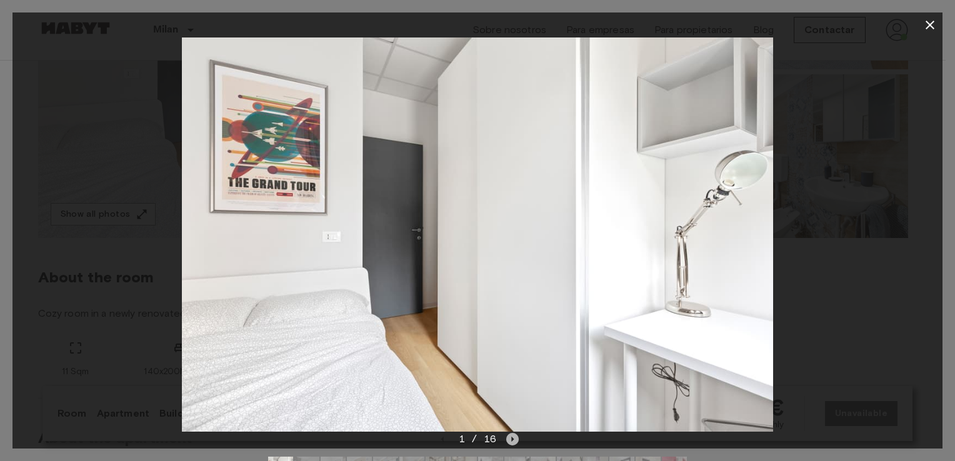
click at [515, 439] on icon "Next image" at bounding box center [512, 439] width 13 height 13
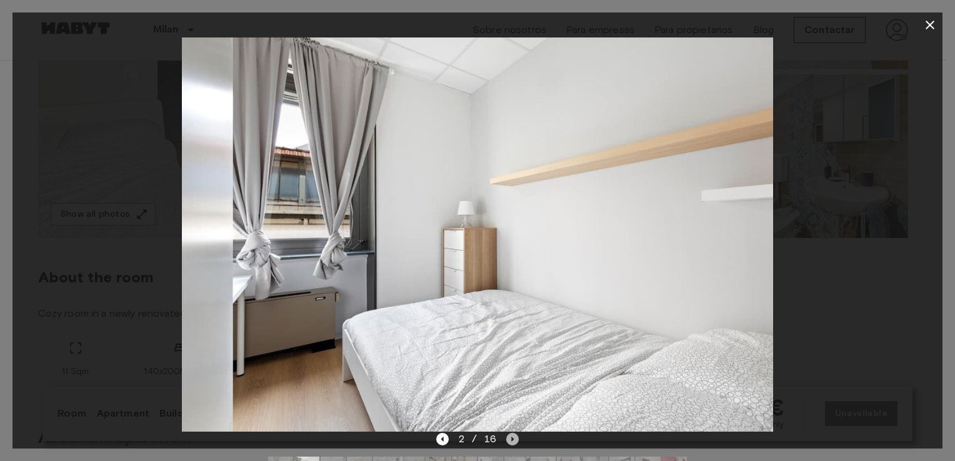
click at [515, 439] on icon "Next image" at bounding box center [512, 439] width 13 height 13
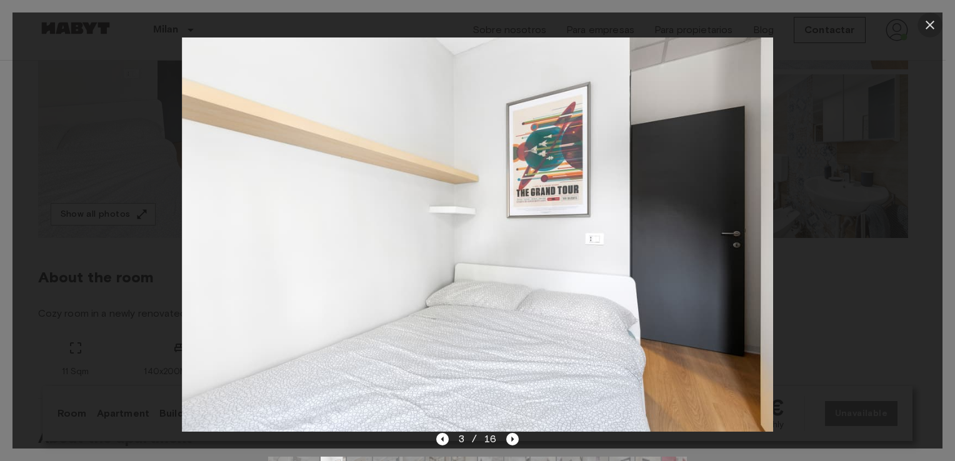
click at [932, 21] on icon "button" at bounding box center [930, 25] width 15 height 15
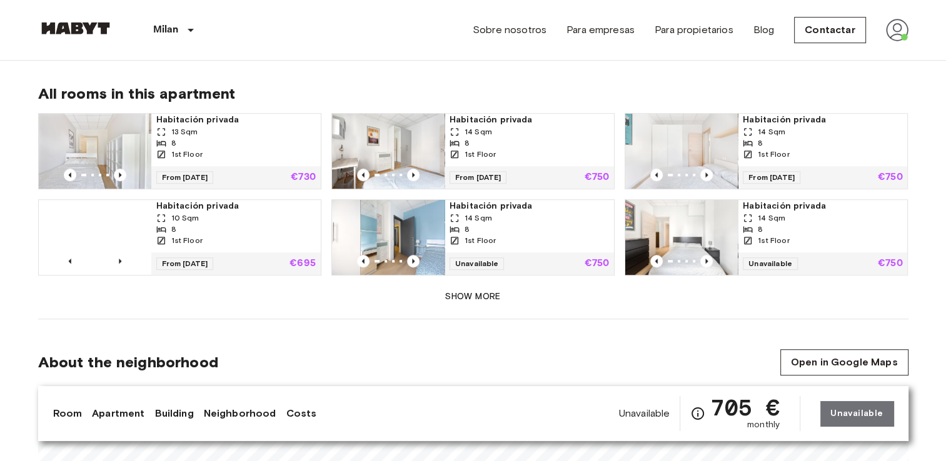
scroll to position [840, 0]
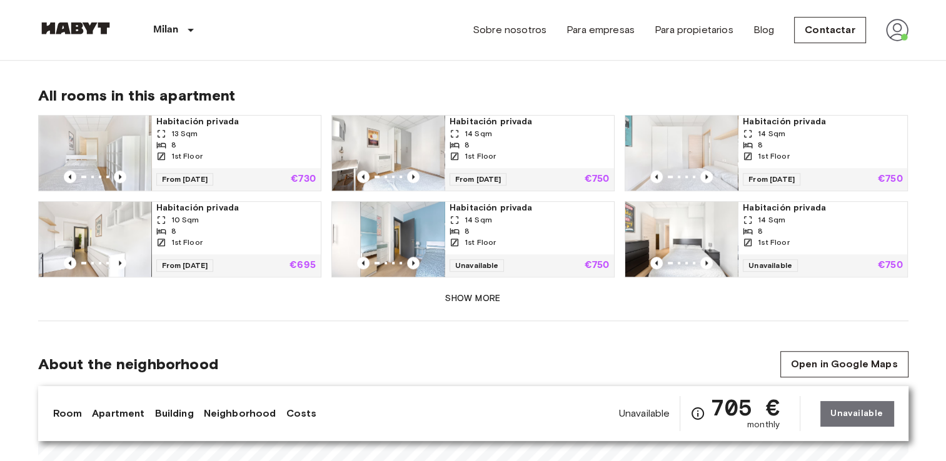
click at [674, 228] on img at bounding box center [681, 239] width 113 height 75
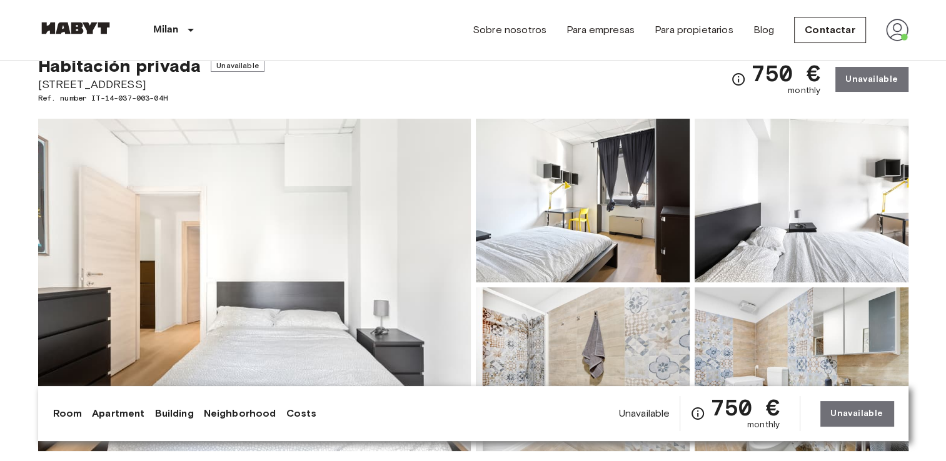
scroll to position [43, 0]
click at [358, 225] on img at bounding box center [254, 284] width 433 height 333
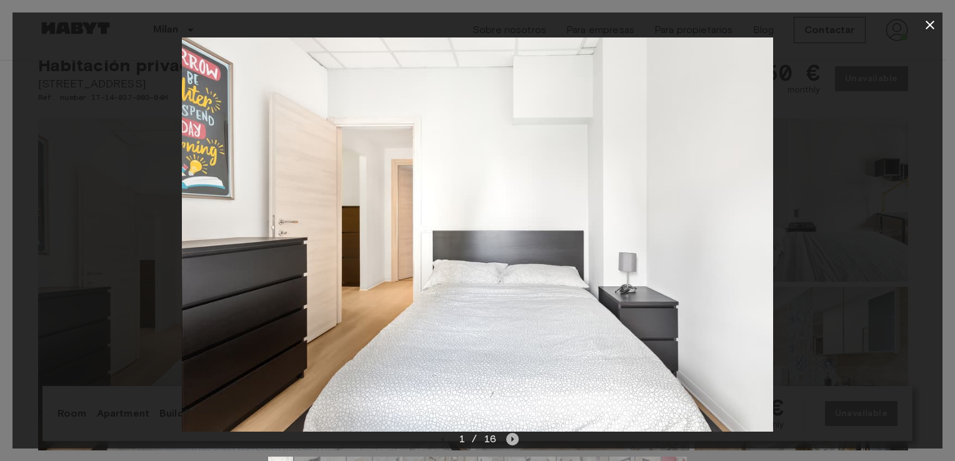
click at [515, 436] on icon "Next image" at bounding box center [512, 439] width 13 height 13
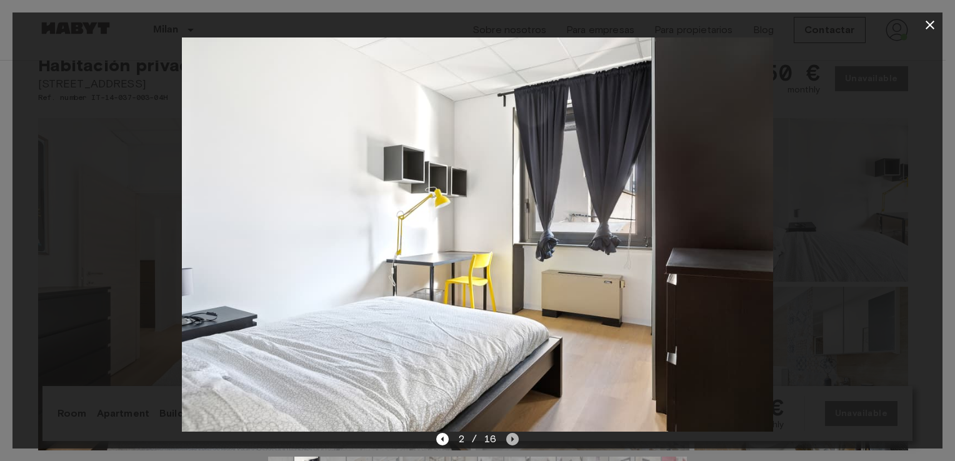
click at [515, 436] on icon "Next image" at bounding box center [512, 439] width 13 height 13
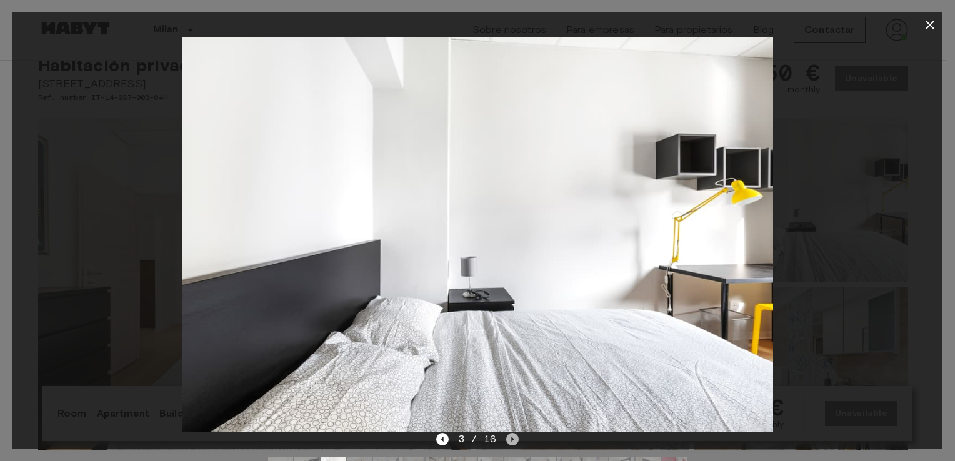
click at [515, 436] on icon "Next image" at bounding box center [512, 439] width 13 height 13
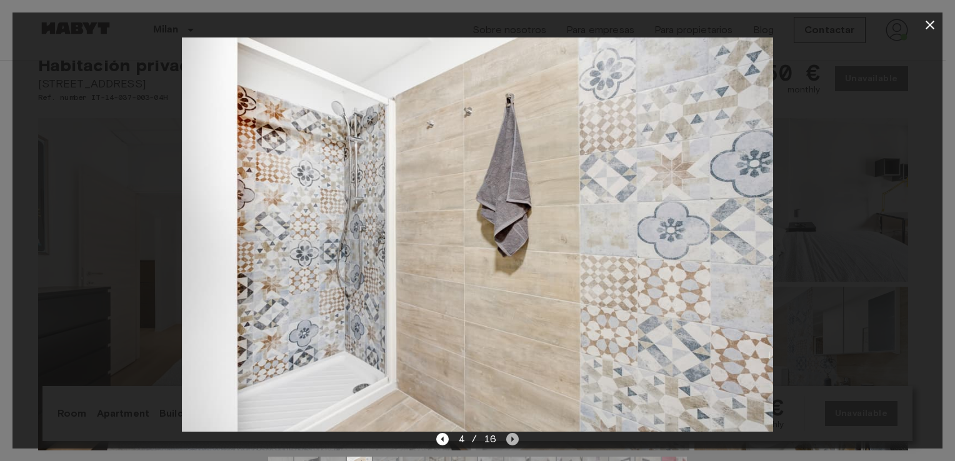
click at [515, 436] on icon "Next image" at bounding box center [512, 439] width 13 height 13
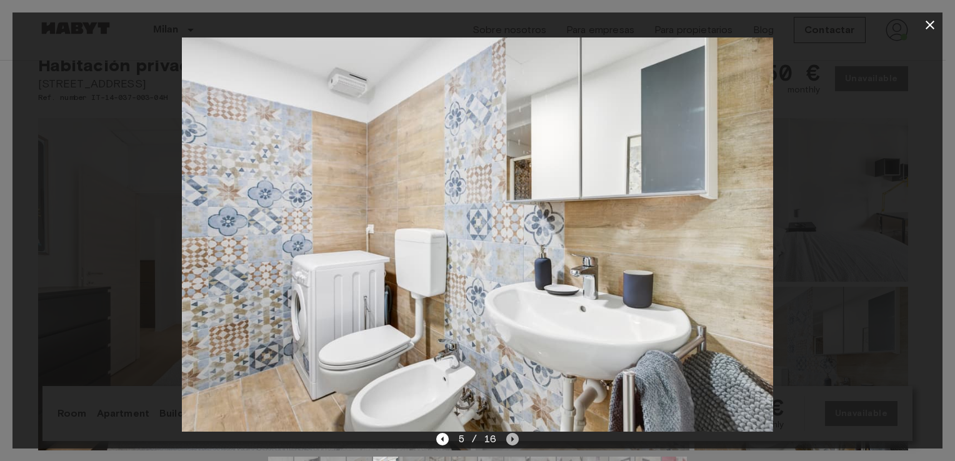
click at [515, 436] on icon "Next image" at bounding box center [512, 439] width 13 height 13
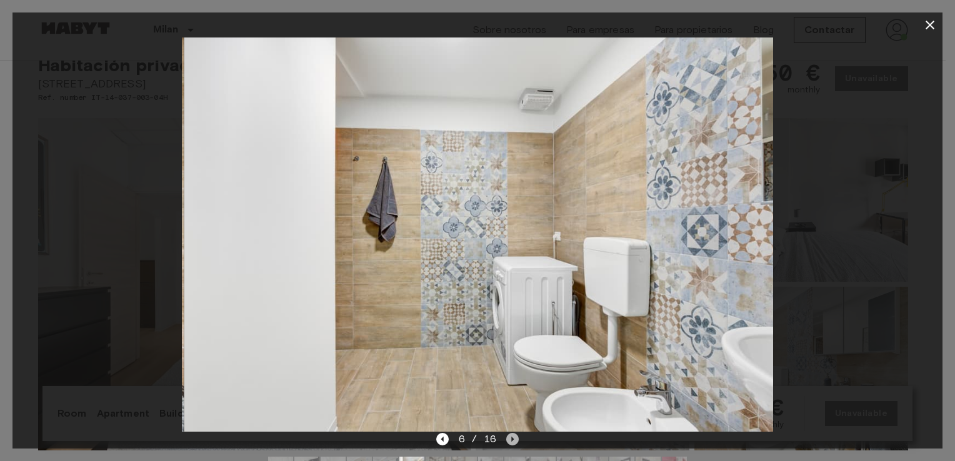
click at [515, 436] on icon "Next image" at bounding box center [512, 439] width 13 height 13
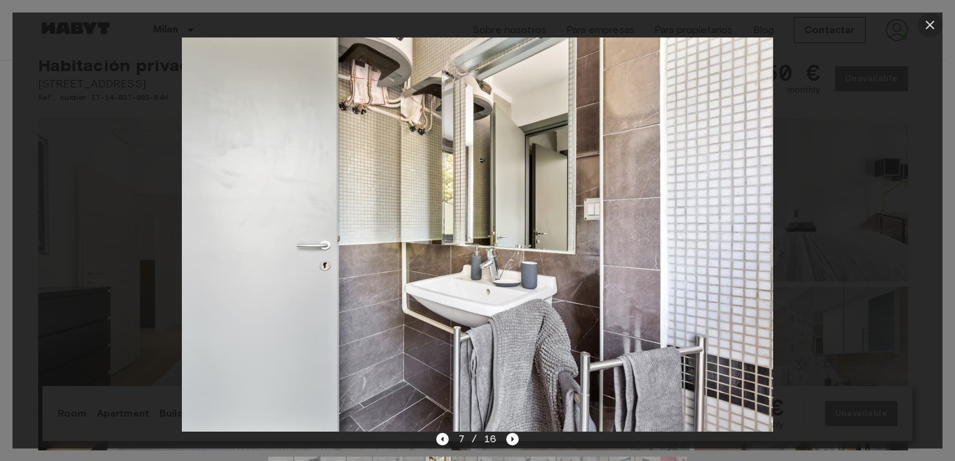
click at [932, 21] on icon "button" at bounding box center [930, 25] width 15 height 15
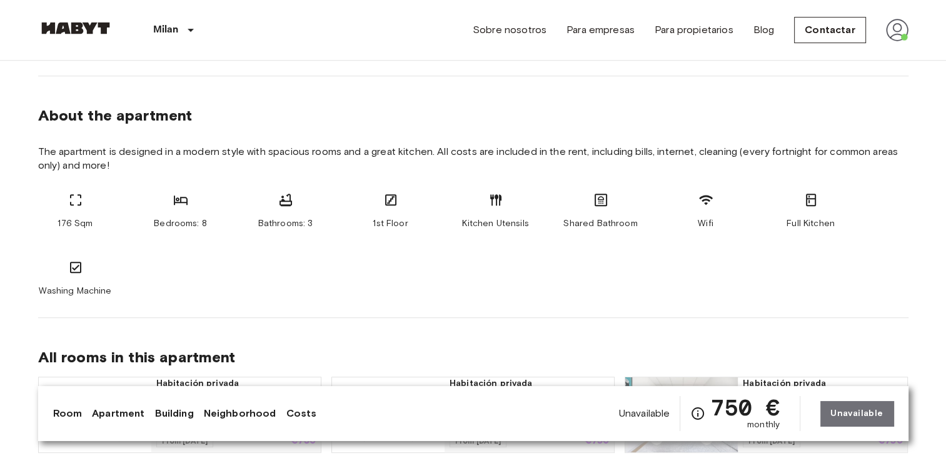
scroll to position [585, 0]
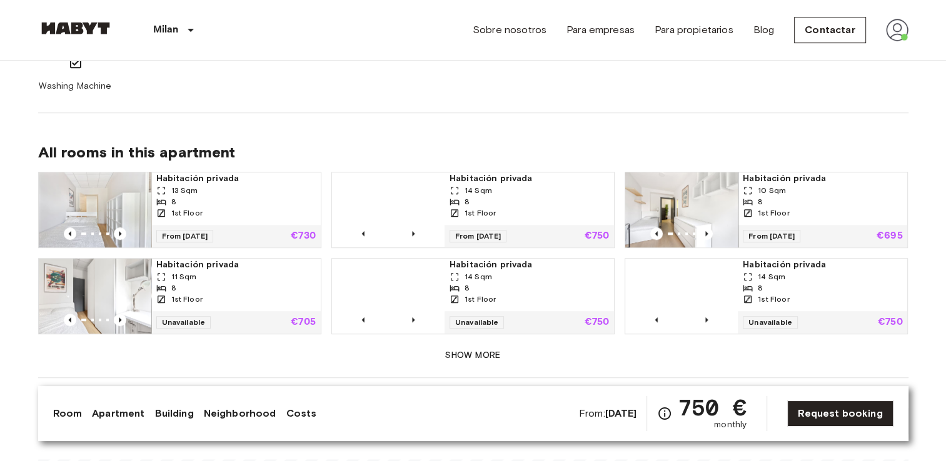
scroll to position [784, 0]
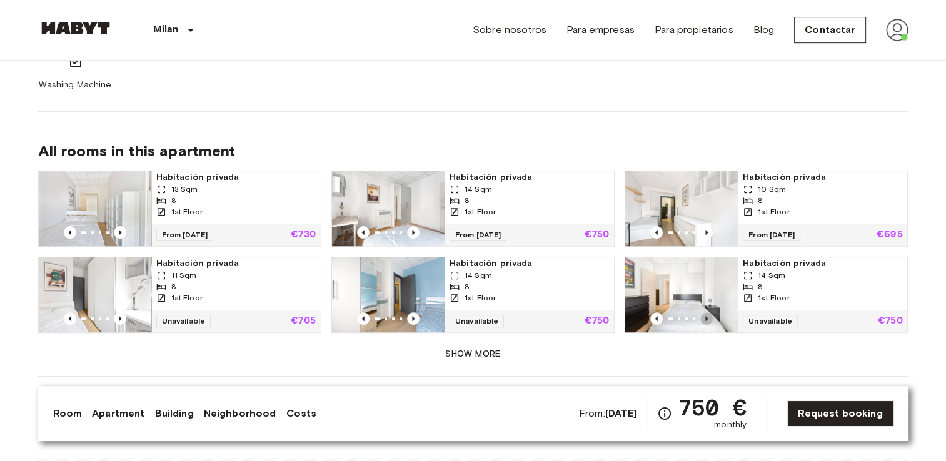
click at [706, 318] on icon "Previous image" at bounding box center [706, 318] width 3 height 5
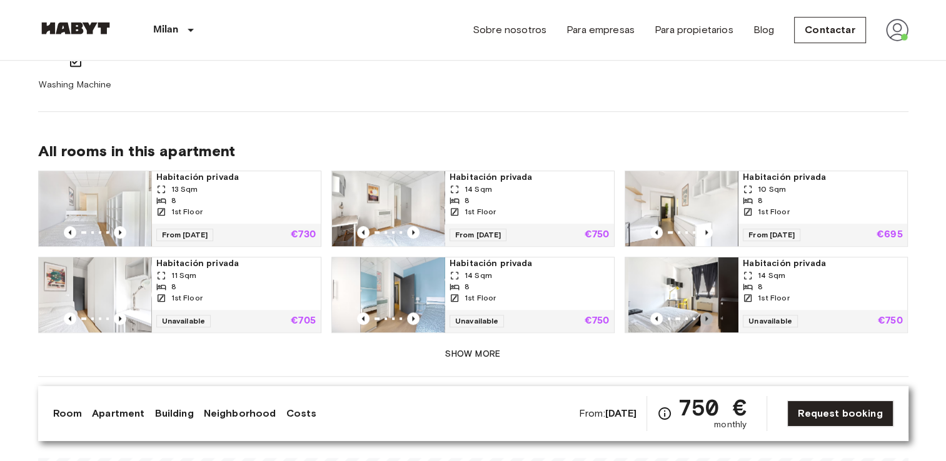
click at [706, 318] on icon "Previous image" at bounding box center [706, 318] width 3 height 5
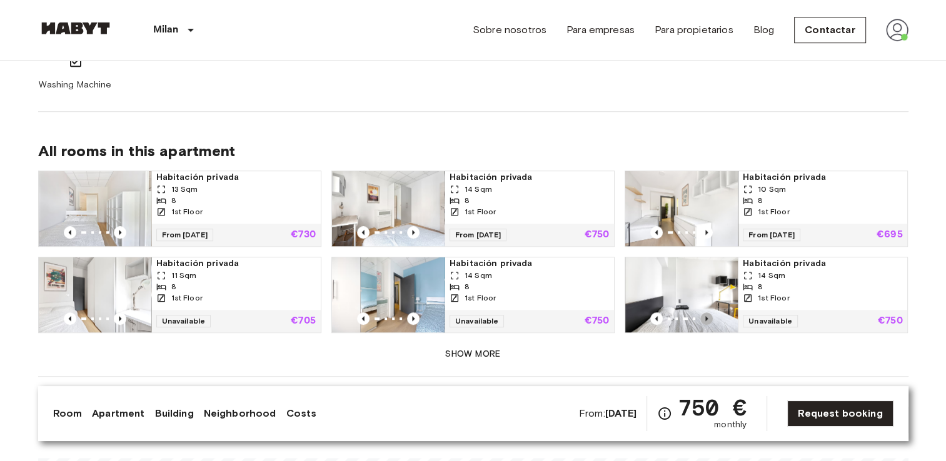
click at [706, 318] on icon "Previous image" at bounding box center [706, 318] width 3 height 5
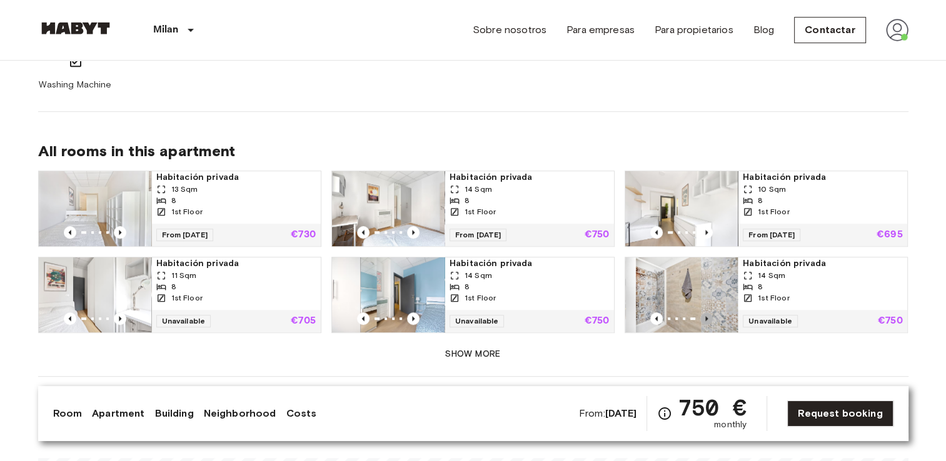
click at [706, 318] on icon "Previous image" at bounding box center [706, 318] width 3 height 5
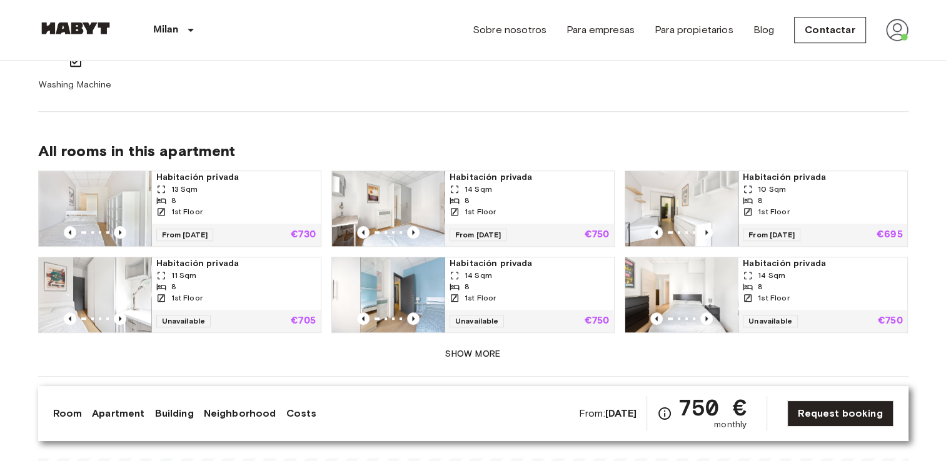
scroll to position [874, 0]
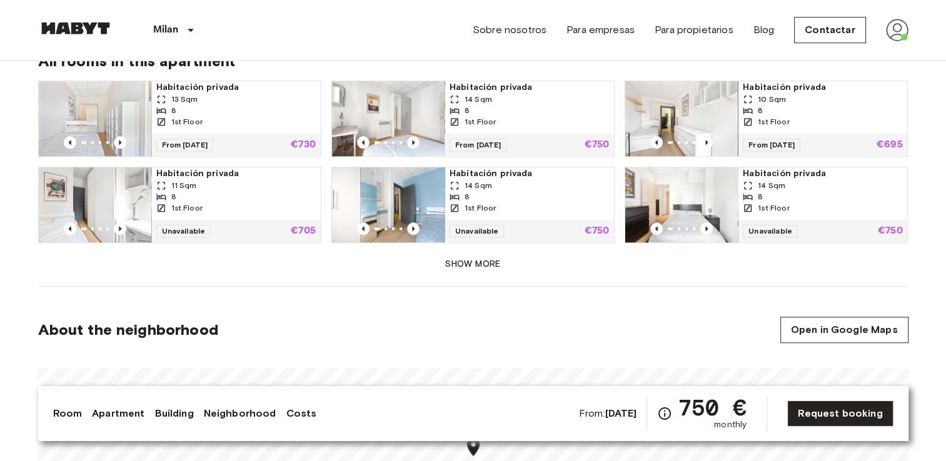
click at [571, 280] on div "All rooms in this apartment Habitación privada 13 Sqm 8 1st Floor From [DATE] €…" at bounding box center [473, 154] width 870 height 265
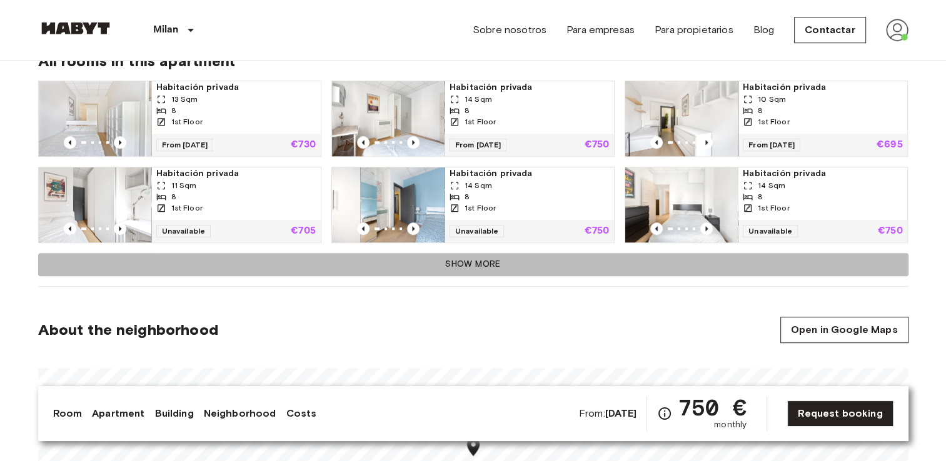
click at [480, 263] on button "Show more" at bounding box center [473, 264] width 870 height 23
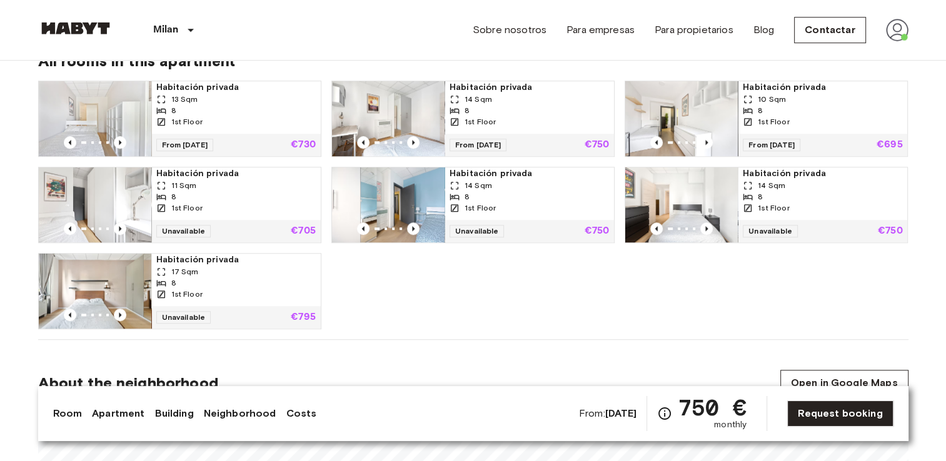
click at [102, 299] on img at bounding box center [95, 291] width 113 height 75
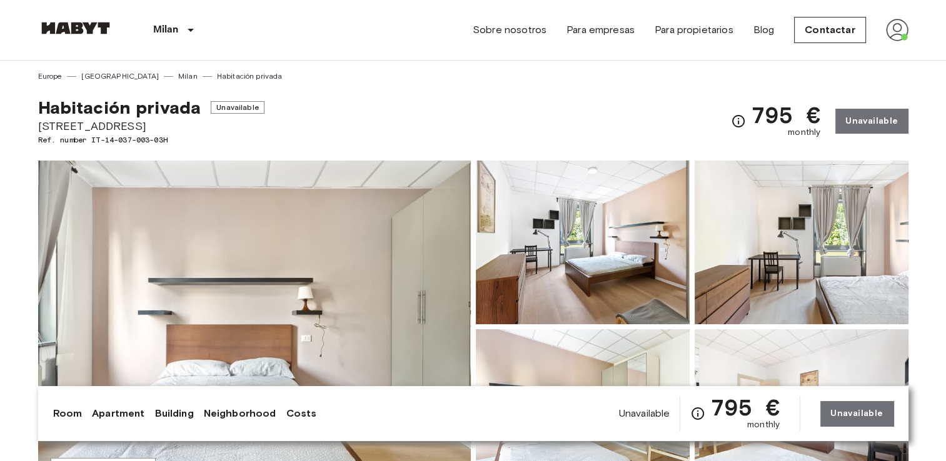
click at [338, 279] on img at bounding box center [254, 327] width 433 height 333
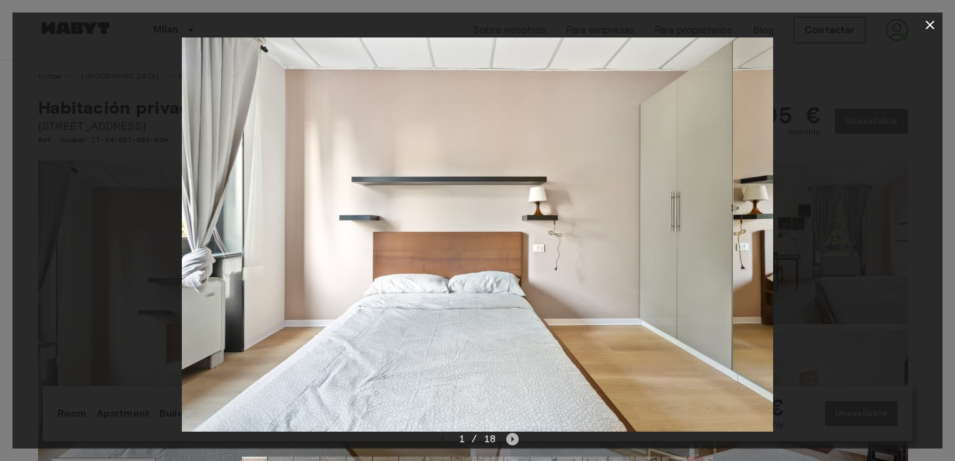
click at [514, 441] on icon "Next image" at bounding box center [512, 439] width 13 height 13
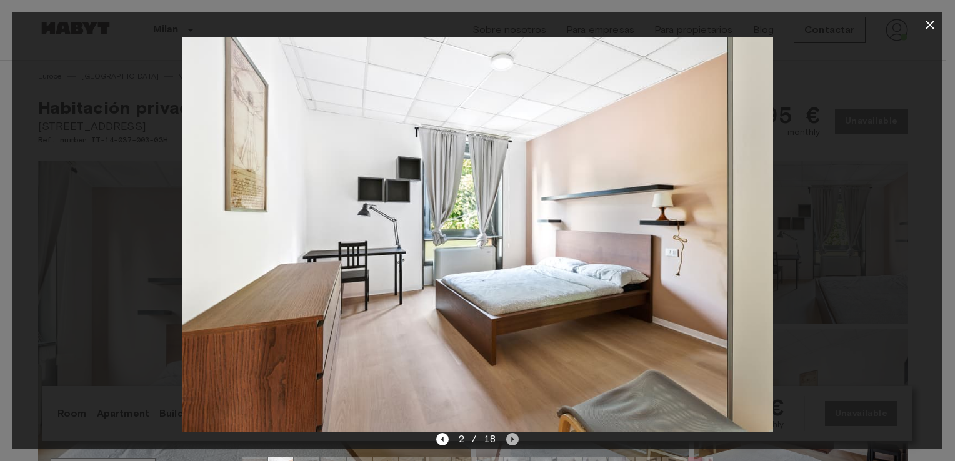
click at [514, 441] on icon "Next image" at bounding box center [512, 439] width 13 height 13
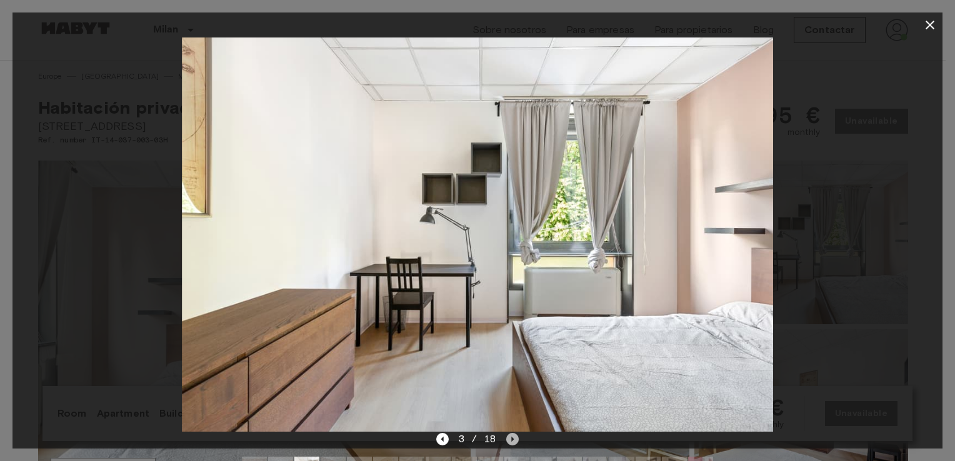
click at [514, 441] on icon "Next image" at bounding box center [512, 439] width 13 height 13
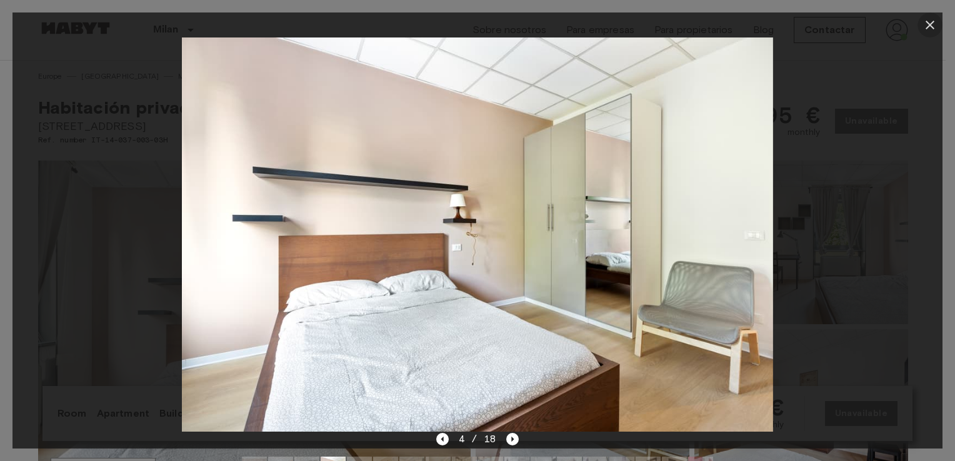
click at [930, 26] on icon "button" at bounding box center [930, 25] width 15 height 15
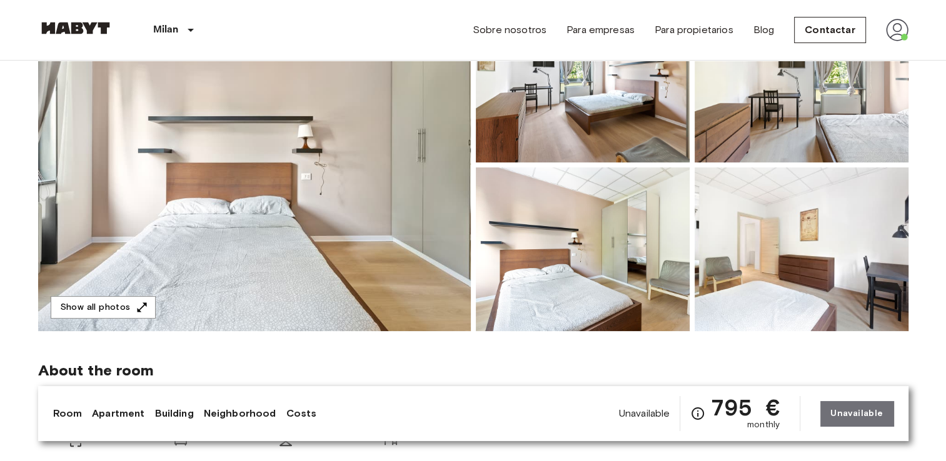
scroll to position [163, 0]
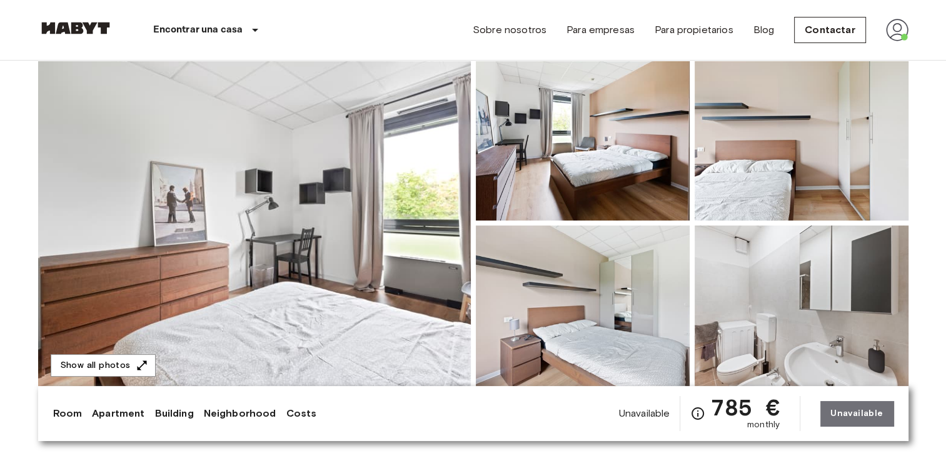
scroll to position [103, 0]
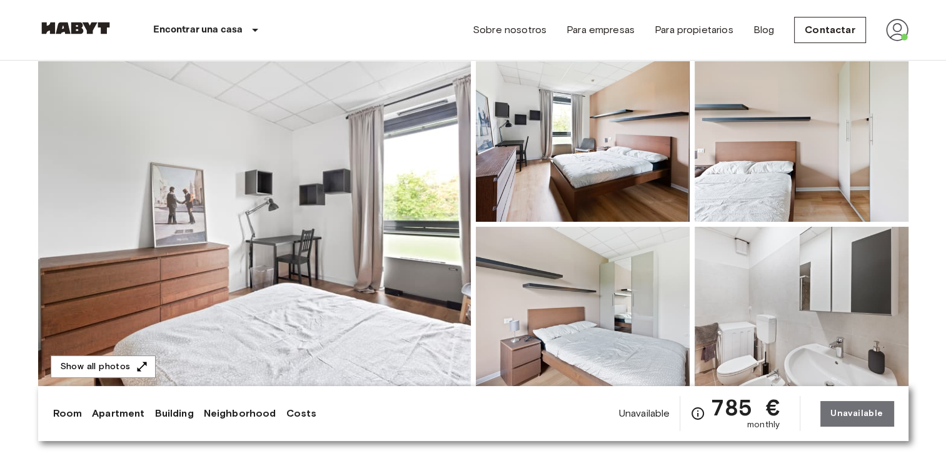
click at [383, 291] on img at bounding box center [254, 224] width 433 height 333
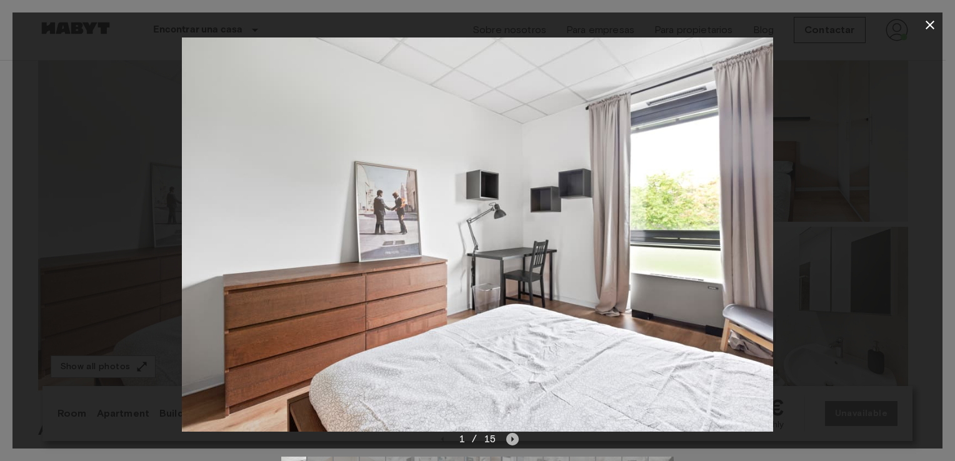
click at [515, 437] on icon "Next image" at bounding box center [512, 439] width 13 height 13
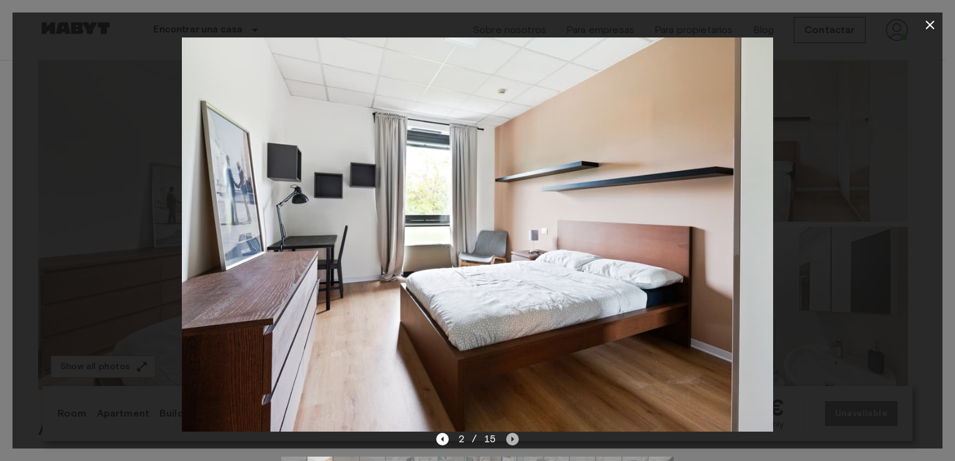
click at [515, 437] on icon "Next image" at bounding box center [512, 439] width 13 height 13
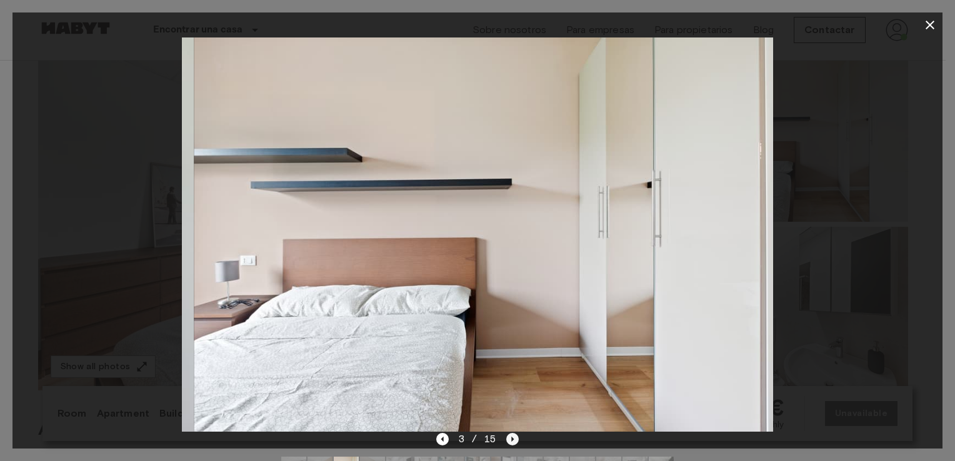
click at [515, 437] on icon "Next image" at bounding box center [512, 439] width 13 height 13
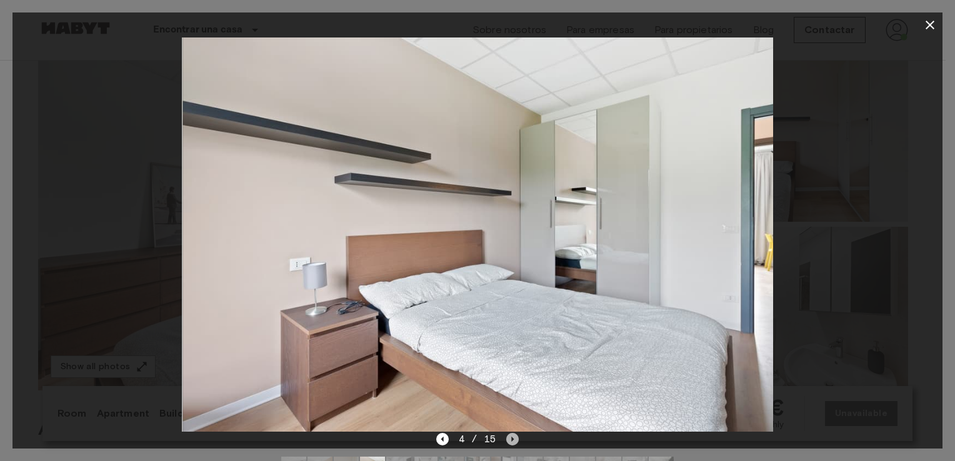
click at [515, 437] on icon "Next image" at bounding box center [512, 439] width 13 height 13
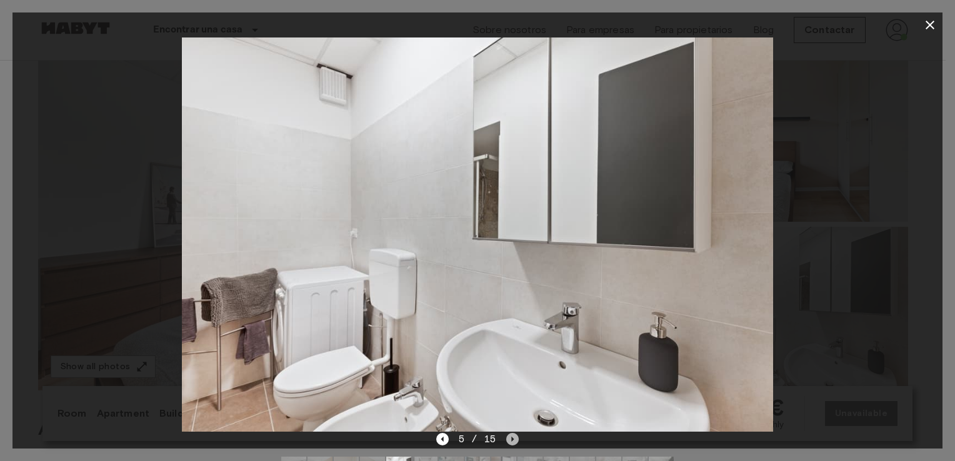
click at [515, 437] on icon "Next image" at bounding box center [512, 439] width 13 height 13
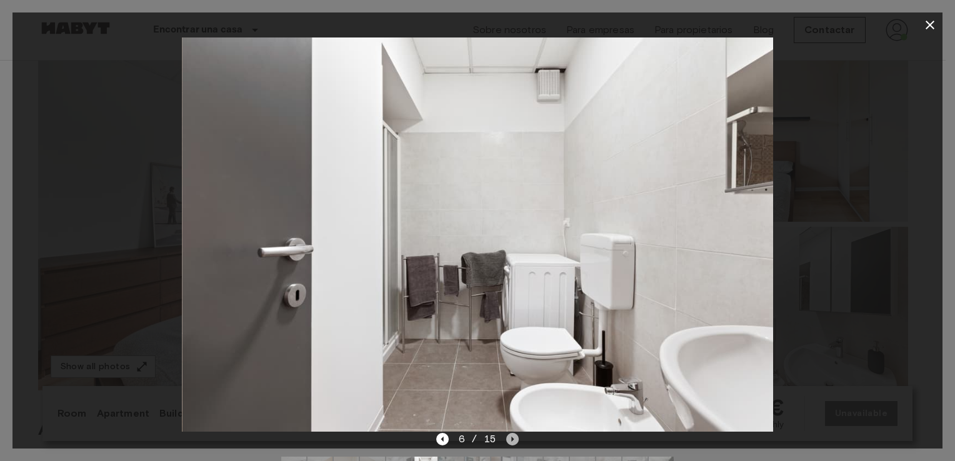
click at [515, 437] on icon "Next image" at bounding box center [512, 439] width 13 height 13
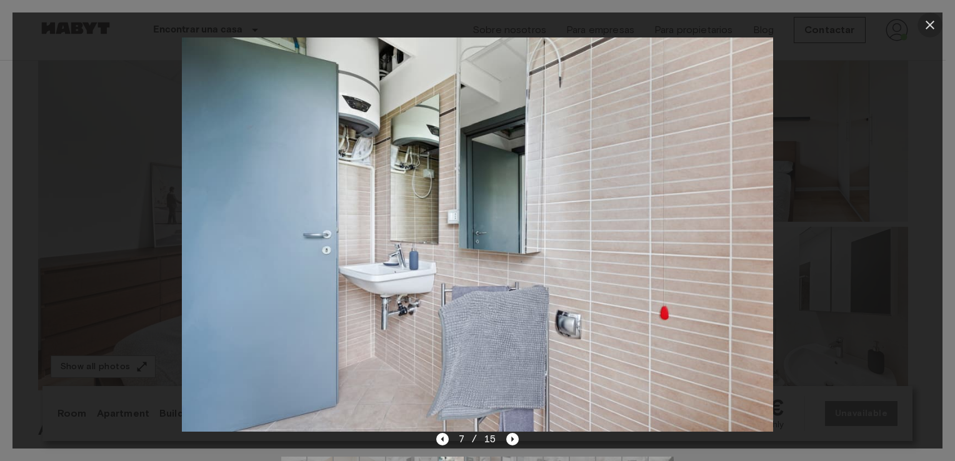
click at [932, 24] on icon "button" at bounding box center [930, 25] width 15 height 15
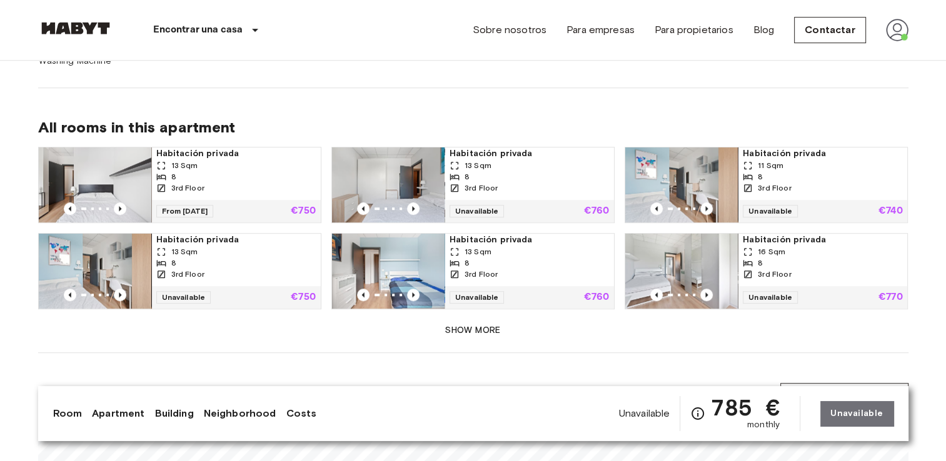
scroll to position [809, 0]
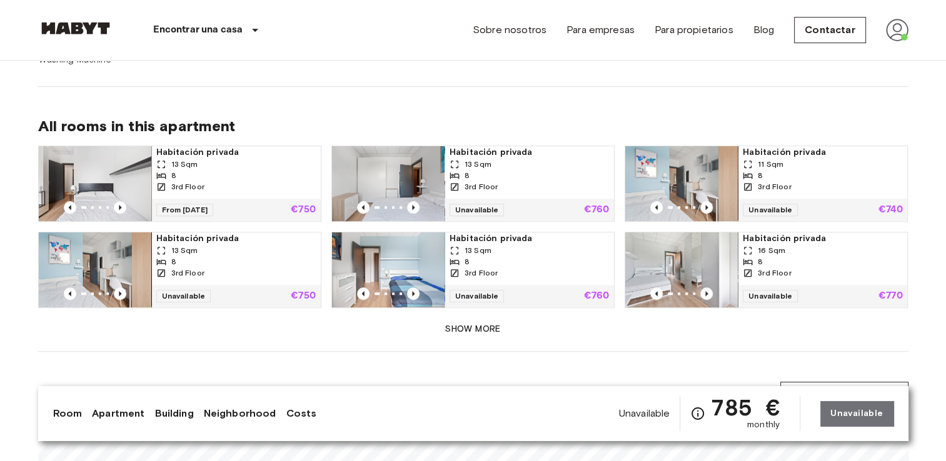
click at [668, 260] on img at bounding box center [681, 270] width 113 height 75
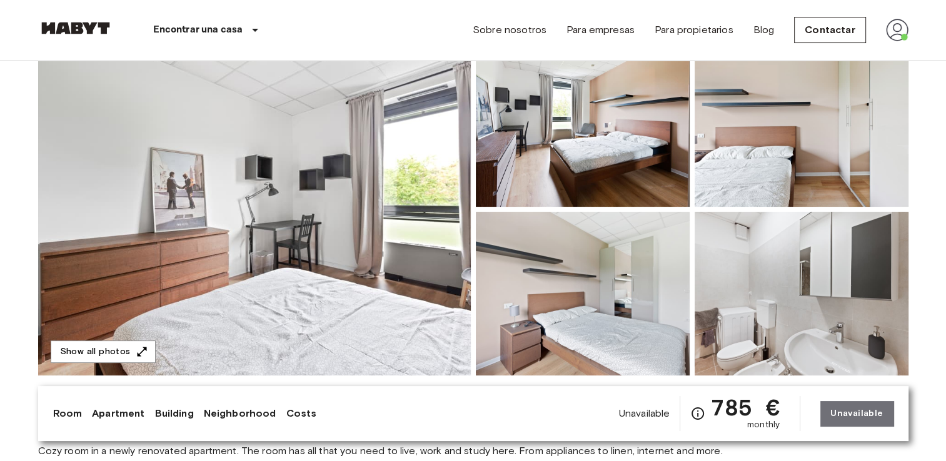
scroll to position [102, 0]
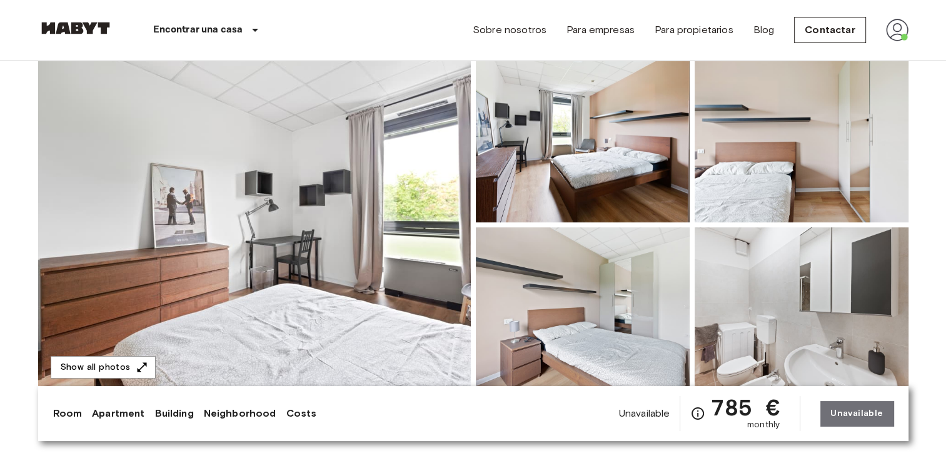
click at [395, 248] on img at bounding box center [254, 225] width 433 height 333
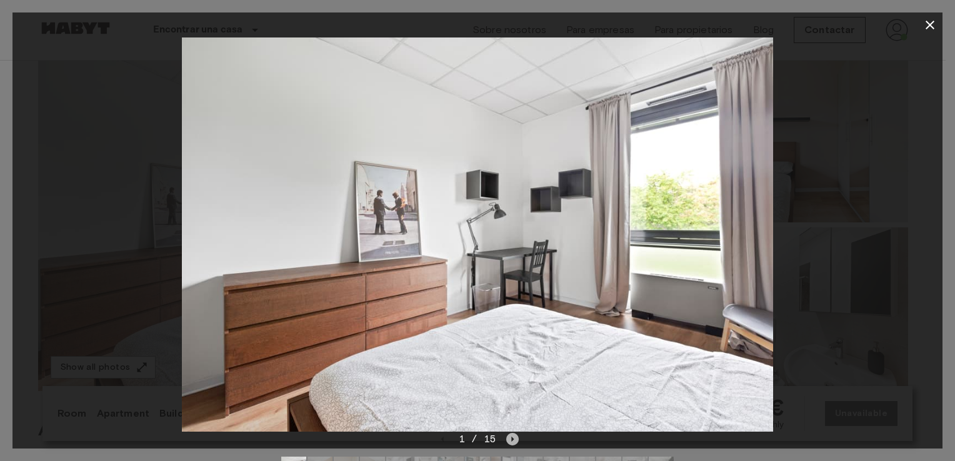
click at [515, 441] on icon "Next image" at bounding box center [512, 439] width 13 height 13
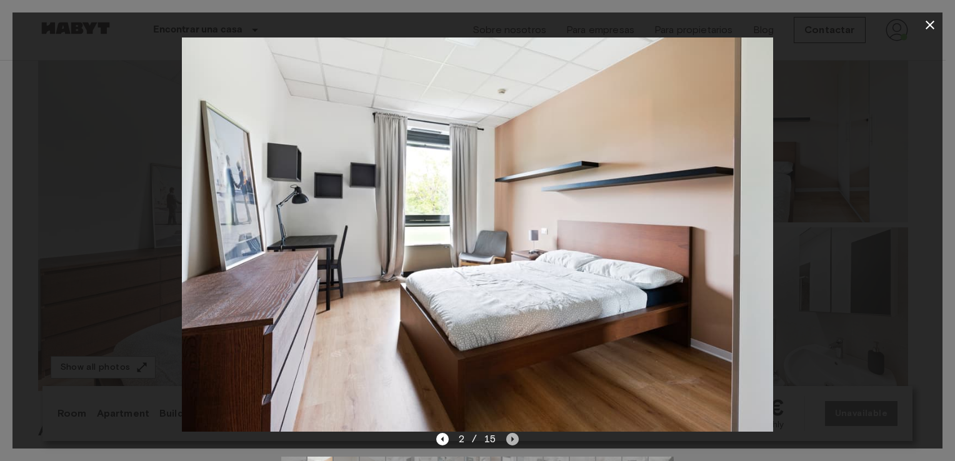
click at [515, 441] on icon "Next image" at bounding box center [512, 439] width 13 height 13
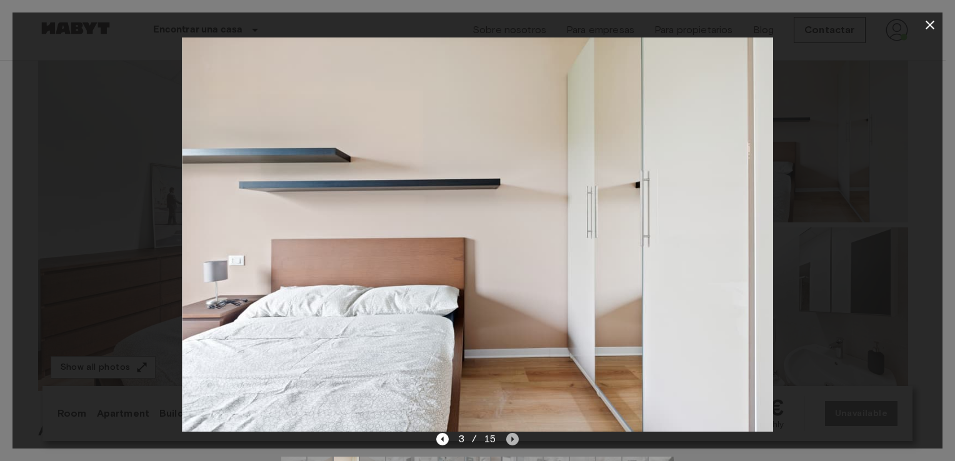
click at [515, 441] on icon "Next image" at bounding box center [512, 439] width 13 height 13
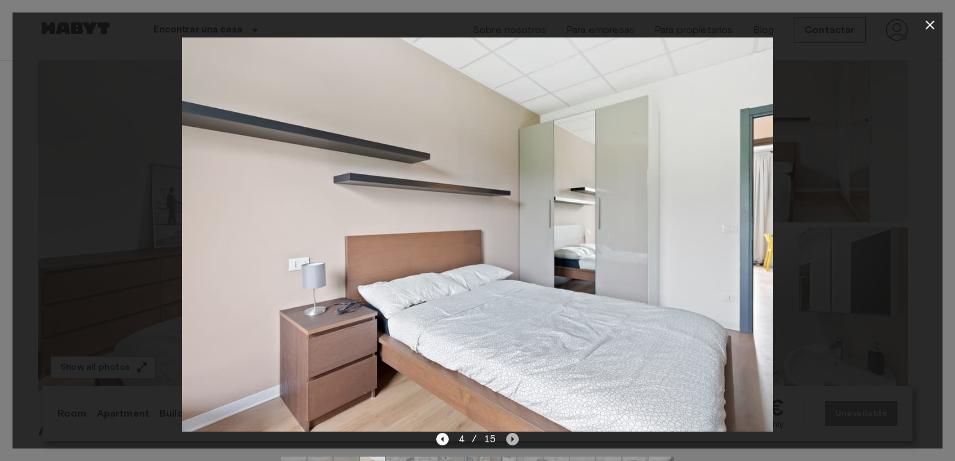
click at [515, 441] on icon "Next image" at bounding box center [512, 439] width 13 height 13
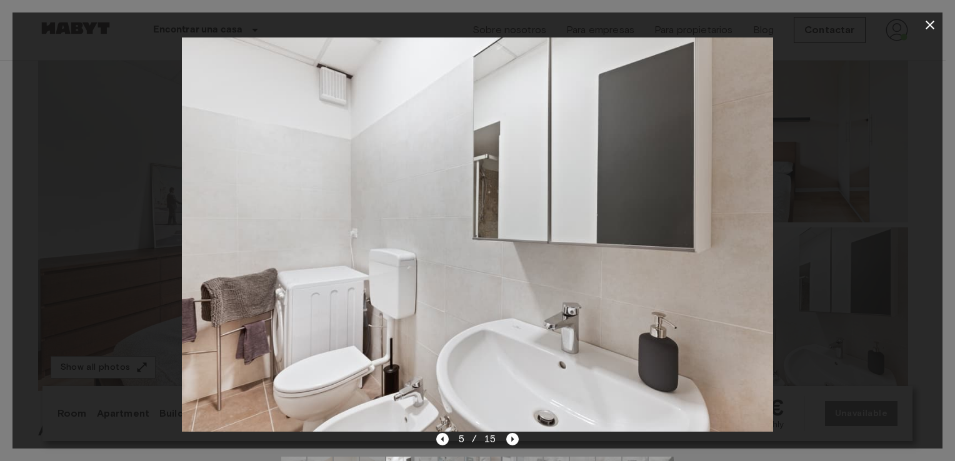
click at [435, 439] on div "5 / 15" at bounding box center [478, 462] width 930 height 60
click at [440, 439] on icon "Previous image" at bounding box center [442, 439] width 13 height 13
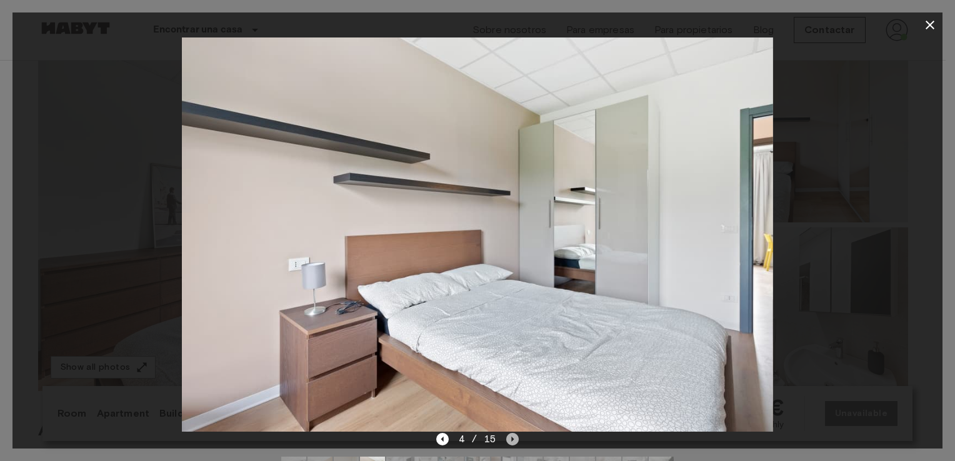
click at [513, 437] on icon "Next image" at bounding box center [512, 439] width 13 height 13
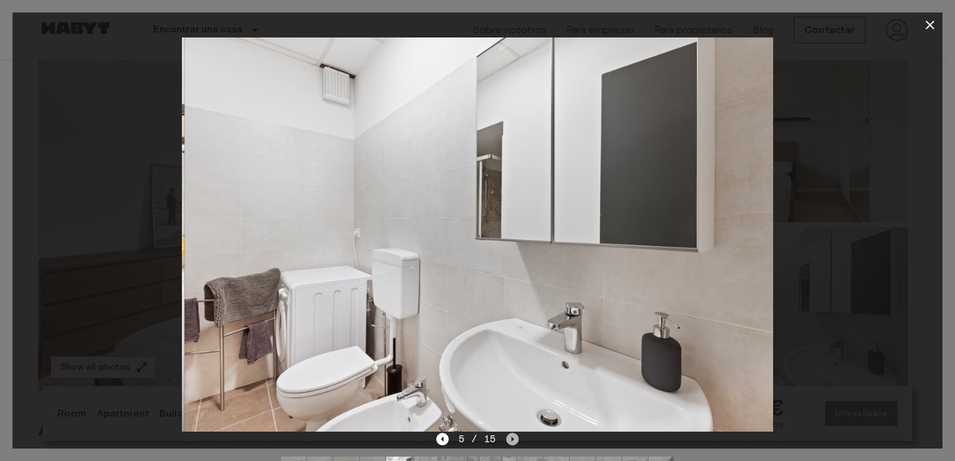
click at [513, 437] on icon "Next image" at bounding box center [512, 439] width 13 height 13
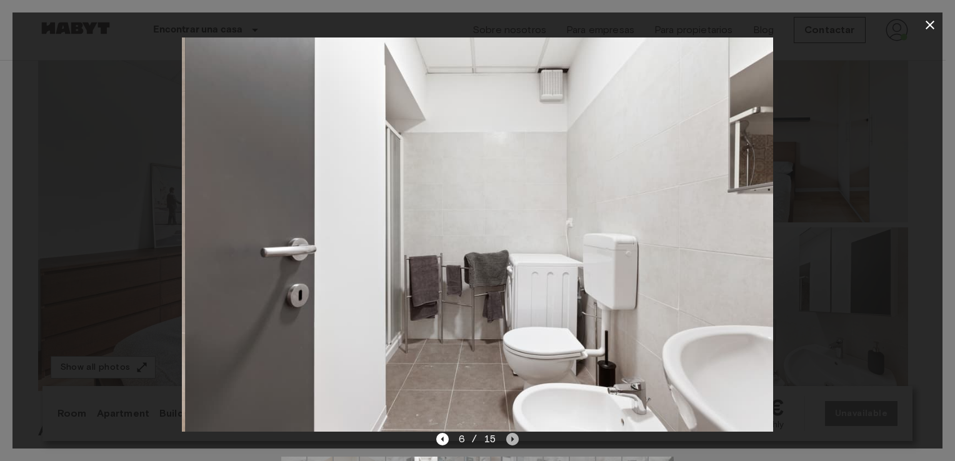
click at [513, 437] on icon "Next image" at bounding box center [512, 439] width 13 height 13
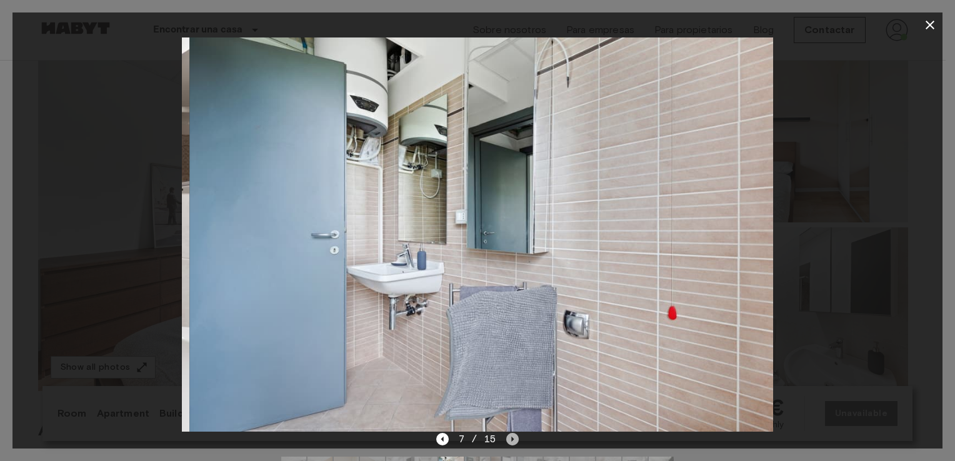
click at [513, 437] on icon "Next image" at bounding box center [512, 439] width 13 height 13
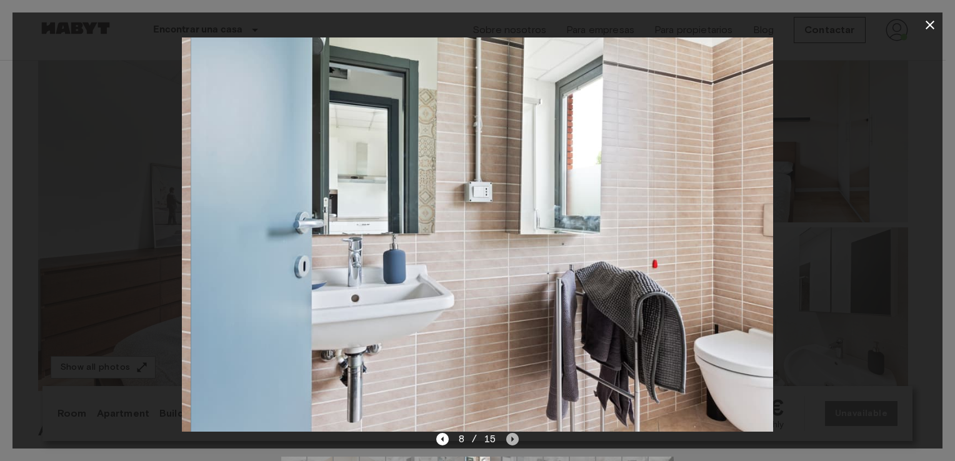
click at [513, 437] on icon "Next image" at bounding box center [512, 439] width 13 height 13
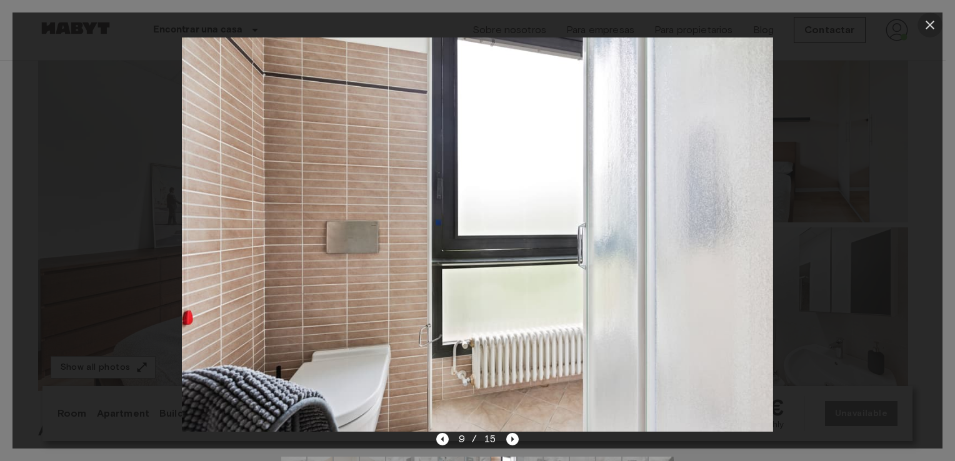
click at [935, 18] on icon "button" at bounding box center [930, 25] width 15 height 15
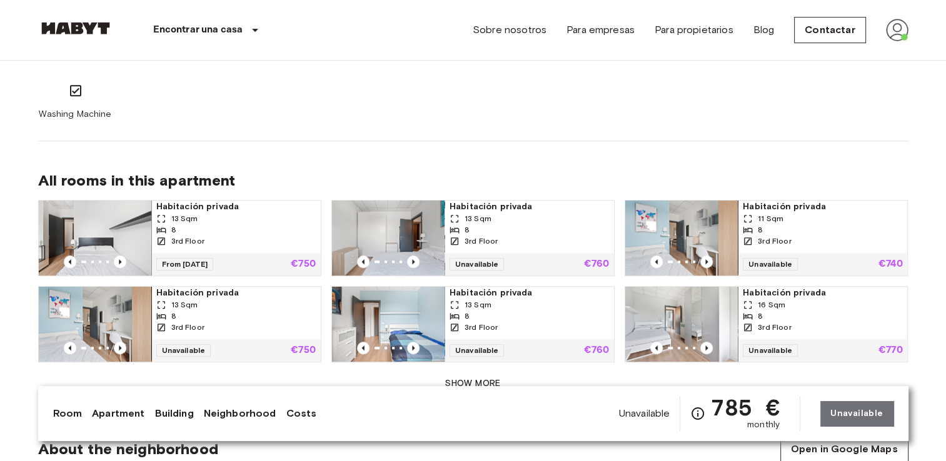
scroll to position [758, 0]
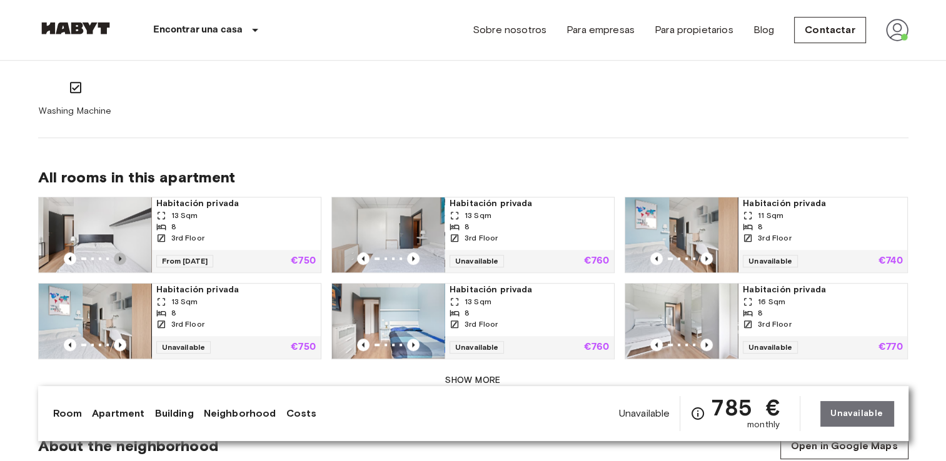
click at [120, 255] on icon "Previous image" at bounding box center [120, 259] width 13 height 13
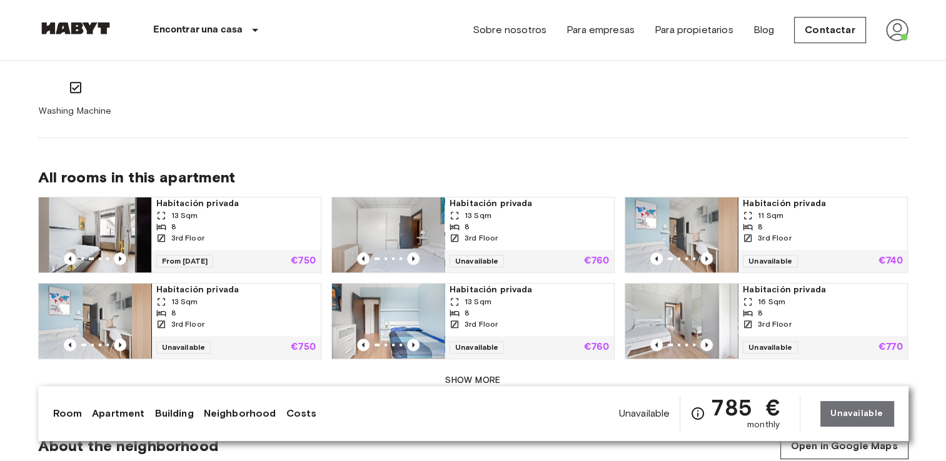
click at [124, 233] on img at bounding box center [95, 235] width 113 height 75
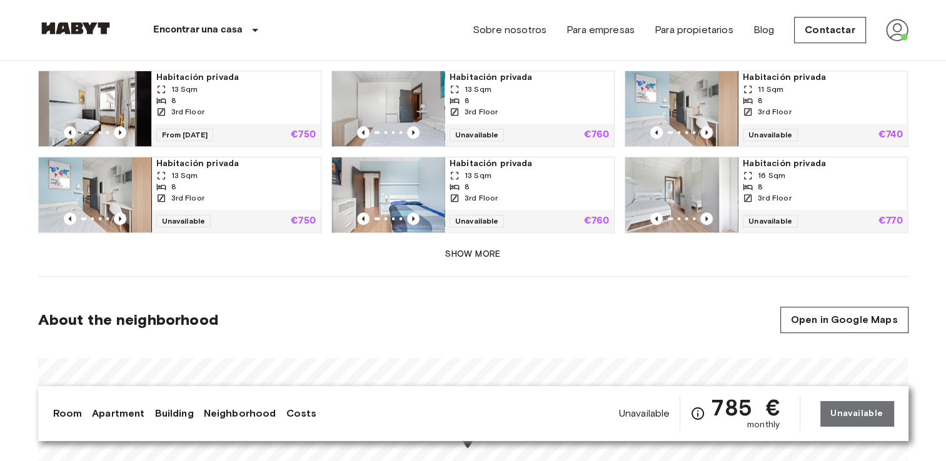
scroll to position [883, 0]
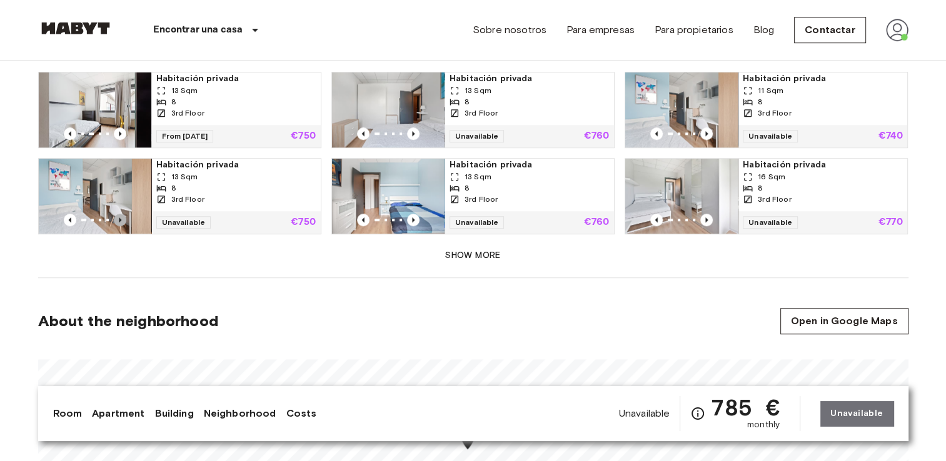
click at [120, 219] on icon "Previous image" at bounding box center [120, 220] width 3 height 5
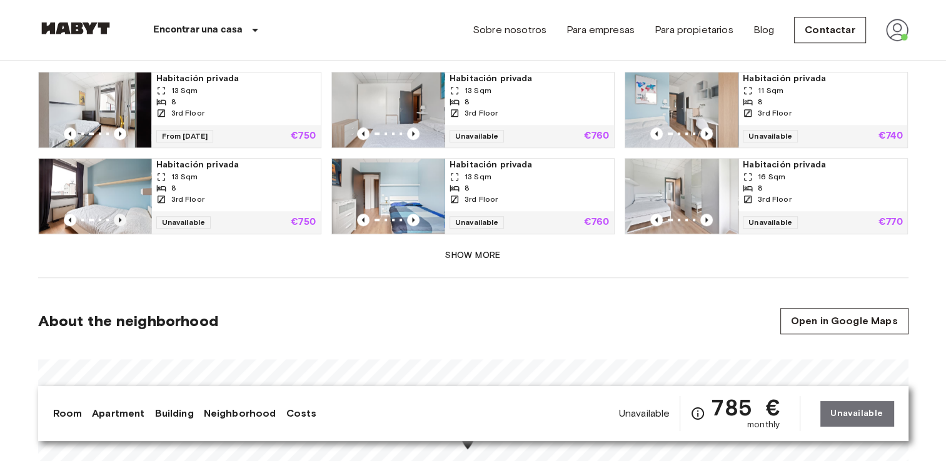
click at [120, 219] on icon "Previous image" at bounding box center [120, 220] width 3 height 5
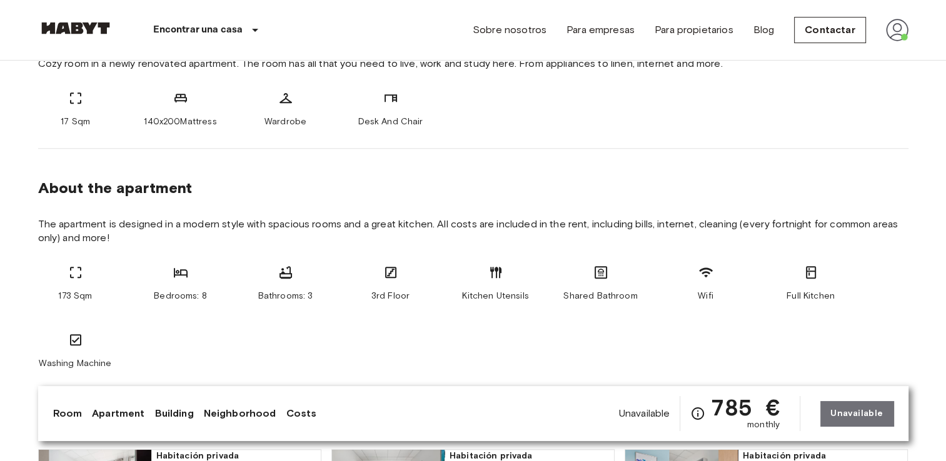
scroll to position [508, 0]
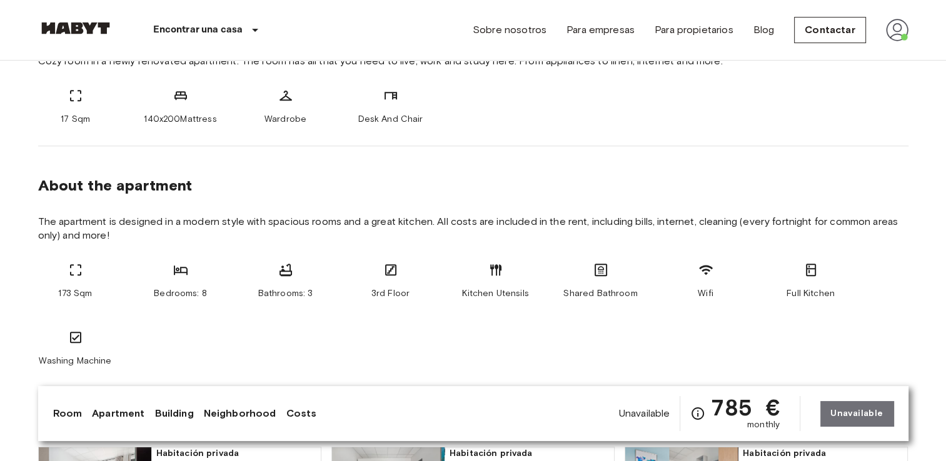
click at [802, 274] on div "Full Kitchen" at bounding box center [810, 282] width 75 height 38
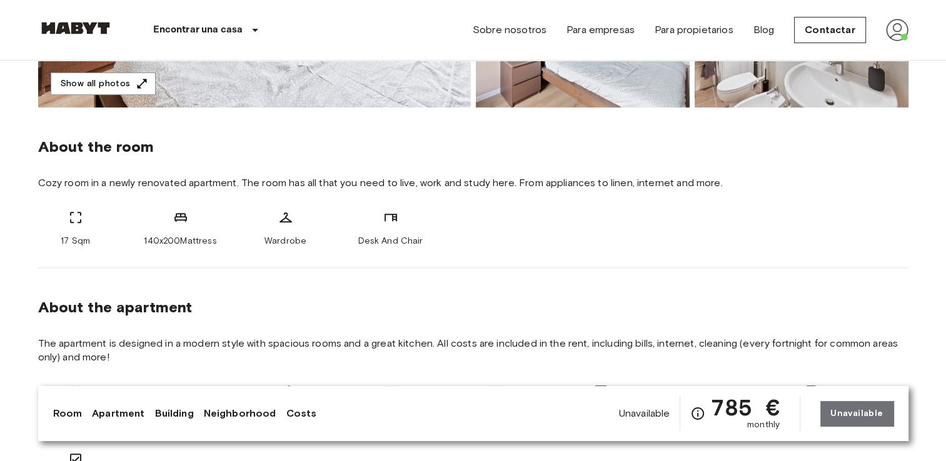
scroll to position [375, 0]
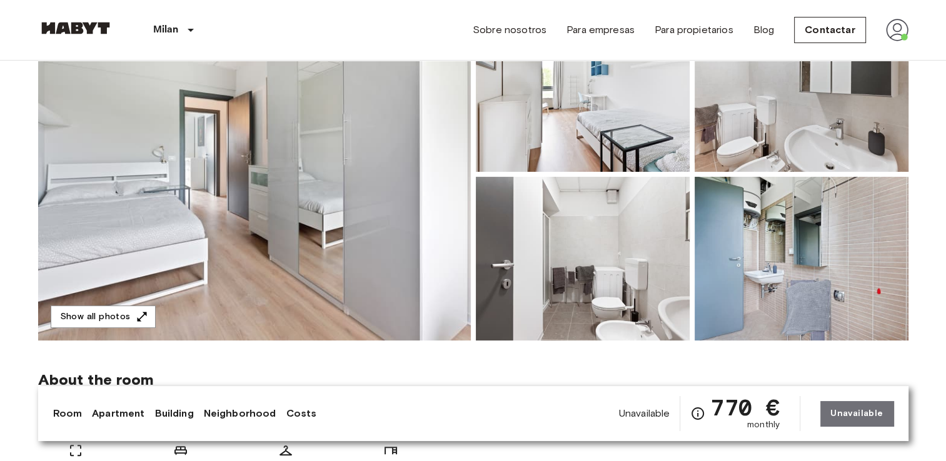
scroll to position [155, 0]
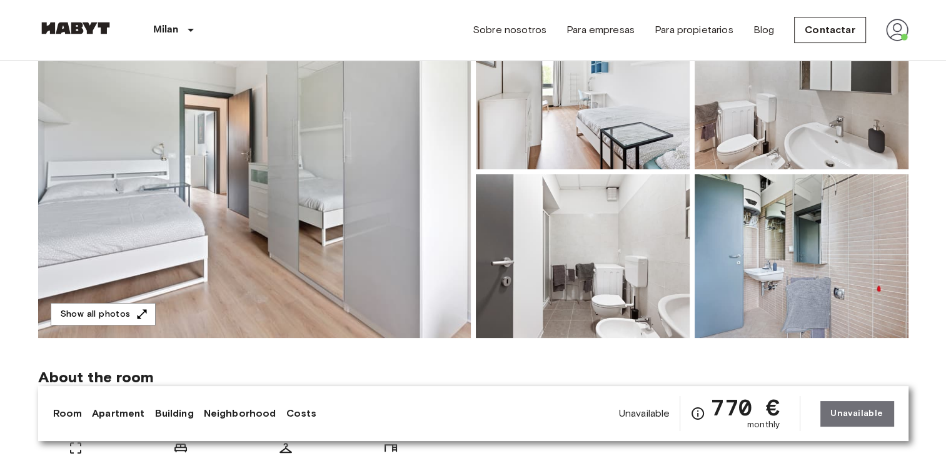
click at [334, 264] on img at bounding box center [254, 172] width 433 height 333
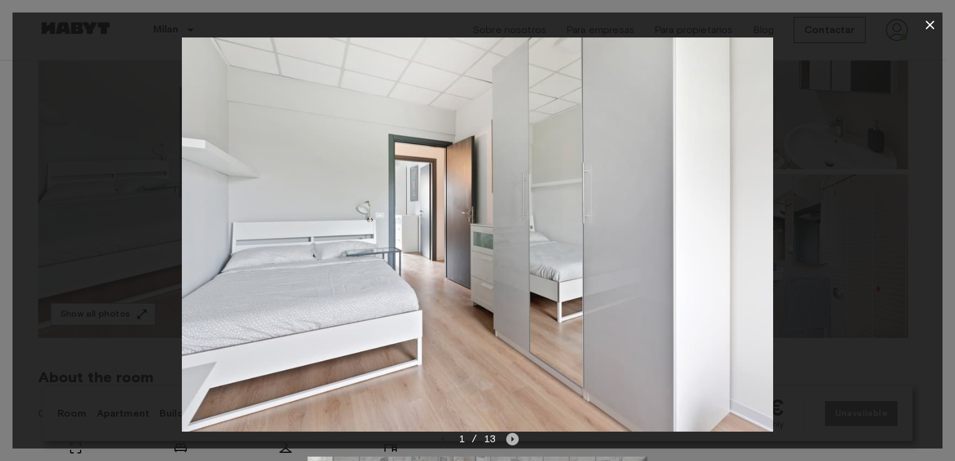
click at [515, 442] on icon "Next image" at bounding box center [512, 439] width 13 height 13
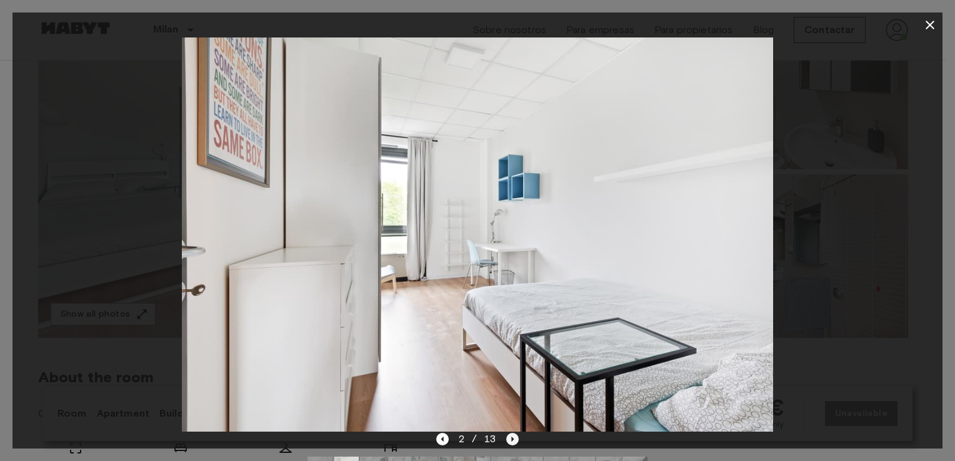
click at [515, 442] on icon "Next image" at bounding box center [512, 439] width 13 height 13
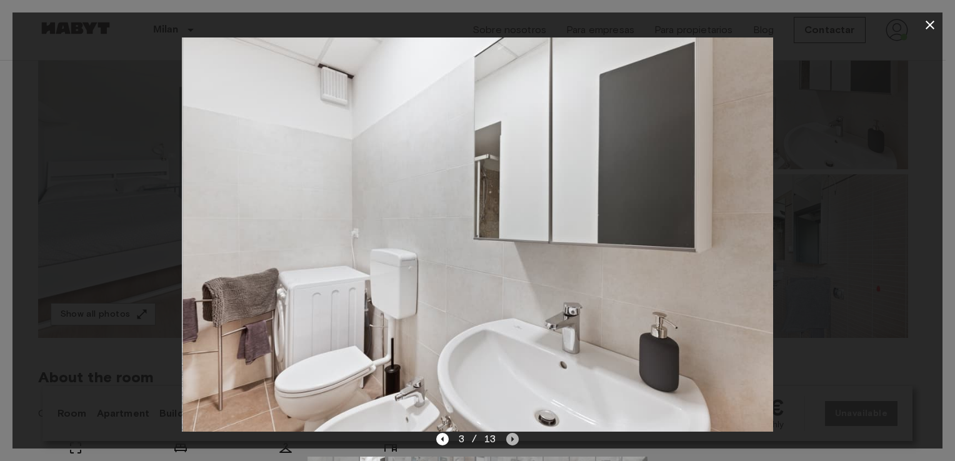
click at [515, 442] on icon "Next image" at bounding box center [512, 439] width 13 height 13
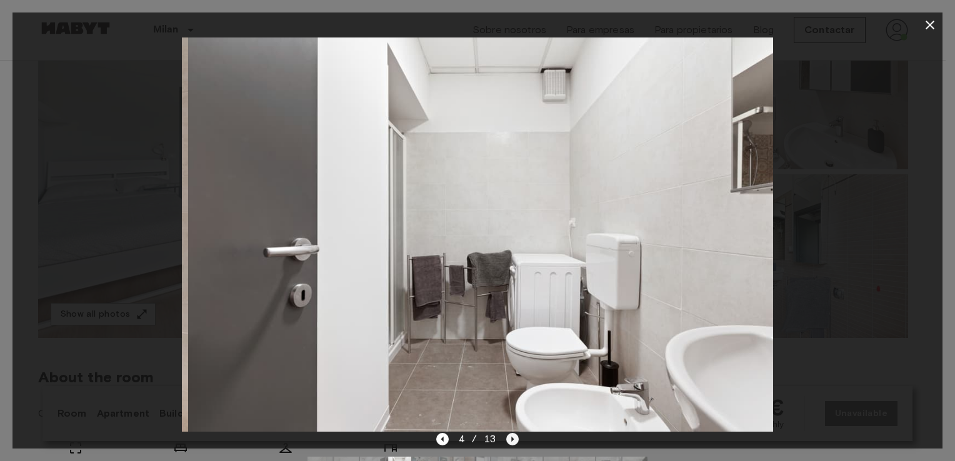
click at [515, 442] on icon "Next image" at bounding box center [512, 439] width 13 height 13
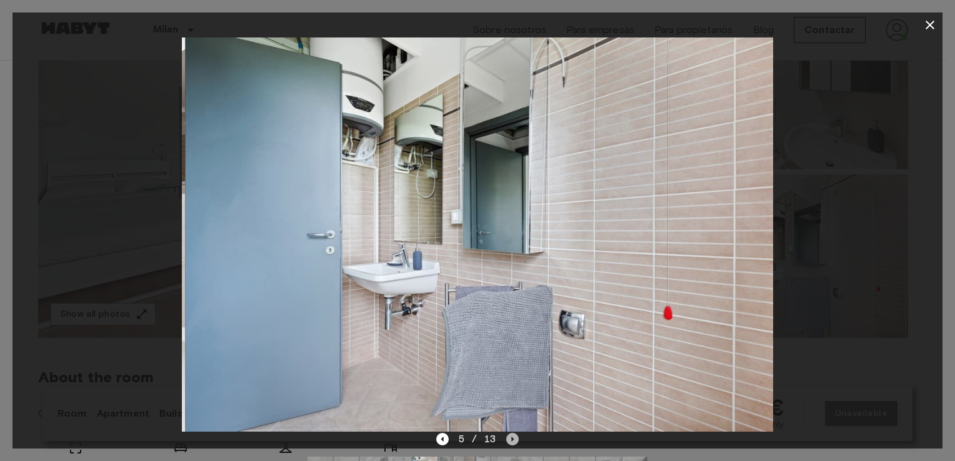
click at [515, 442] on icon "Next image" at bounding box center [512, 439] width 13 height 13
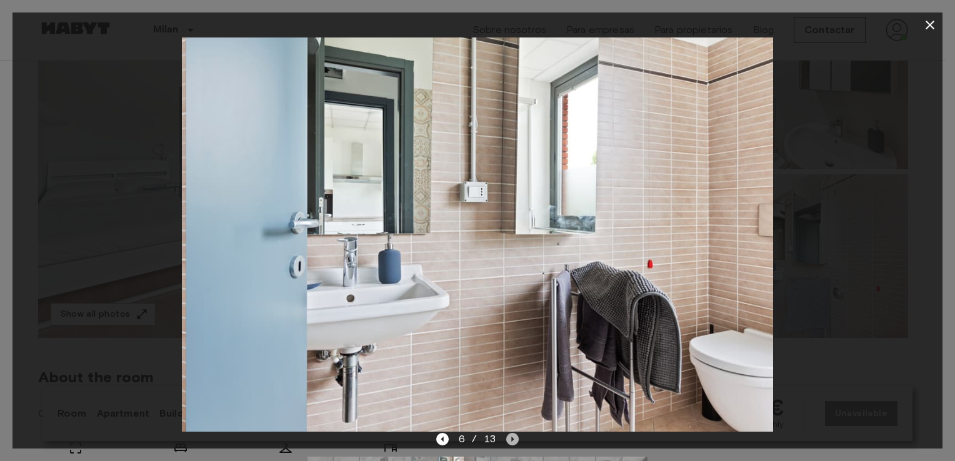
click at [515, 442] on icon "Next image" at bounding box center [512, 439] width 13 height 13
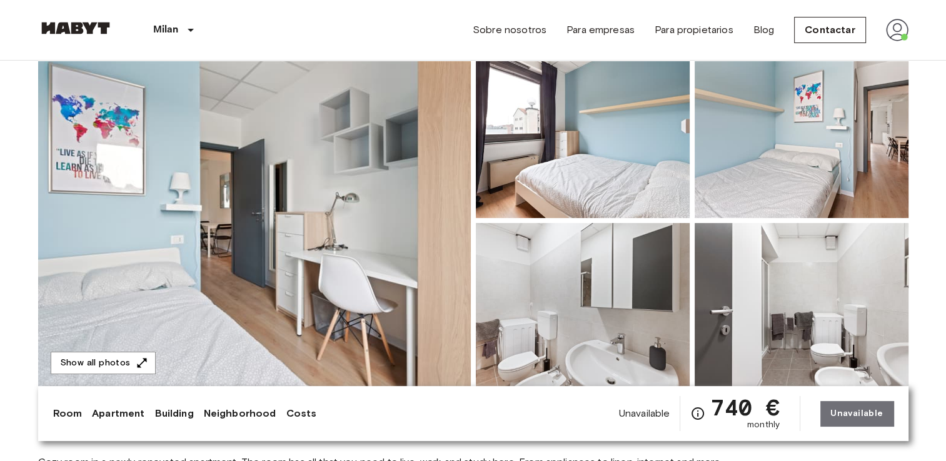
scroll to position [105, 0]
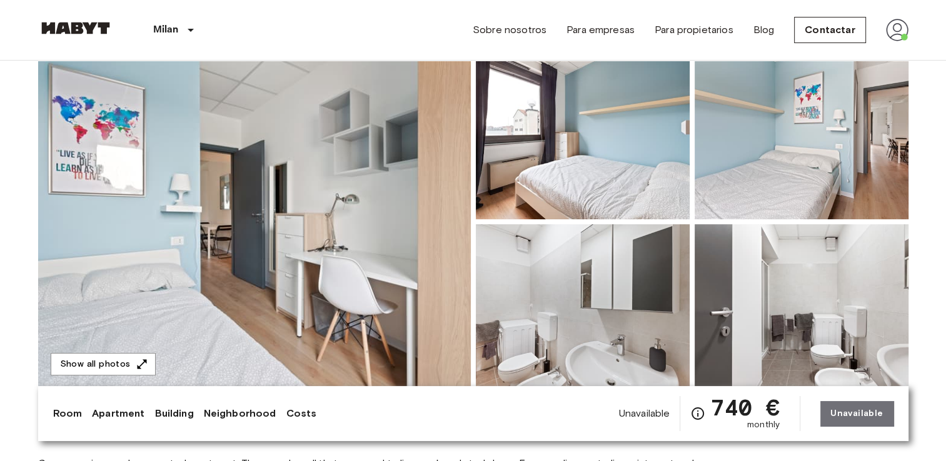
click at [315, 283] on img at bounding box center [254, 222] width 433 height 333
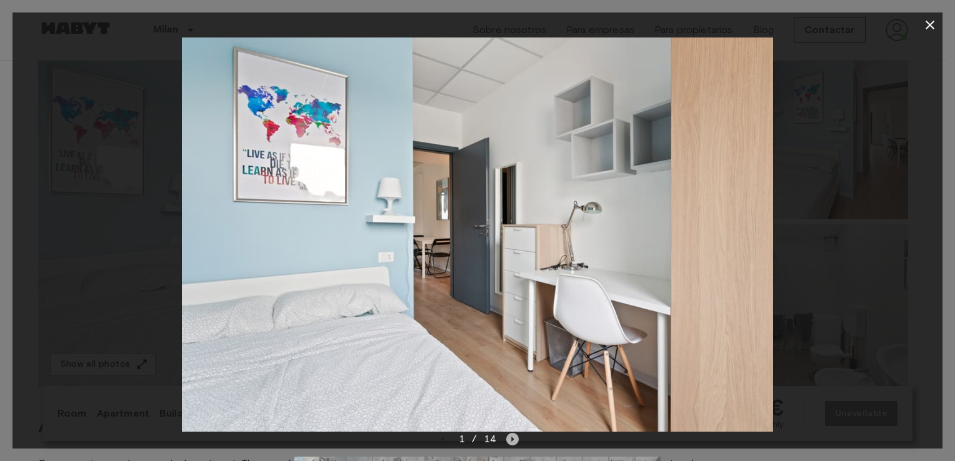
click at [512, 440] on icon "Next image" at bounding box center [513, 439] width 3 height 5
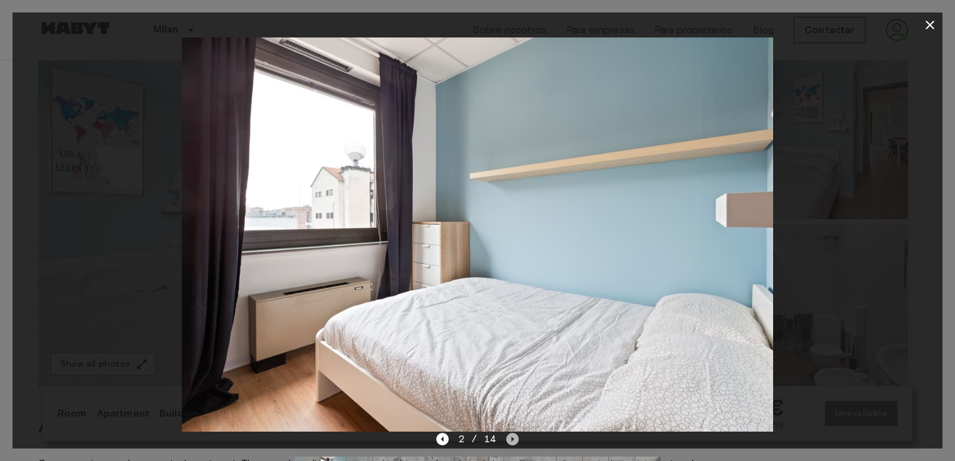
click at [512, 440] on icon "Next image" at bounding box center [513, 439] width 3 height 5
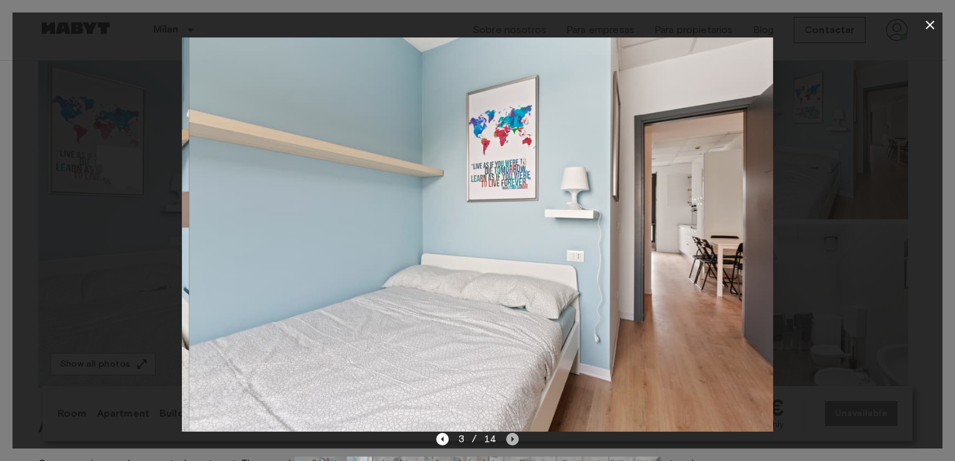
click at [512, 440] on icon "Next image" at bounding box center [513, 439] width 3 height 5
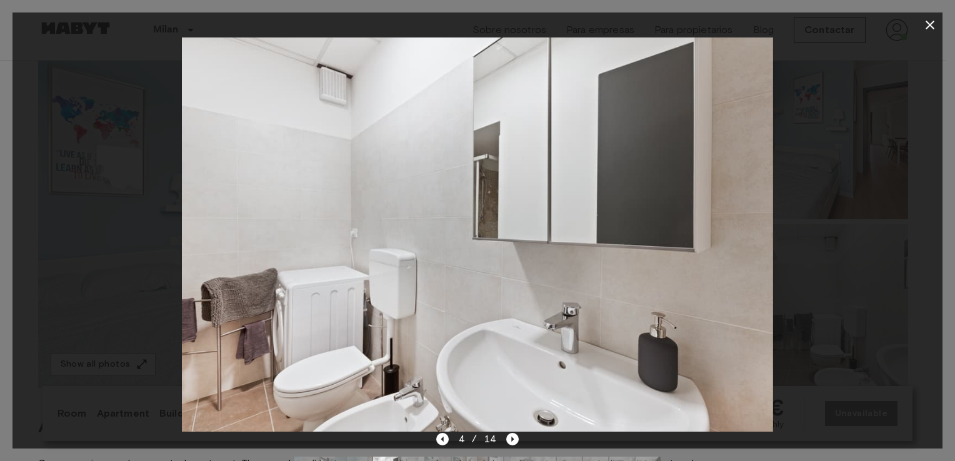
click at [930, 21] on icon "button" at bounding box center [930, 25] width 15 height 15
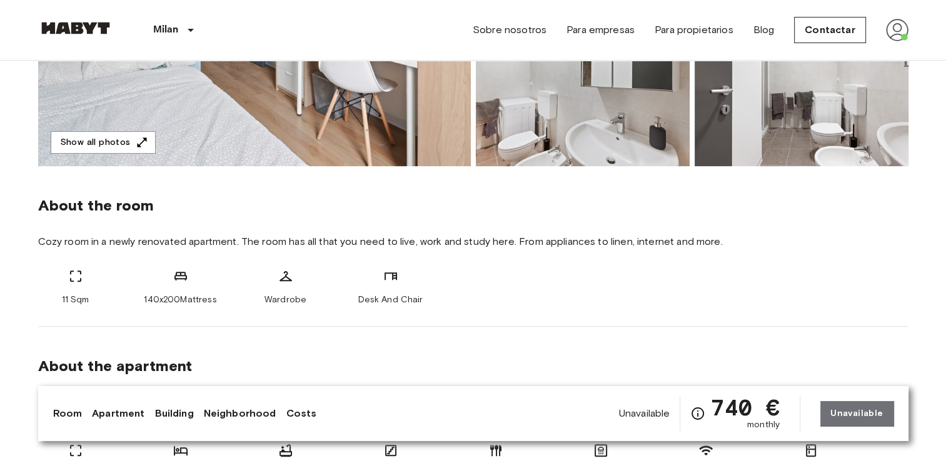
scroll to position [339, 0]
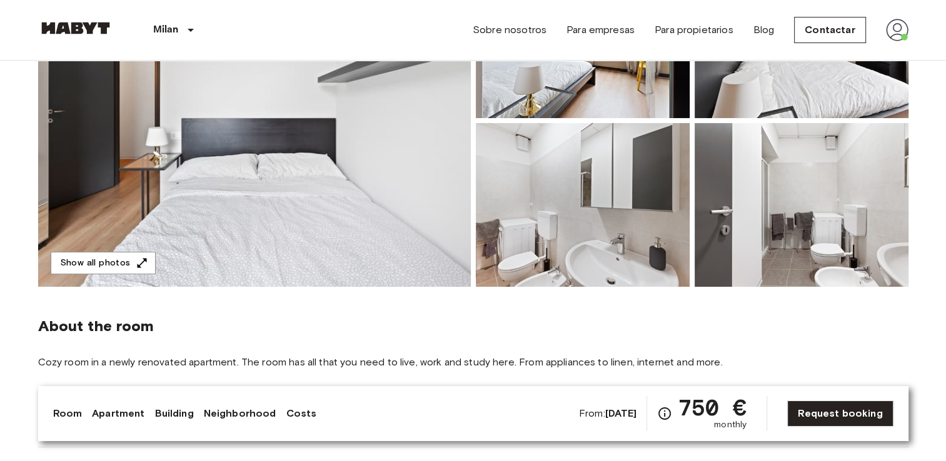
scroll to position [203, 0]
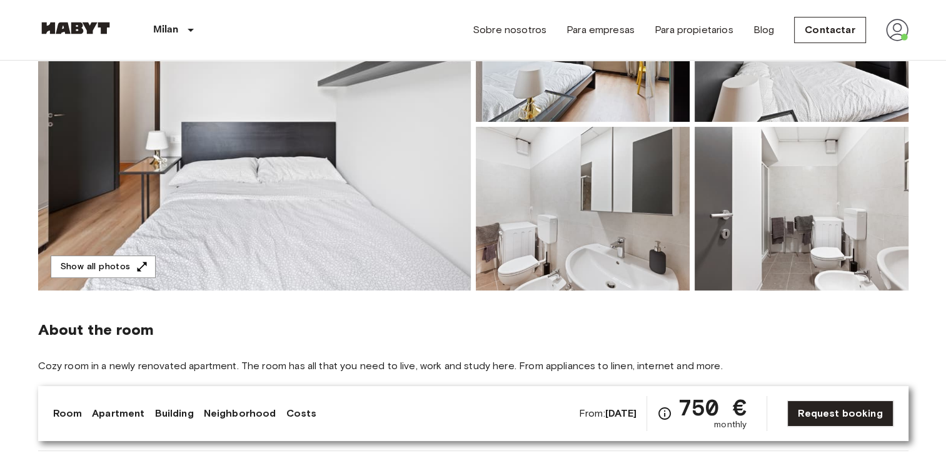
click at [375, 218] on img at bounding box center [254, 124] width 433 height 333
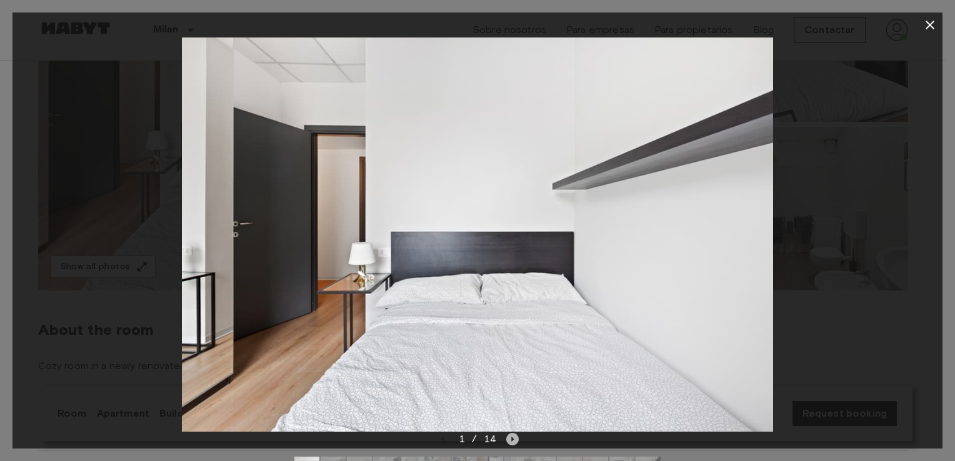
click at [508, 443] on icon "Next image" at bounding box center [512, 439] width 13 height 13
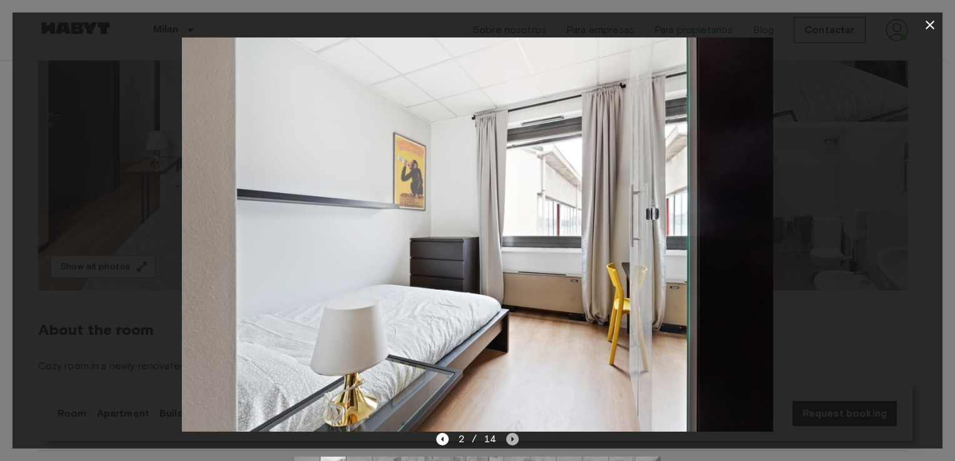
click at [508, 443] on icon "Next image" at bounding box center [512, 439] width 13 height 13
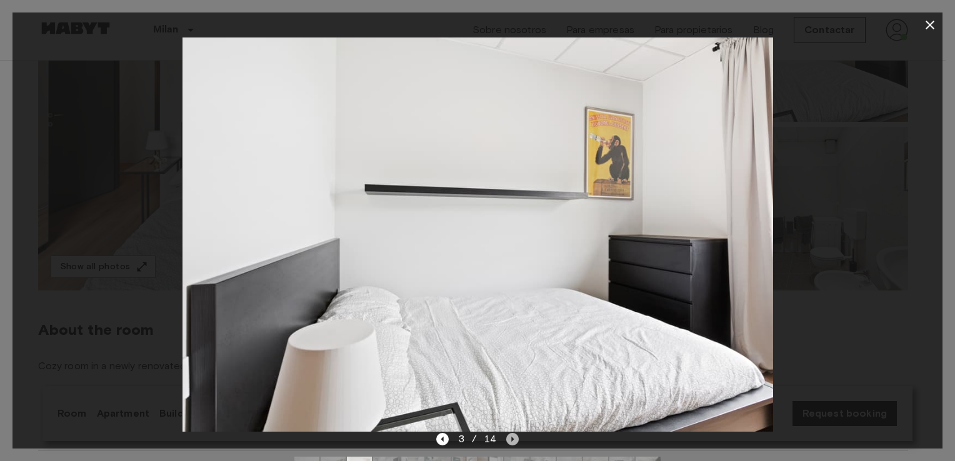
click at [508, 443] on icon "Next image" at bounding box center [512, 439] width 13 height 13
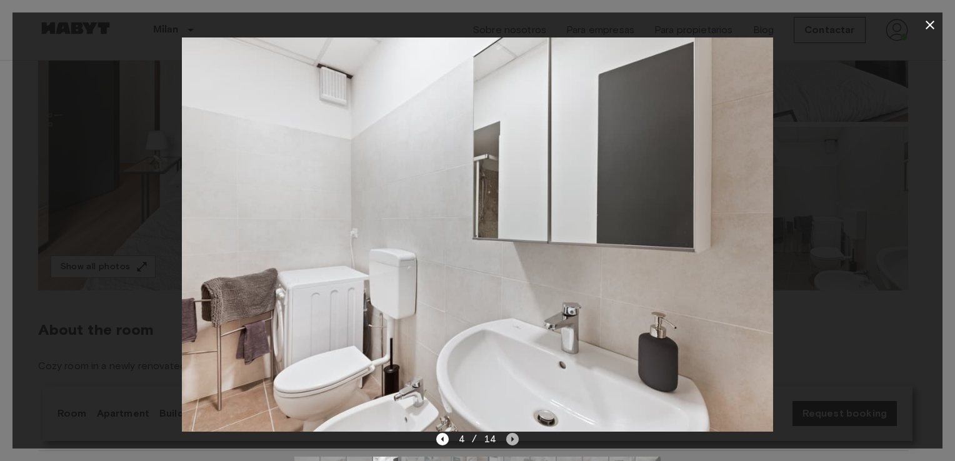
click at [508, 443] on icon "Next image" at bounding box center [512, 439] width 13 height 13
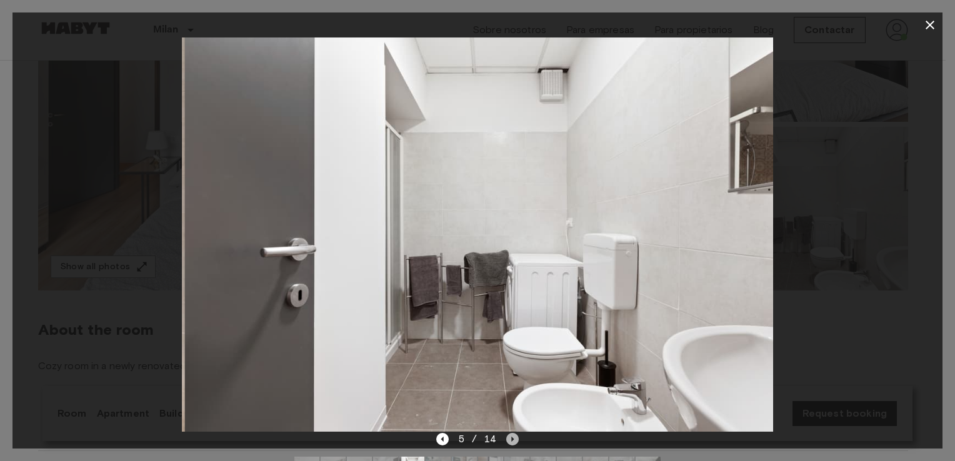
click at [508, 443] on icon "Next image" at bounding box center [512, 439] width 13 height 13
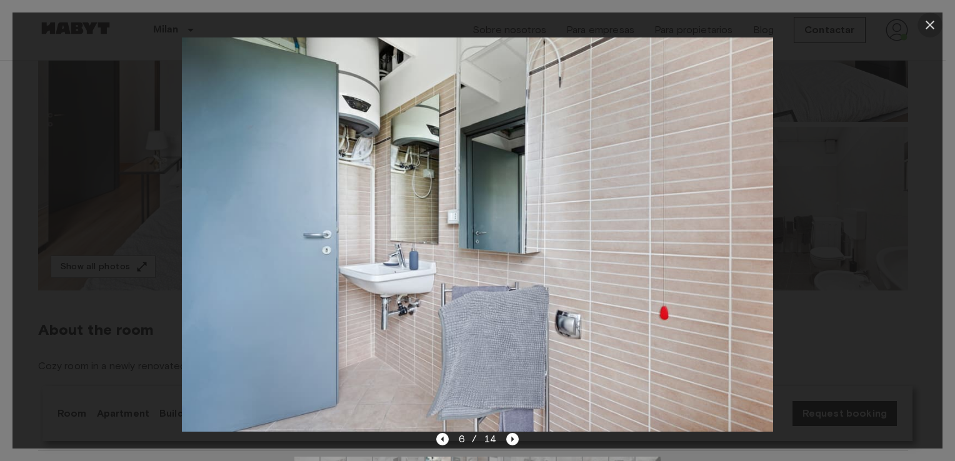
click at [938, 23] on button "button" at bounding box center [930, 25] width 25 height 25
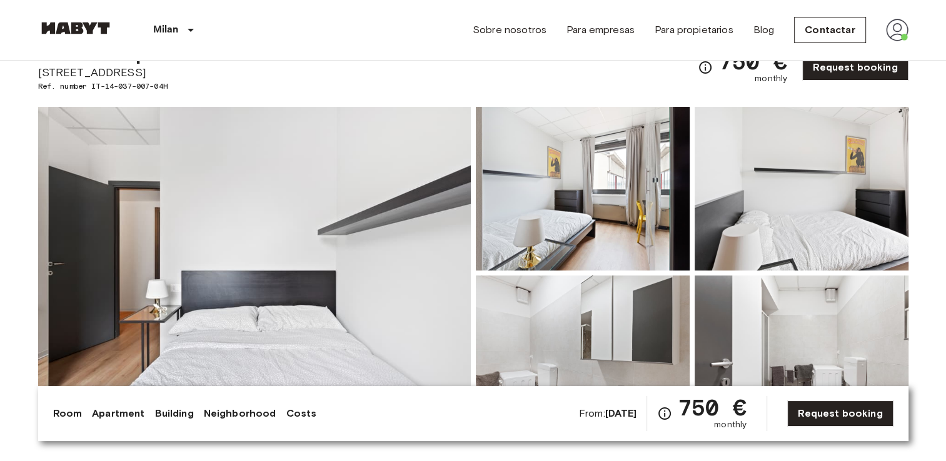
scroll to position [53, 0]
